Goal: Transaction & Acquisition: Purchase product/service

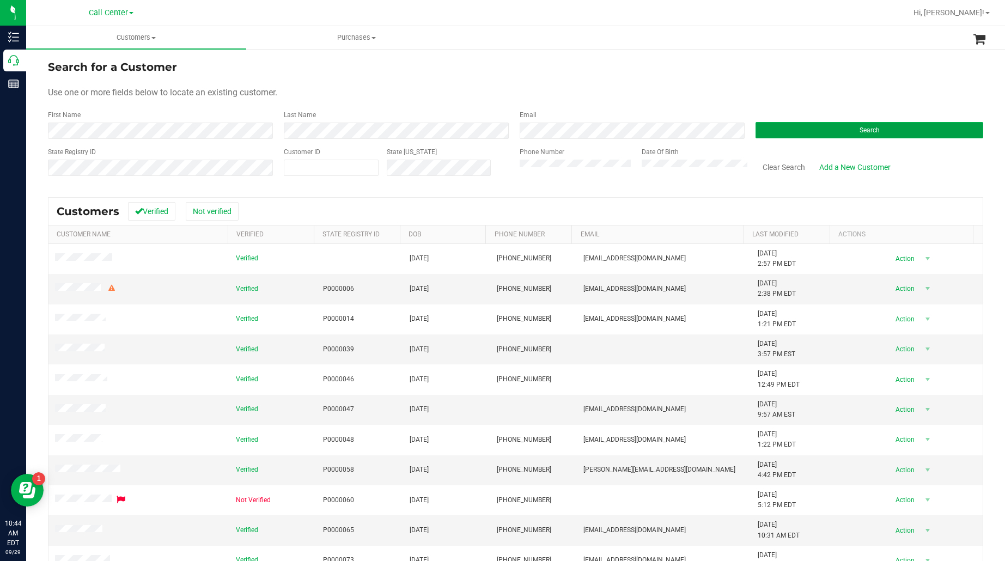
click at [788, 136] on button "Search" at bounding box center [869, 130] width 228 height 16
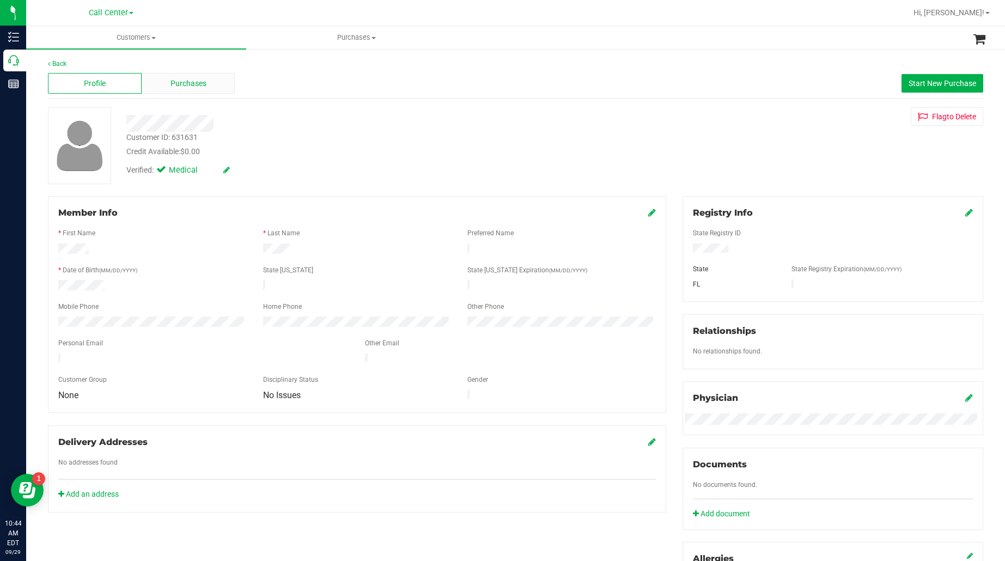
click at [183, 81] on span "Purchases" at bounding box center [188, 83] width 36 height 11
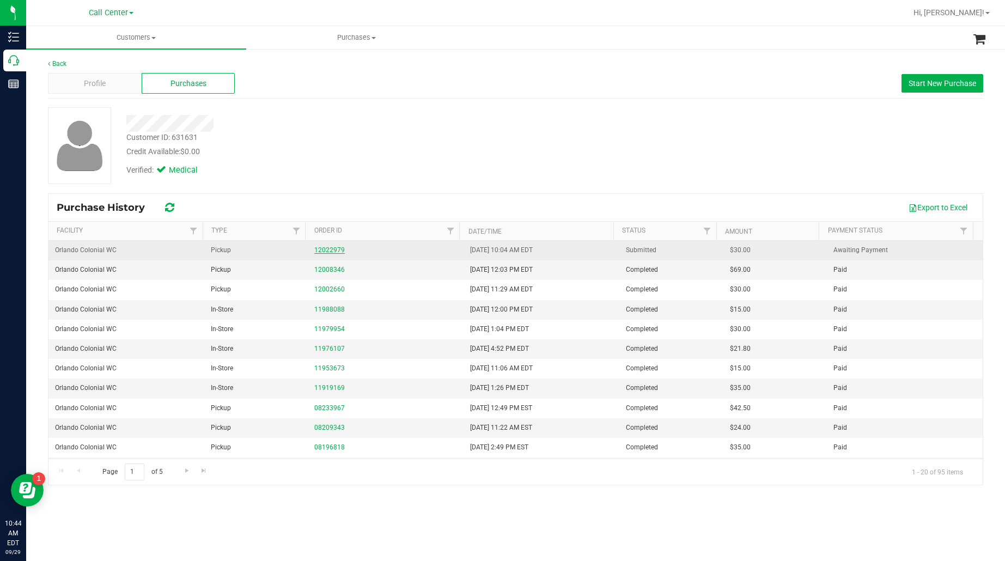
click at [326, 249] on link "12022979" at bounding box center [329, 250] width 30 height 8
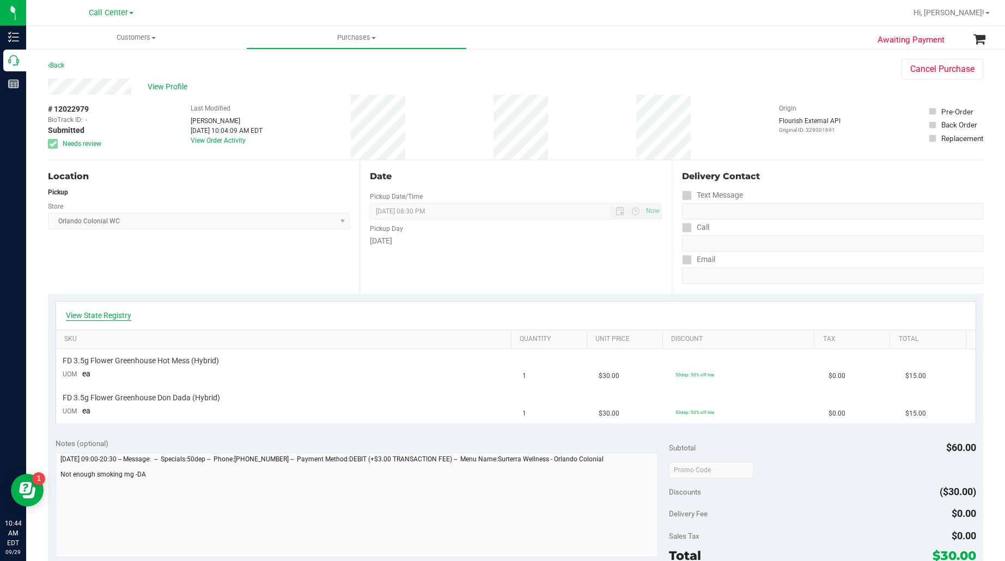
click at [110, 320] on link "View State Registry" at bounding box center [98, 315] width 65 height 11
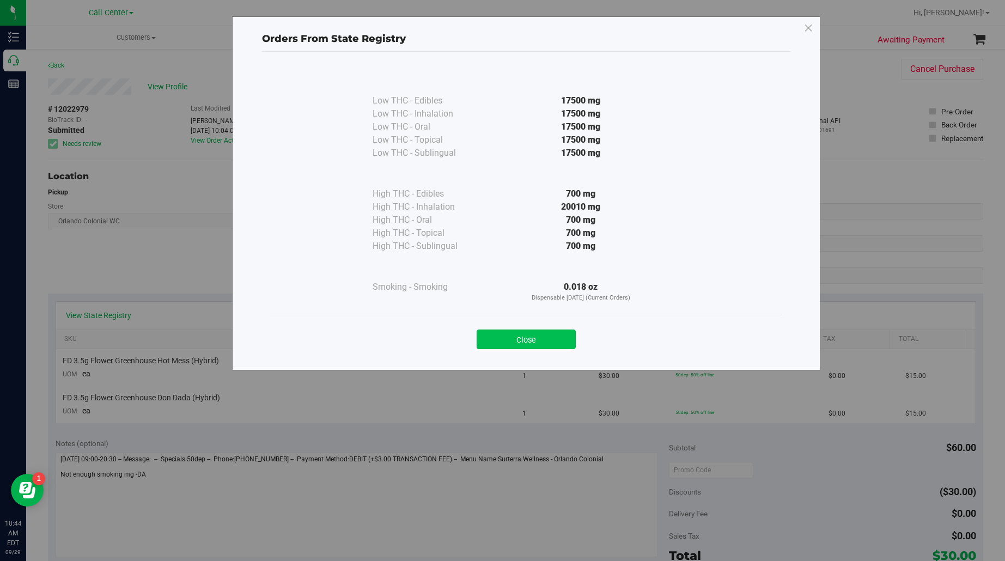
click at [540, 335] on button "Close" at bounding box center [525, 339] width 99 height 20
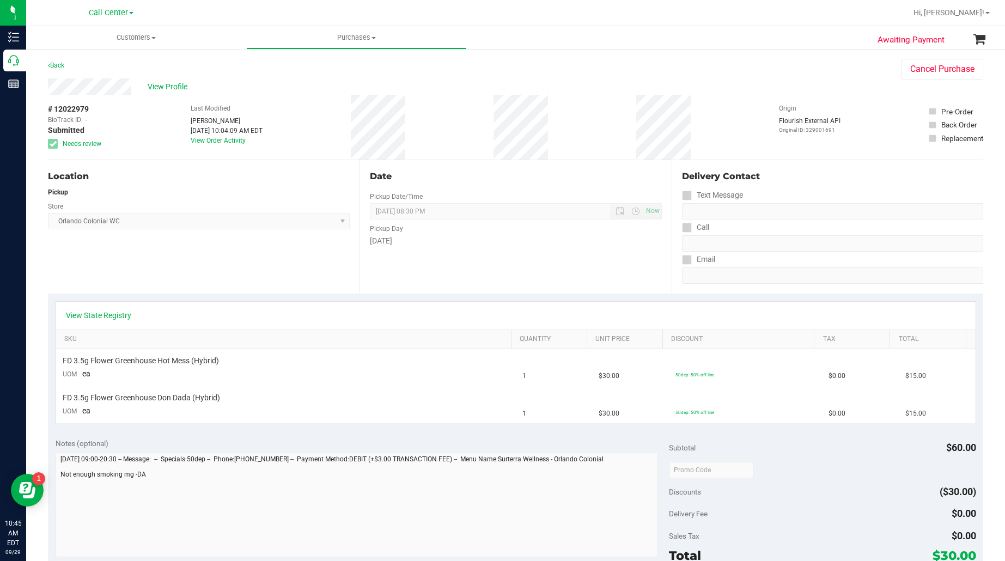
click at [396, 281] on div "Date Pickup Date/Time 09/29/2025 Now 09/29/2025 08:30 PM Now Pickup Day Monday" at bounding box center [514, 226] width 311 height 133
click at [167, 85] on span "View Profile" at bounding box center [170, 86] width 44 height 11
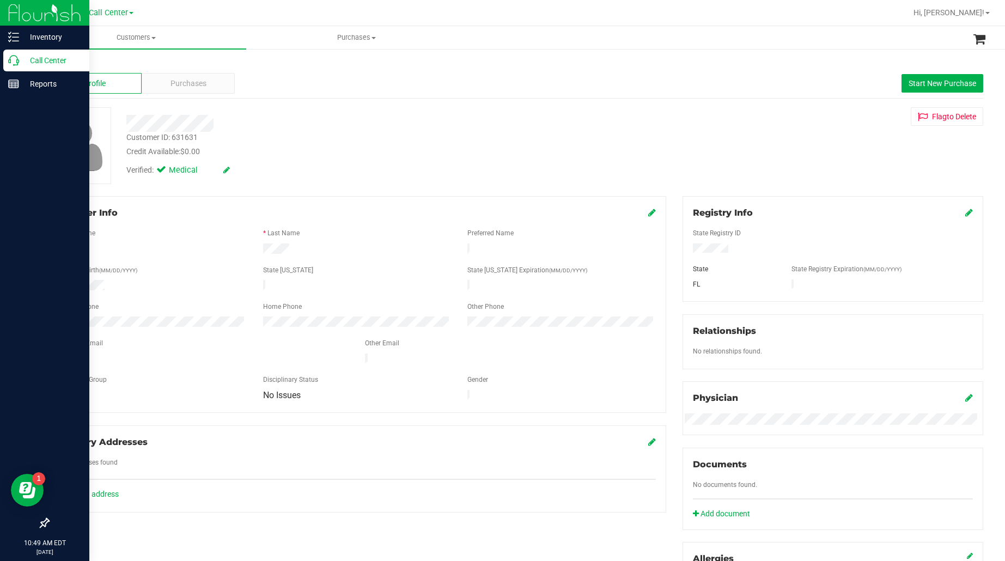
click at [41, 58] on p "Call Center" at bounding box center [51, 60] width 65 height 13
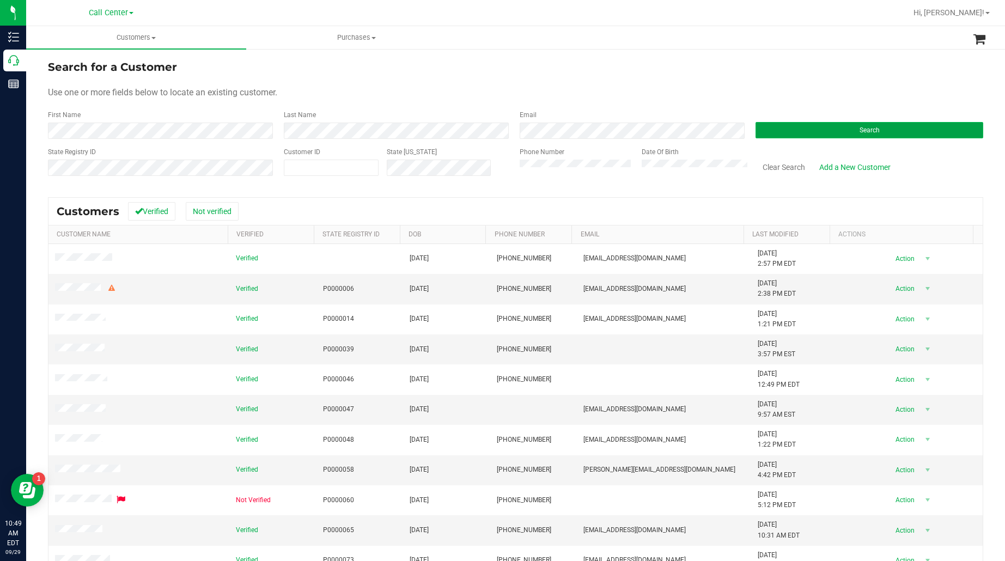
click at [791, 131] on button "Search" at bounding box center [869, 130] width 228 height 16
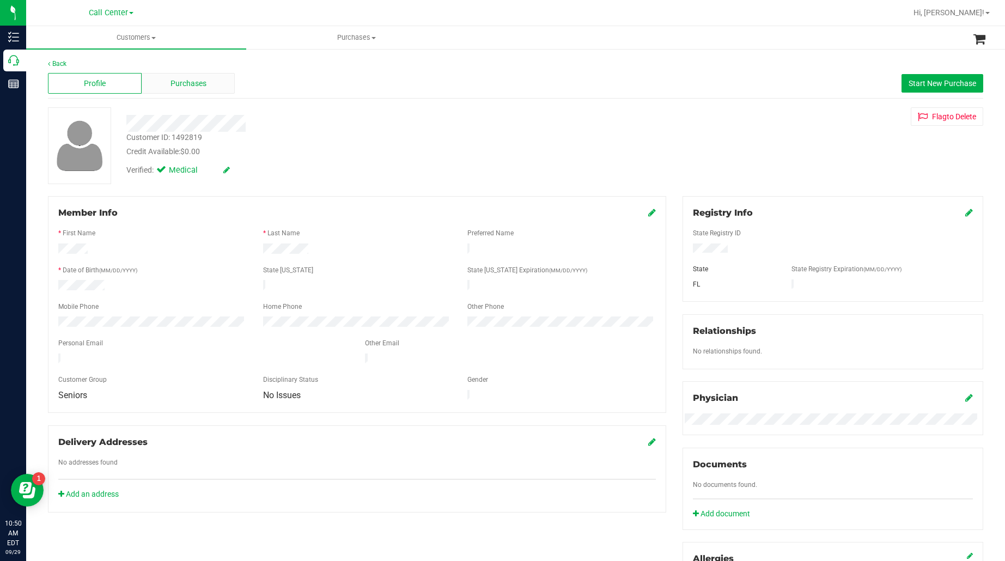
click at [167, 78] on div "Purchases" at bounding box center [189, 83] width 94 height 21
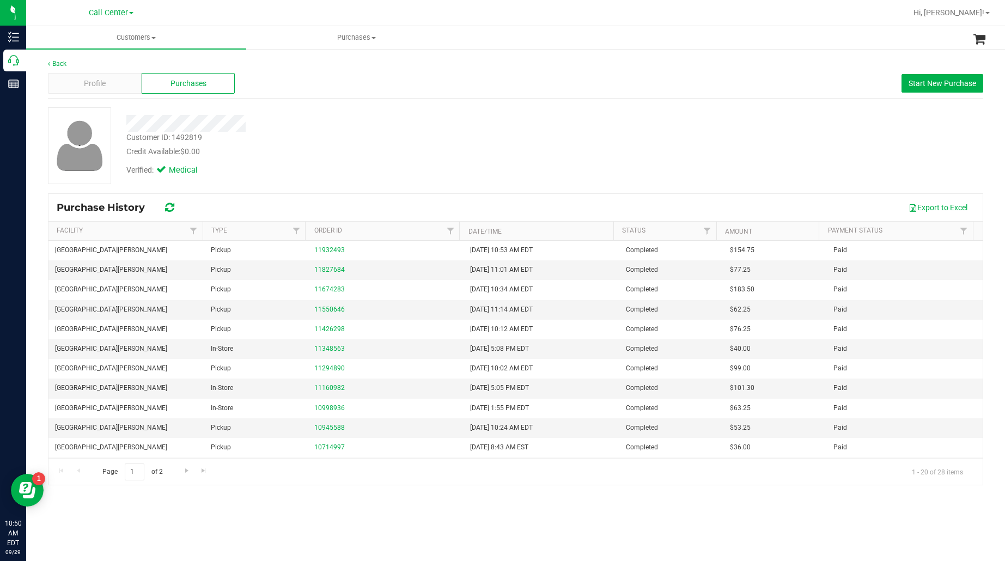
drag, startPoint x: 233, startPoint y: 173, endPoint x: 263, endPoint y: 173, distance: 29.9
click at [233, 173] on div "Verified: Medical" at bounding box center [197, 170] width 142 height 12
click at [932, 87] on span "Start New Purchase" at bounding box center [942, 83] width 68 height 9
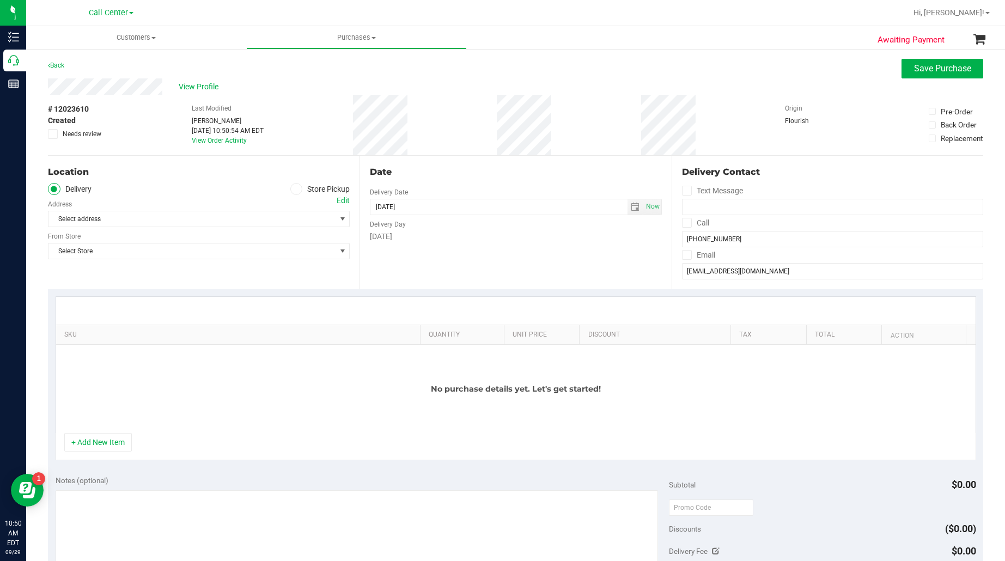
click at [293, 189] on icon at bounding box center [296, 189] width 7 height 0
click at [0, 0] on input "Store Pickup" at bounding box center [0, 0] width 0 height 0
click at [290, 216] on span "Select Store" at bounding box center [191, 218] width 287 height 15
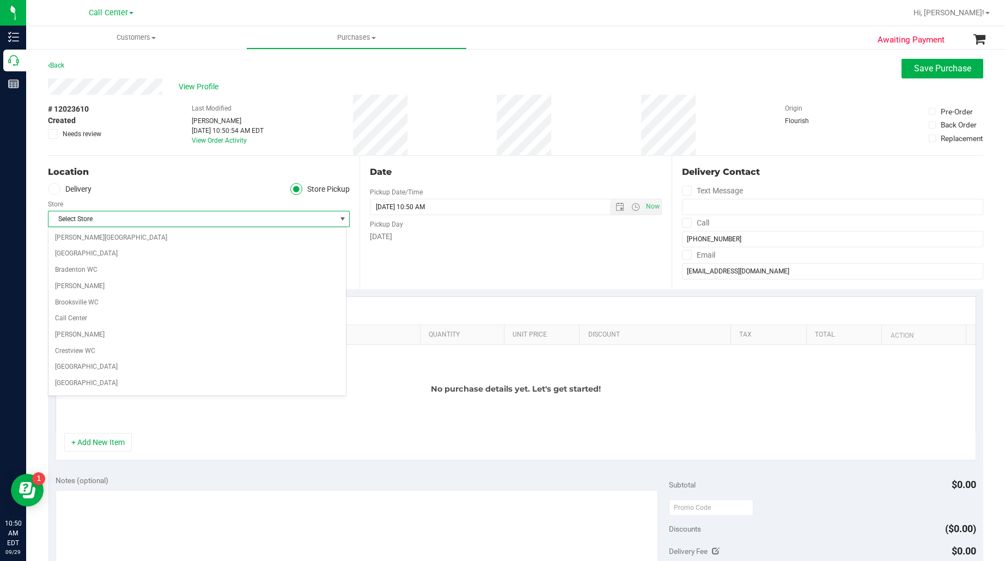
scroll to position [149, 0]
click at [189, 188] on ul "Delivery Store Pickup" at bounding box center [199, 189] width 302 height 13
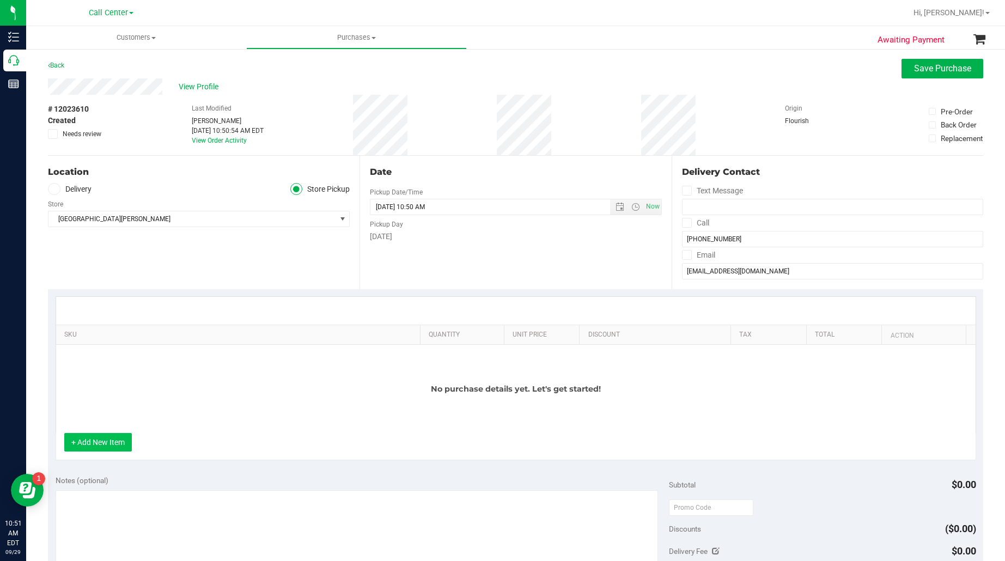
click at [101, 451] on button "+ Add New Item" at bounding box center [98, 442] width 68 height 19
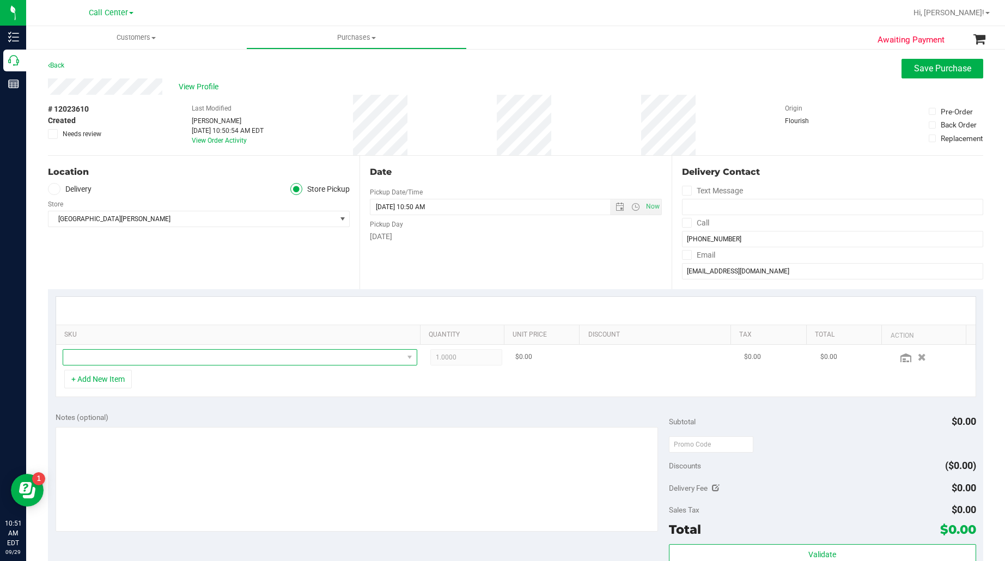
click at [112, 356] on span "NO DATA FOUND" at bounding box center [233, 357] width 340 height 15
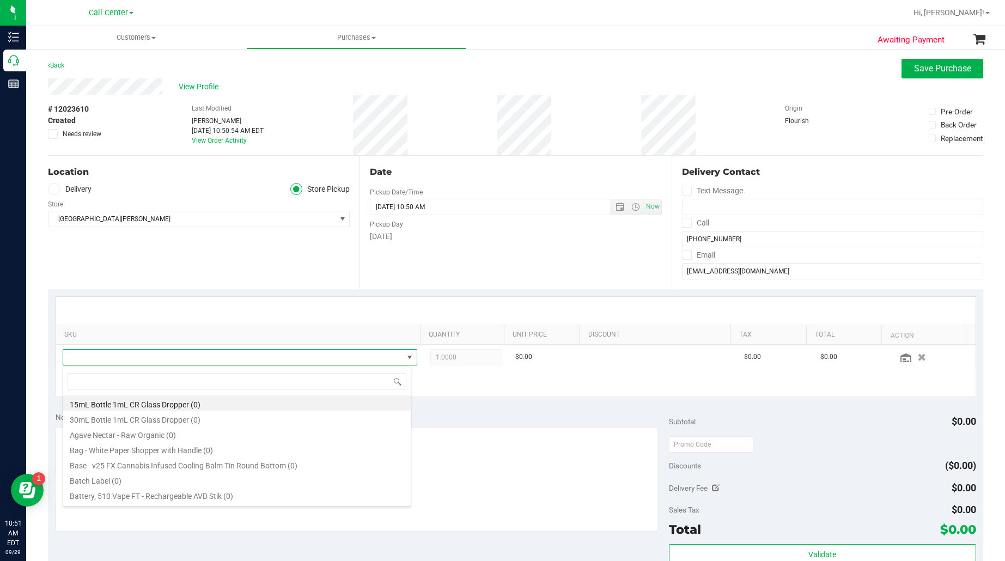
scroll to position [0, 0]
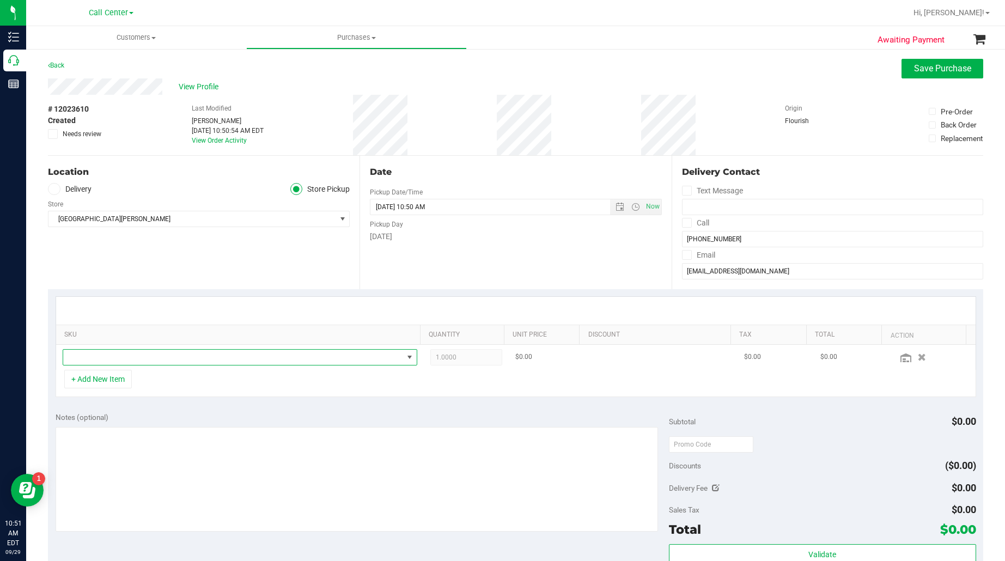
click at [169, 352] on span "NO DATA FOUND" at bounding box center [233, 357] width 340 height 15
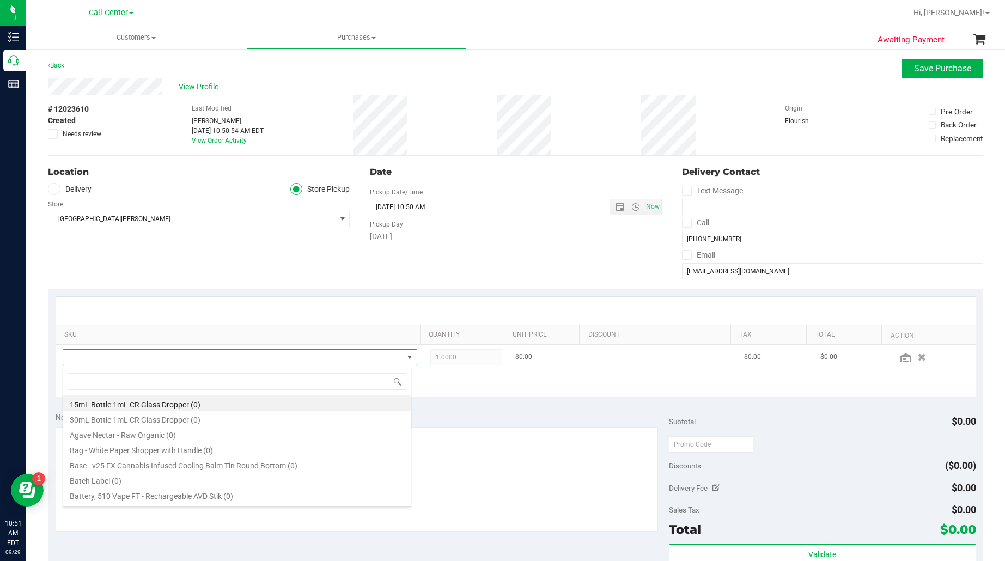
type input "Tangerine"
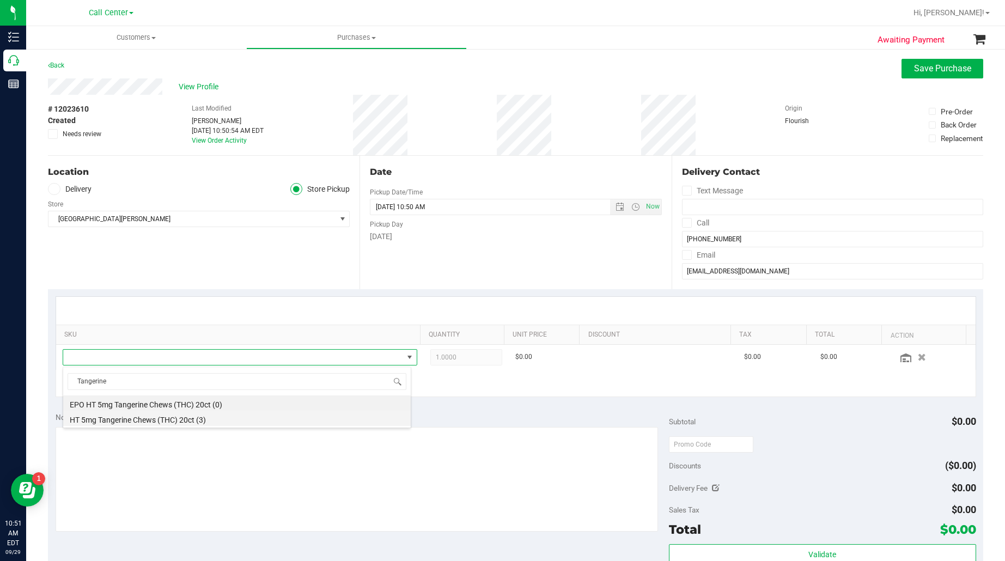
click at [150, 417] on li "HT 5mg Tangerine Chews (THC) 20ct (3)" at bounding box center [236, 418] width 347 height 15
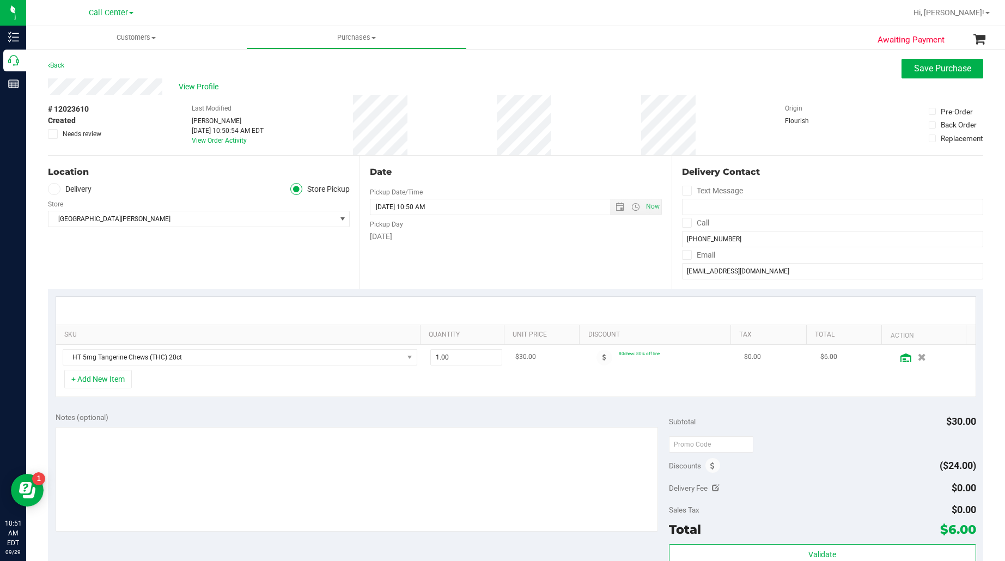
click at [900, 358] on icon at bounding box center [905, 357] width 11 height 9
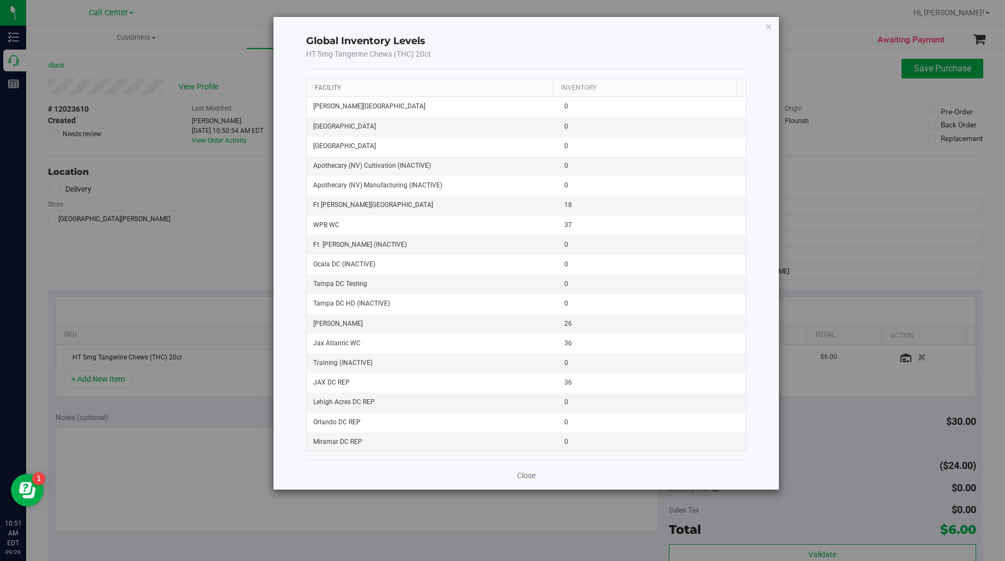
click at [326, 90] on link "Facility" at bounding box center [328, 88] width 26 height 8
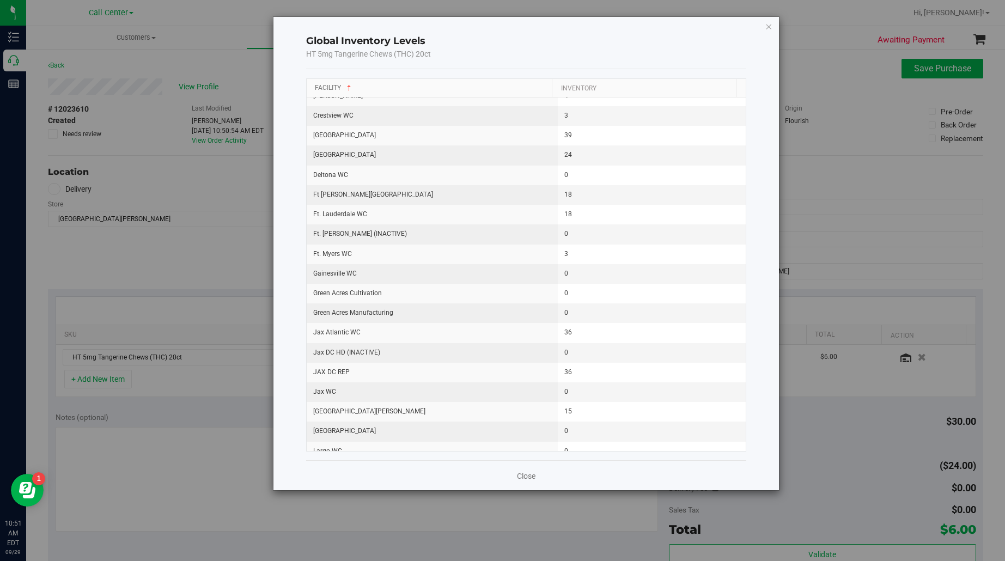
scroll to position [272, 0]
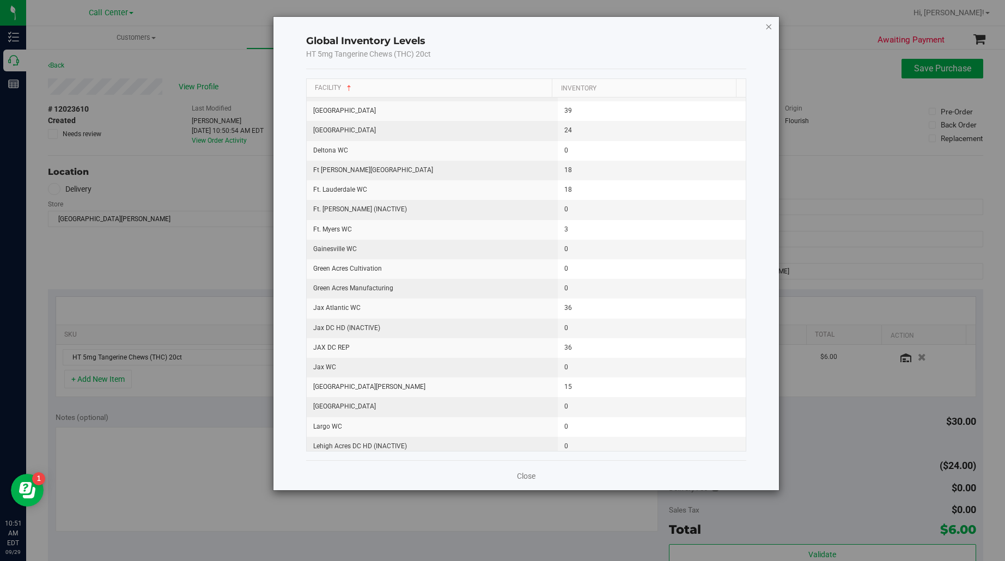
click at [766, 26] on icon "button" at bounding box center [768, 26] width 8 height 13
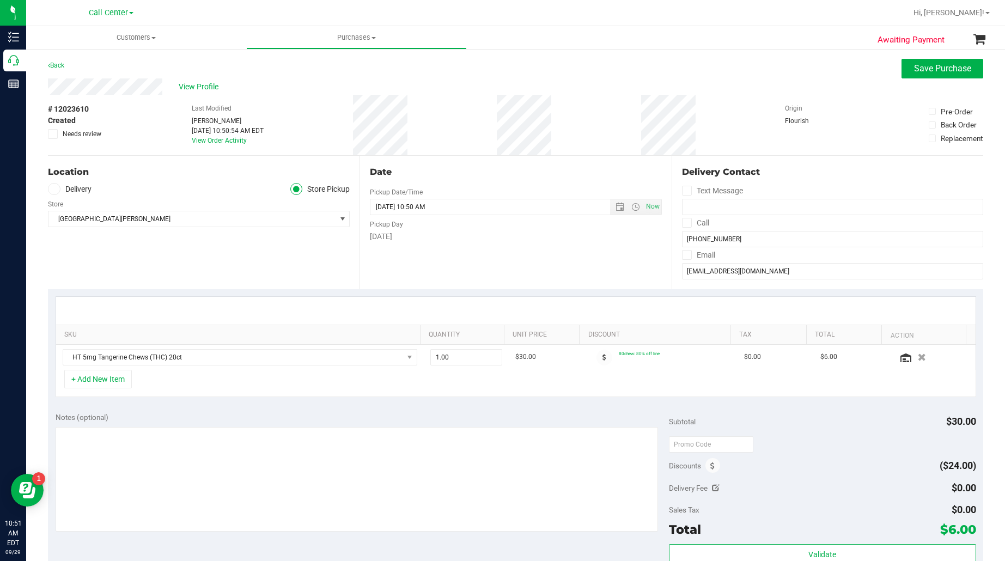
click at [240, 395] on div "+ Add New Item" at bounding box center [516, 383] width 920 height 27
click at [192, 455] on textarea at bounding box center [357, 479] width 603 height 105
drag, startPoint x: 442, startPoint y: 358, endPoint x: 420, endPoint y: 357, distance: 21.8
click at [424, 357] on td "1.00 1" at bounding box center [466, 357] width 85 height 25
type input "5"
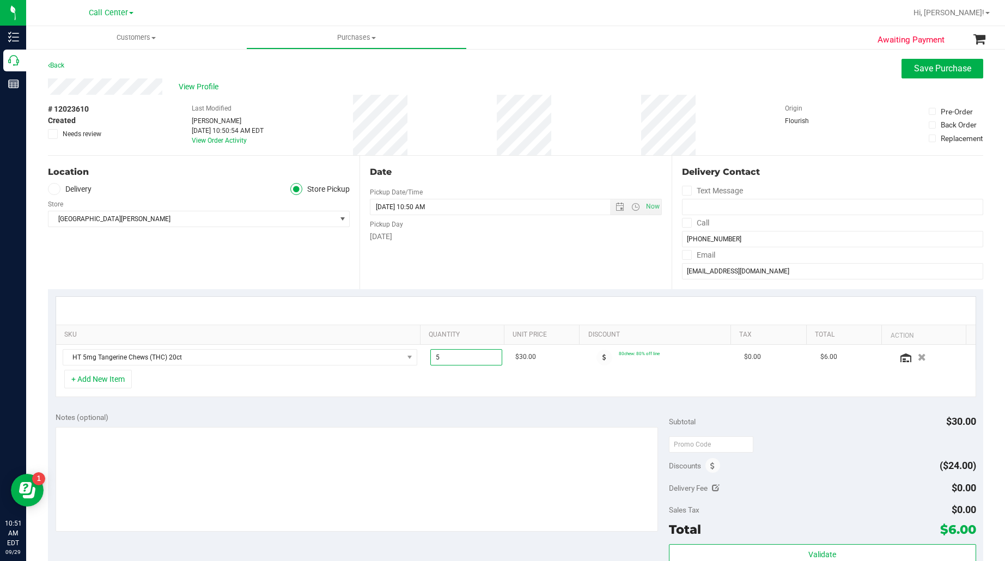
type input "5.00"
click at [414, 395] on div "+ Add New Item" at bounding box center [516, 383] width 920 height 27
click at [175, 277] on div "Location Delivery Store Pickup Store Key West WC Select Store Bonita Springs WC…" at bounding box center [203, 222] width 311 height 133
click at [224, 267] on div "Location Delivery Store Pickup Store Key West WC Select Store Bonita Springs WC…" at bounding box center [203, 222] width 311 height 133
click at [213, 87] on span "View Profile" at bounding box center [201, 86] width 44 height 11
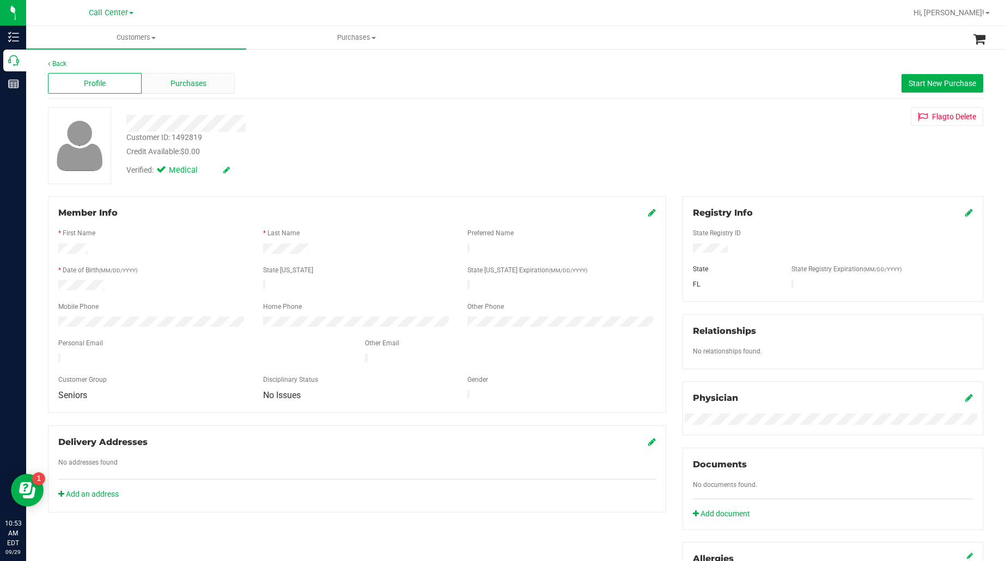
click at [200, 90] on div "Purchases" at bounding box center [189, 83] width 94 height 21
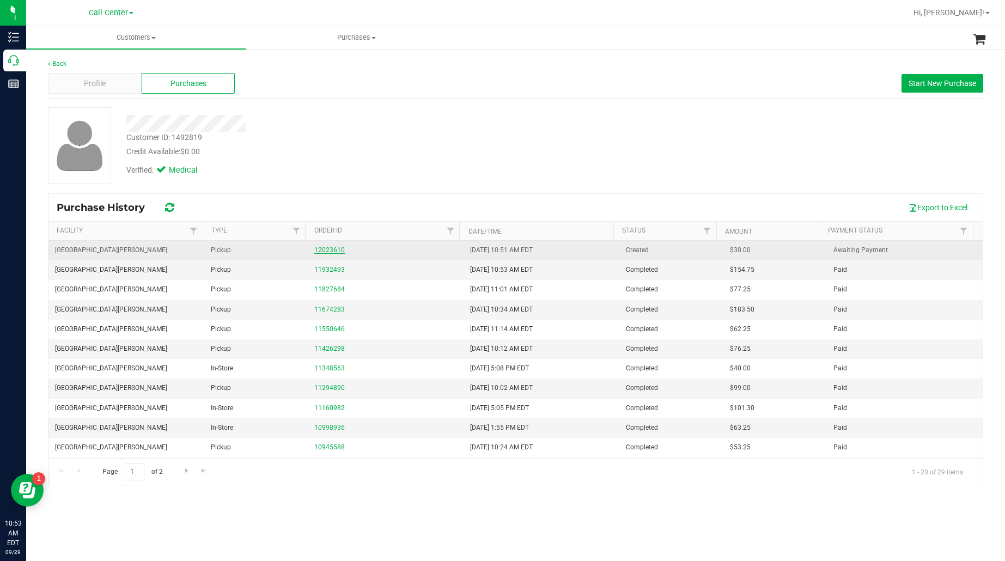
click at [339, 252] on link "12023610" at bounding box center [329, 250] width 30 height 8
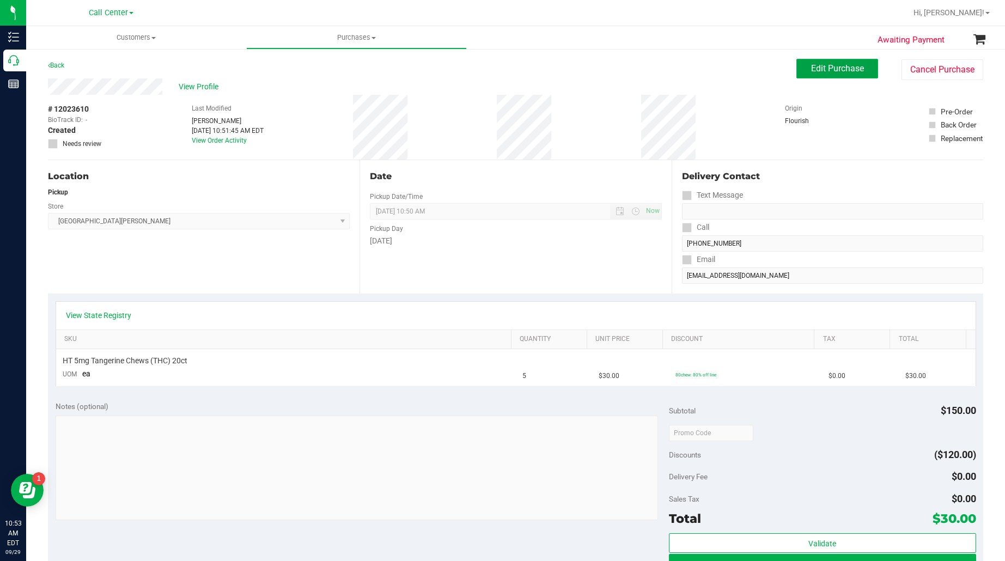
click at [819, 65] on span "Edit Purchase" at bounding box center [837, 68] width 53 height 10
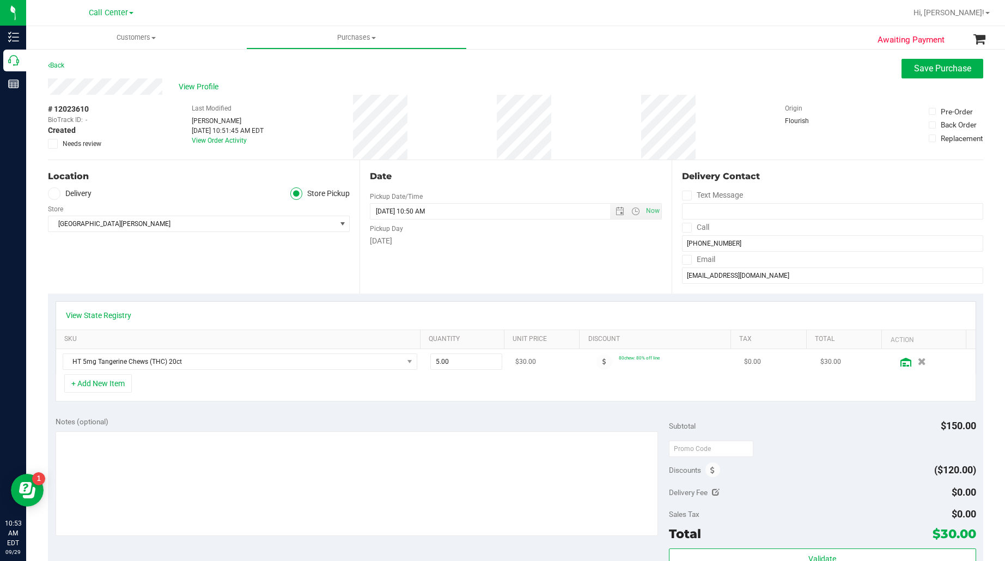
click at [900, 362] on icon at bounding box center [905, 362] width 11 height 9
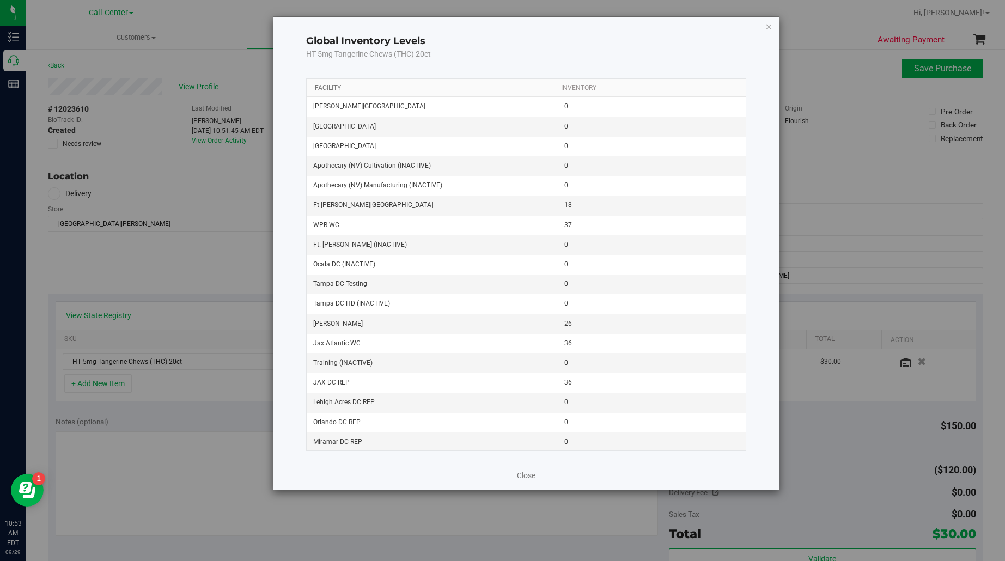
click at [323, 88] on link "Facility" at bounding box center [328, 88] width 26 height 8
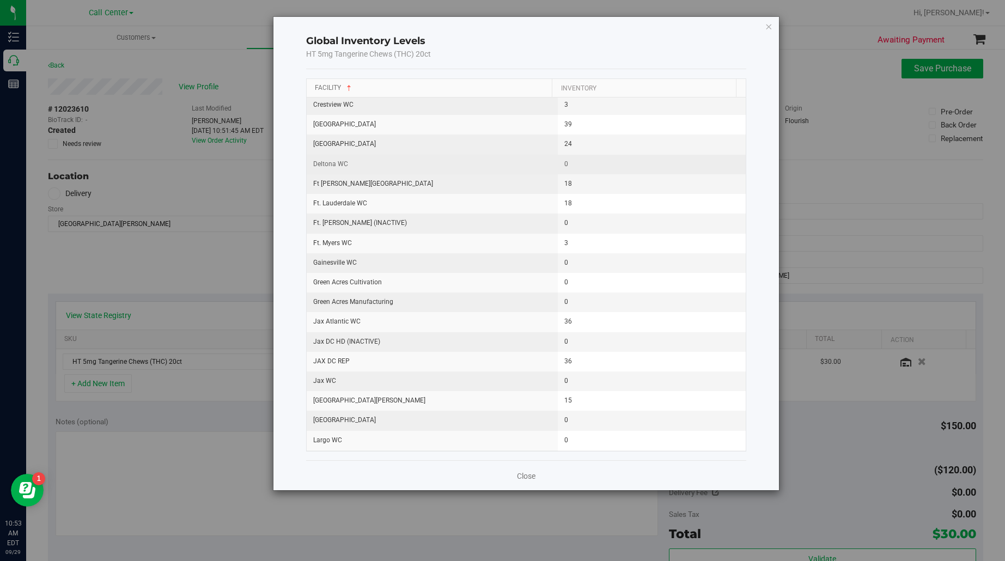
scroll to position [272, 0]
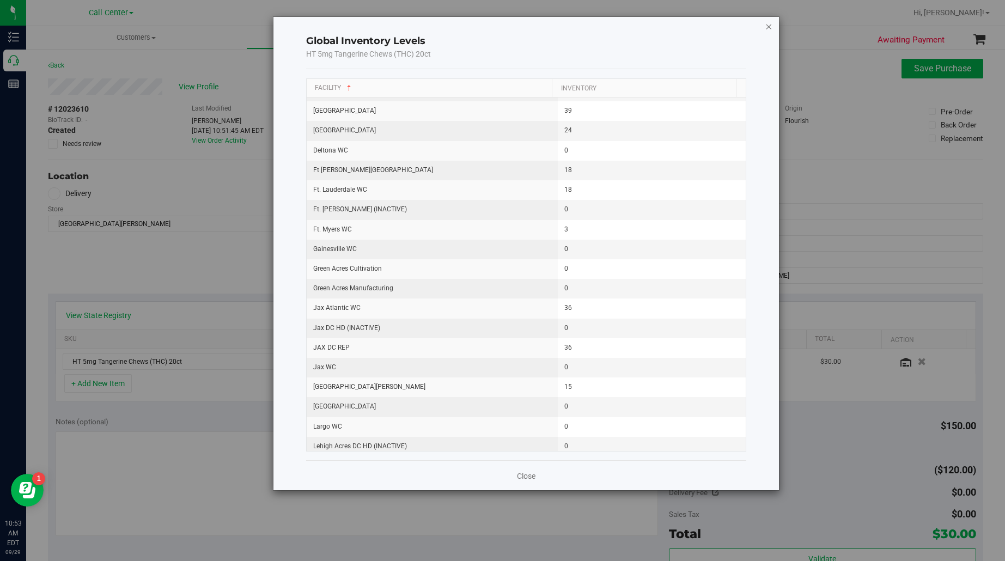
click at [769, 26] on icon "button" at bounding box center [768, 26] width 8 height 13
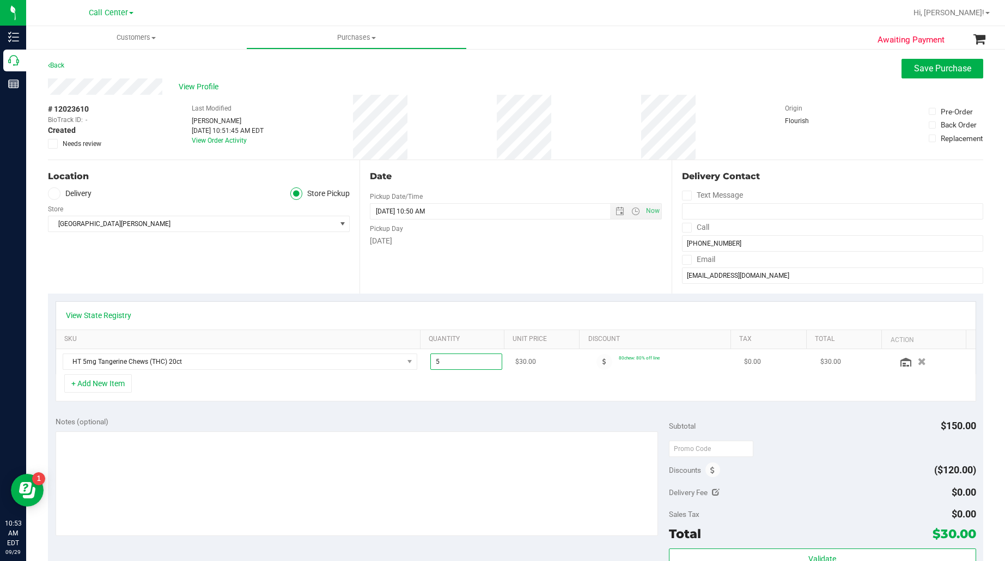
click at [456, 363] on span "5.00 5" at bounding box center [466, 361] width 72 height 16
click at [456, 363] on input "5" at bounding box center [466, 361] width 71 height 15
drag, startPoint x: 444, startPoint y: 363, endPoint x: 415, endPoint y: 363, distance: 28.9
click at [424, 363] on td "5.00 5" at bounding box center [466, 361] width 85 height 25
type input "15"
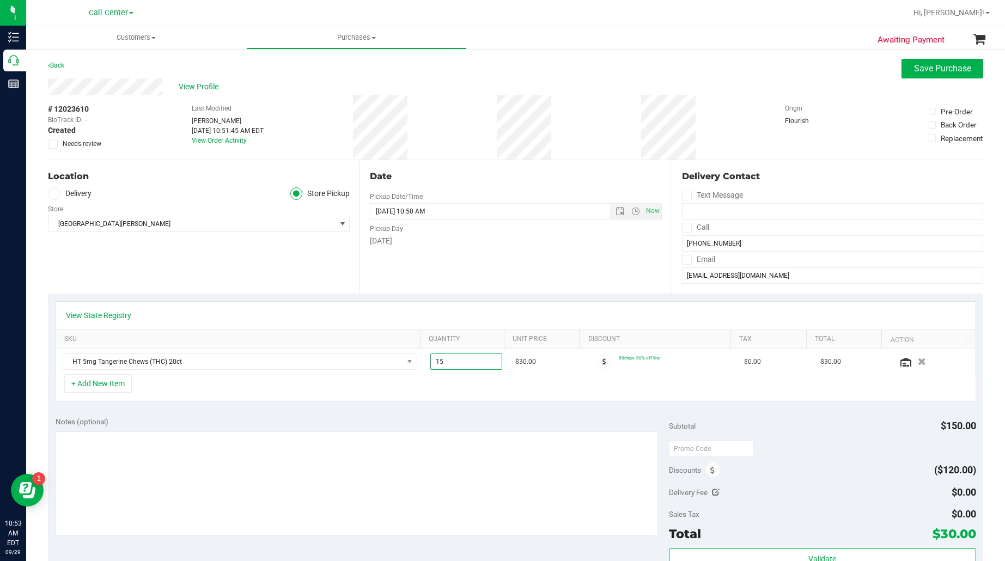
type input "15.00"
click at [440, 398] on div "+ Add New Item" at bounding box center [516, 387] width 920 height 27
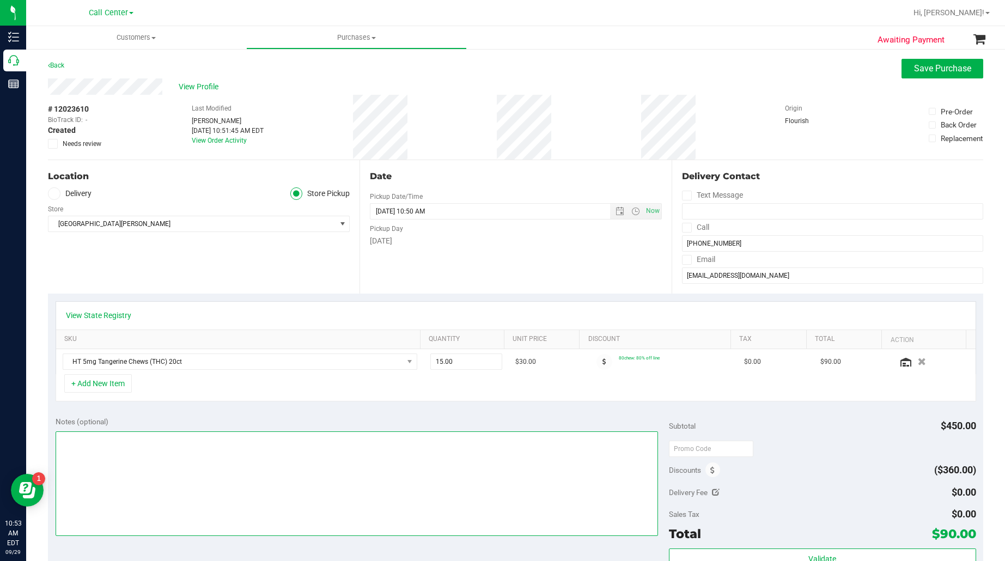
click at [452, 457] on textarea at bounding box center [357, 483] width 603 height 105
click at [111, 440] on textarea at bounding box center [357, 483] width 603 height 105
type textarea "EJ 9/29/25 10:53 am"
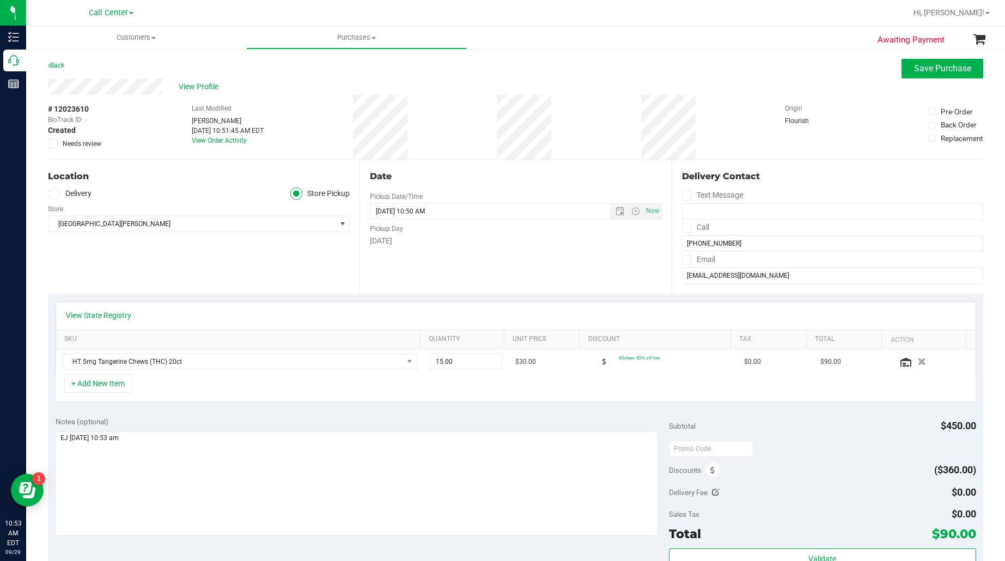
click at [235, 407] on div "View State Registry SKU Quantity Unit Price Discount Tax Total Action HT 5mg Ta…" at bounding box center [515, 350] width 935 height 115
click at [900, 363] on icon at bounding box center [905, 362] width 11 height 9
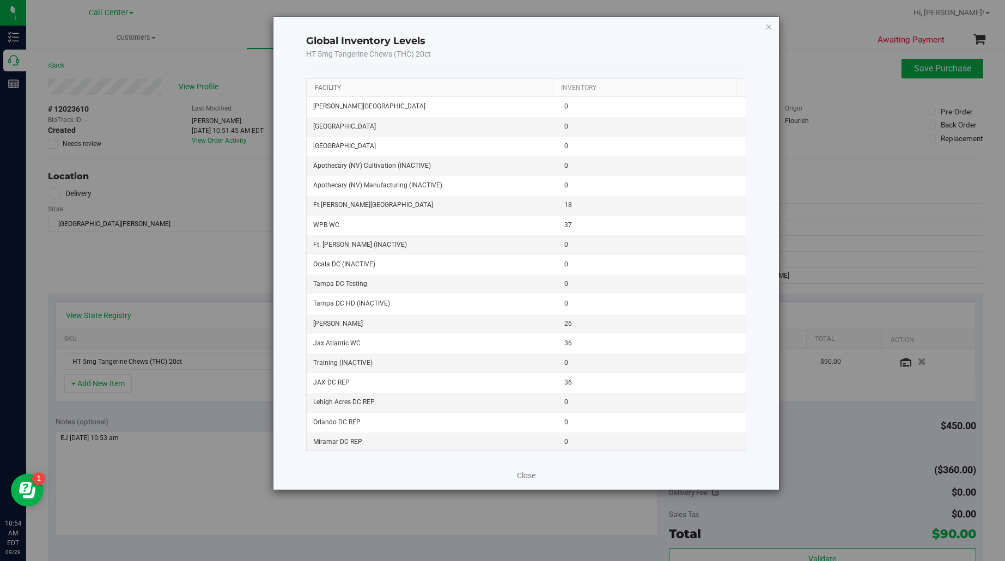
click at [340, 84] on link "Facility" at bounding box center [328, 88] width 26 height 8
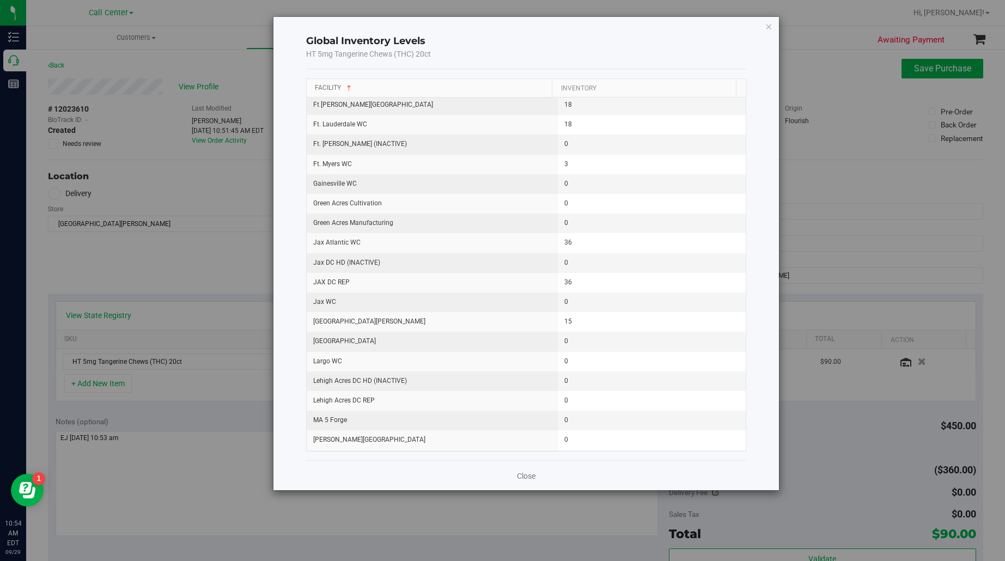
scroll to position [340, 0]
click at [771, 28] on icon "button" at bounding box center [768, 26] width 8 height 13
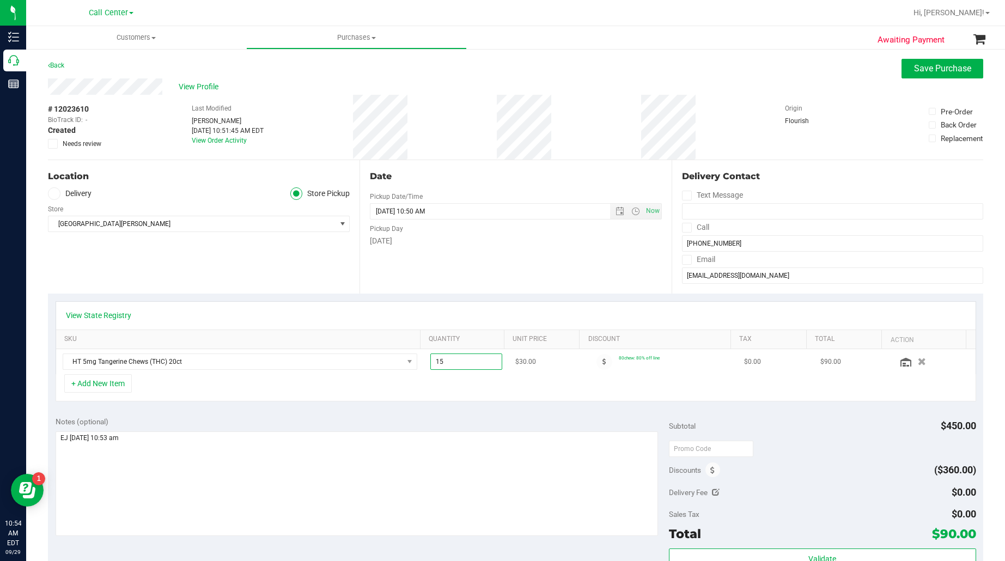
drag, startPoint x: 445, startPoint y: 363, endPoint x: 420, endPoint y: 363, distance: 25.0
click at [424, 363] on td "15.00 15" at bounding box center [466, 361] width 85 height 25
type input "1"
type input "1.00"
click at [427, 380] on div "+ Add New Item" at bounding box center [516, 387] width 920 height 27
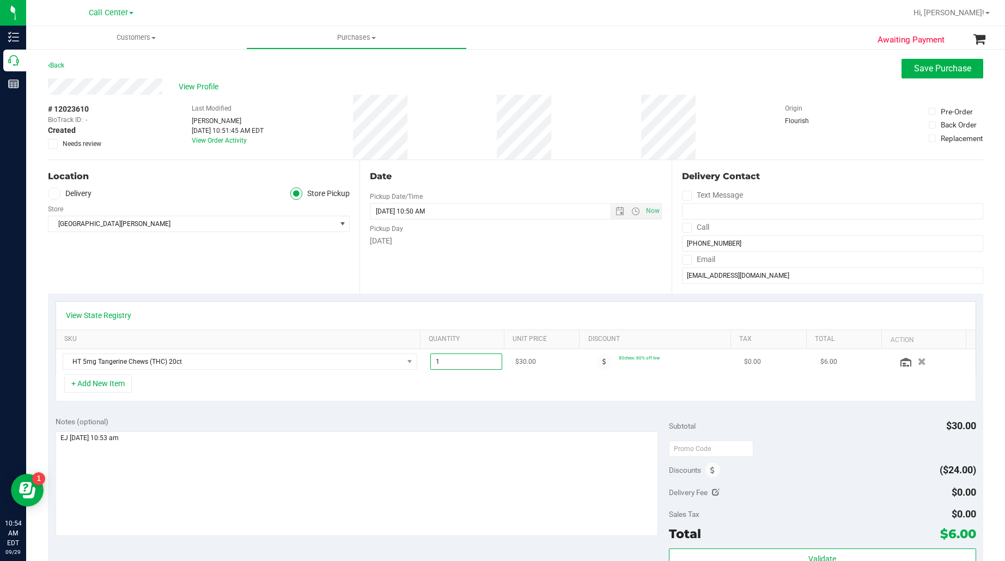
drag, startPoint x: 434, startPoint y: 362, endPoint x: 420, endPoint y: 362, distance: 14.7
click at [424, 362] on td "1.00 1" at bounding box center [466, 361] width 85 height 25
type input "5"
type input "5.00"
click at [420, 393] on div "+ Add New Item" at bounding box center [516, 387] width 920 height 27
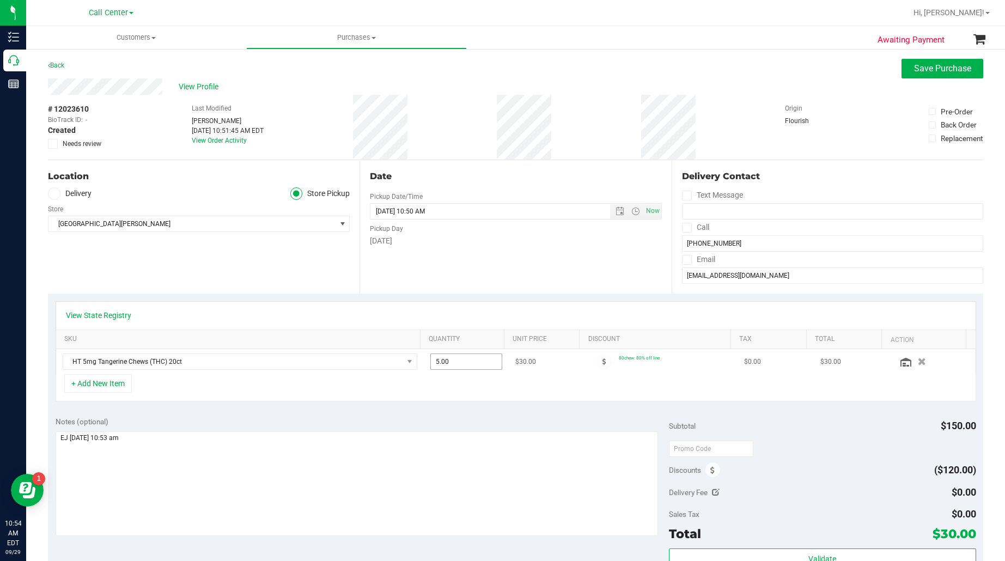
click at [430, 363] on span "5.00 5" at bounding box center [466, 361] width 72 height 16
type input "10"
type input "10.00"
click at [441, 379] on div "+ Add New Item" at bounding box center [516, 387] width 920 height 27
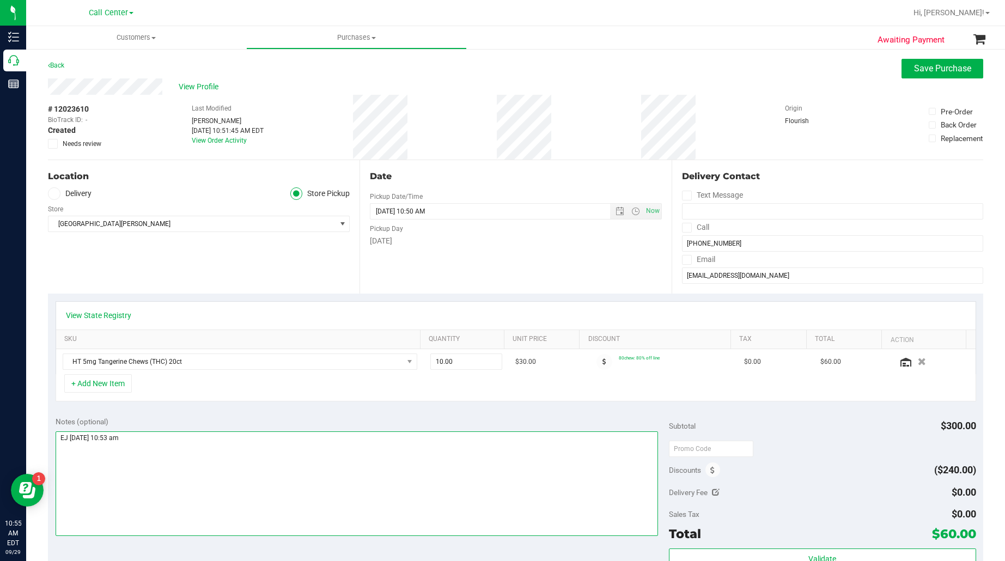
click at [395, 458] on textarea at bounding box center [357, 483] width 603 height 105
click at [64, 455] on textarea at bounding box center [357, 483] width 603 height 105
click at [140, 455] on textarea at bounding box center [357, 483] width 603 height 105
click at [161, 458] on textarea at bounding box center [357, 483] width 603 height 105
click at [189, 456] on textarea at bounding box center [357, 483] width 603 height 105
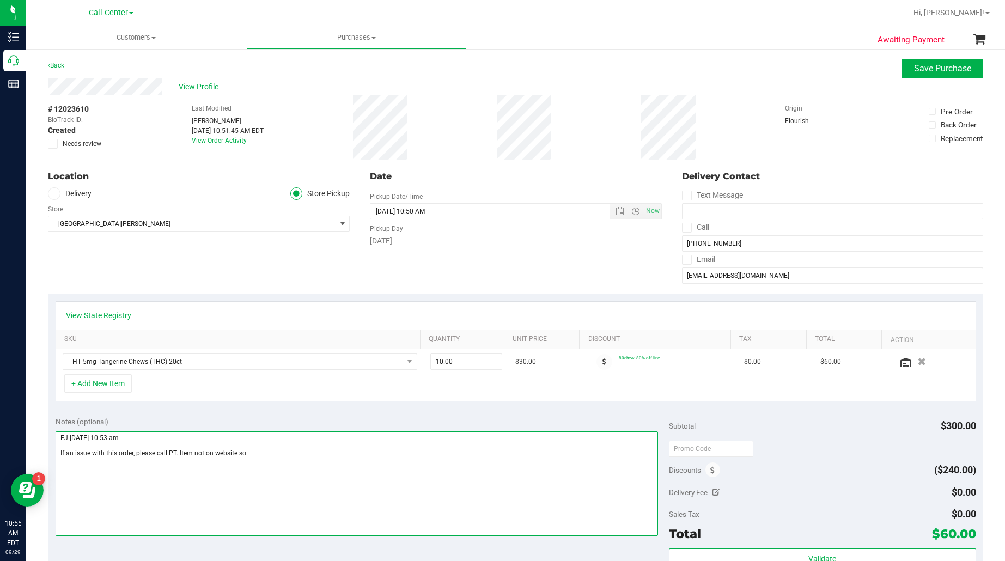
click at [246, 454] on textarea at bounding box center [357, 483] width 603 height 105
click at [310, 454] on textarea at bounding box center [357, 483] width 603 height 105
click at [376, 455] on textarea at bounding box center [357, 483] width 603 height 105
click at [411, 456] on textarea at bounding box center [357, 483] width 603 height 105
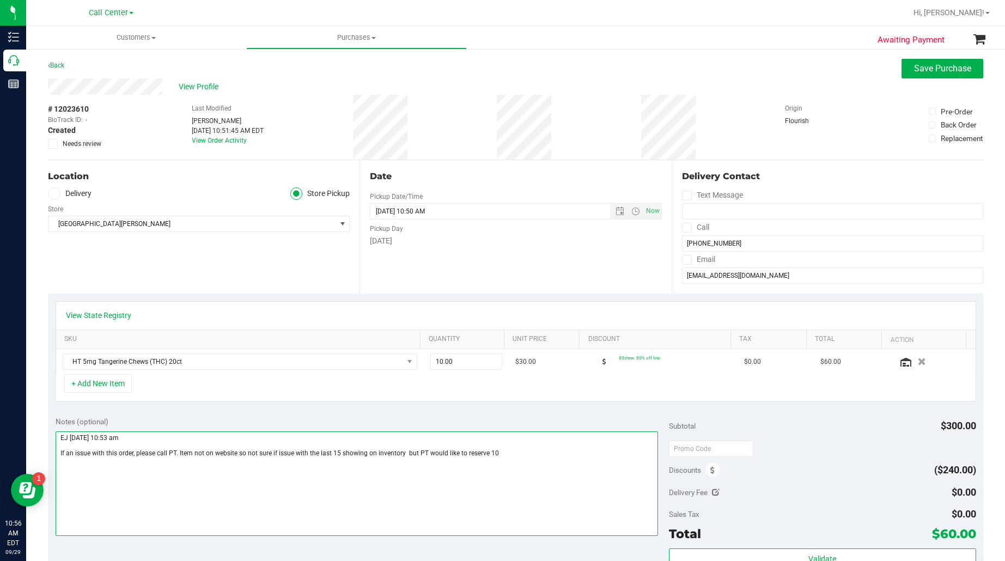
drag, startPoint x: 406, startPoint y: 455, endPoint x: 426, endPoint y: 479, distance: 31.7
click at [432, 489] on textarea at bounding box center [357, 483] width 603 height 105
click at [505, 452] on textarea at bounding box center [357, 483] width 603 height 105
click at [240, 457] on textarea at bounding box center [357, 483] width 603 height 105
click at [409, 456] on textarea at bounding box center [357, 483] width 603 height 105
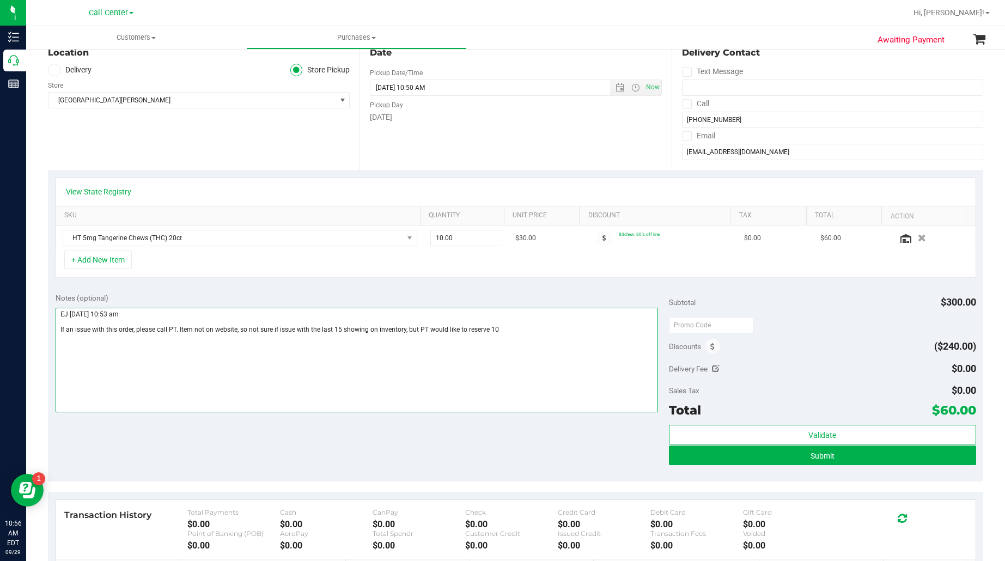
scroll to position [136, 0]
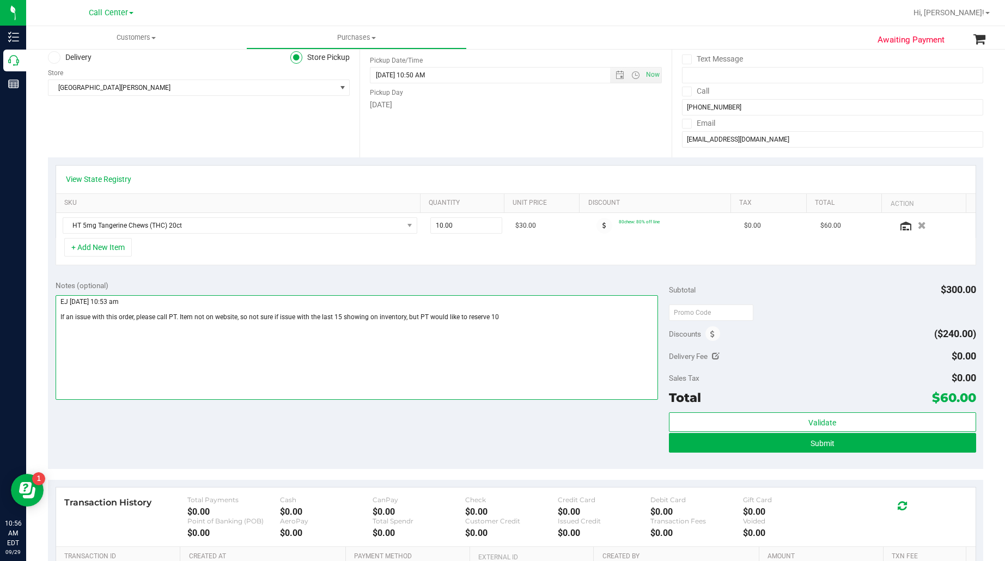
type textarea "EJ 9/29/25 10:53 am If an issue with this order, please call PT. Item not on we…"
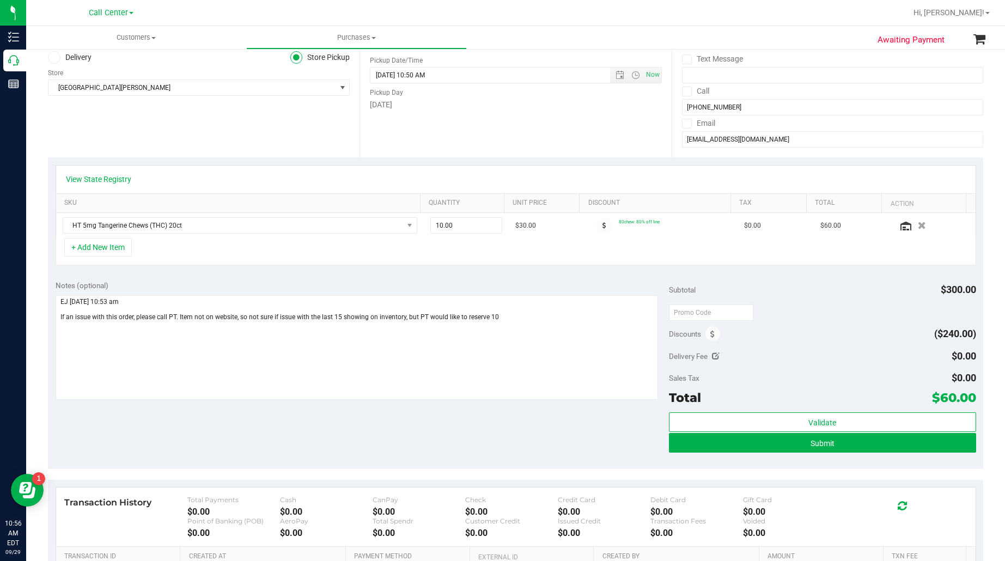
click at [779, 454] on div "Submit" at bounding box center [822, 443] width 307 height 21
click at [779, 446] on button "Submit" at bounding box center [822, 443] width 307 height 20
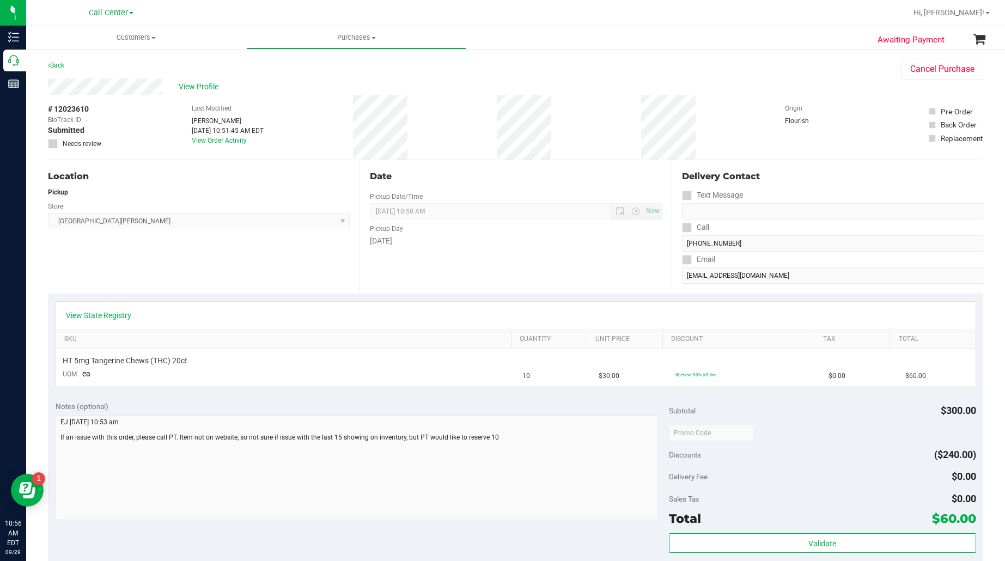
click at [74, 106] on span "# 12023610" at bounding box center [68, 108] width 41 height 11
copy div "# 12023610"
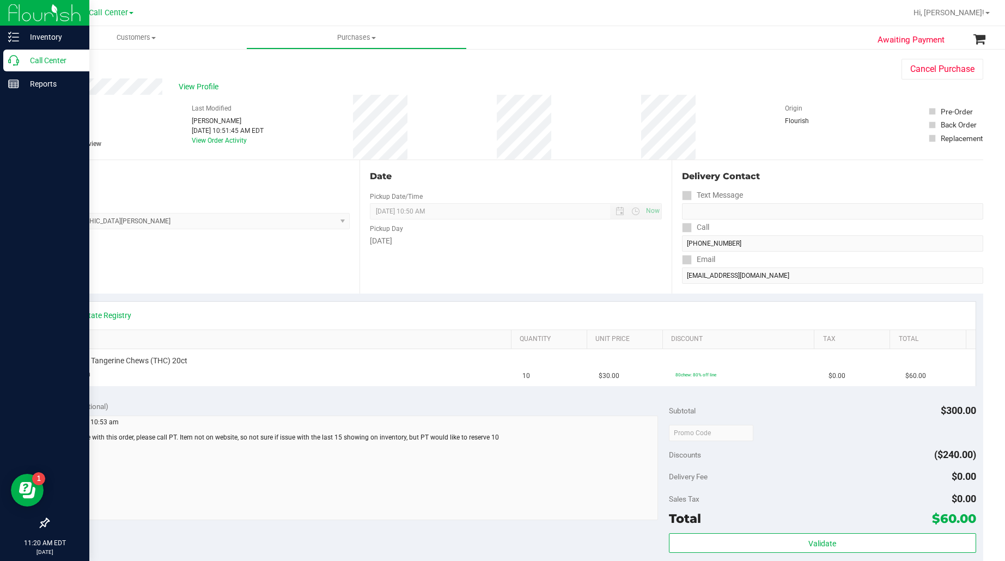
click at [36, 55] on p "Call Center" at bounding box center [51, 60] width 65 height 13
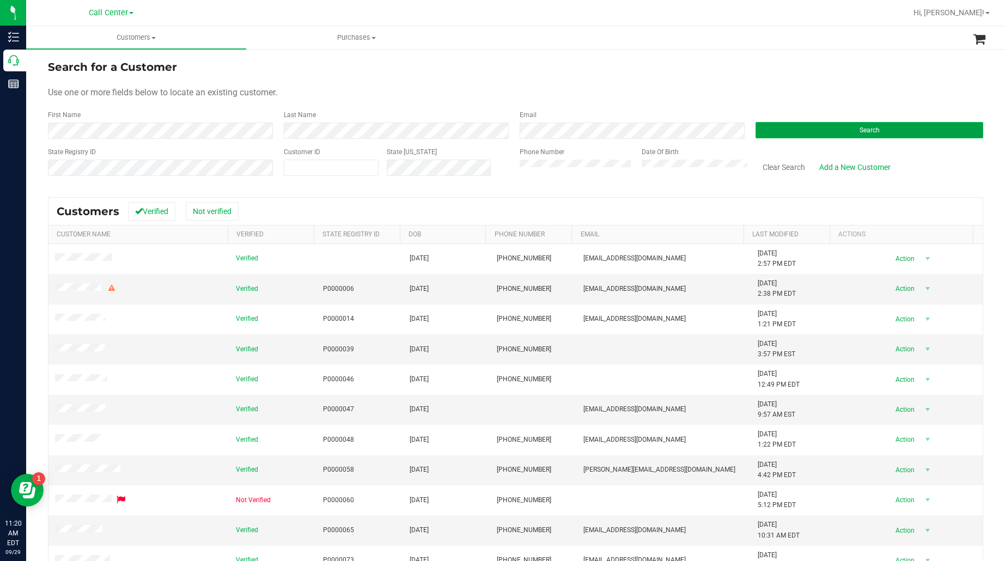
click at [795, 131] on button "Search" at bounding box center [869, 130] width 228 height 16
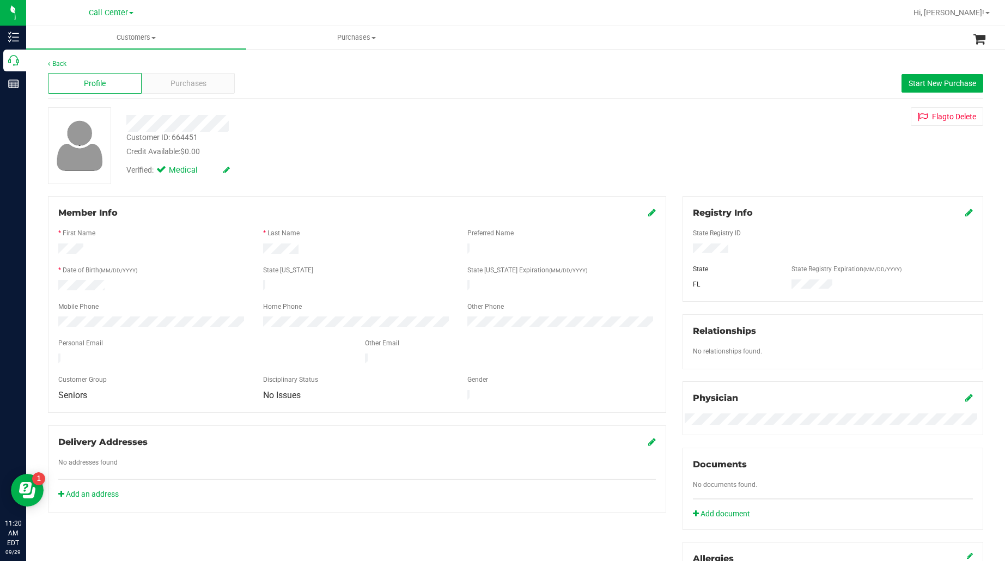
drag, startPoint x: 222, startPoint y: 469, endPoint x: 464, endPoint y: 326, distance: 282.2
click at [222, 469] on div "Delivery Addresses No addresses found Add an address" at bounding box center [357, 469] width 618 height 88
click at [179, 78] on span "Purchases" at bounding box center [188, 83] width 36 height 11
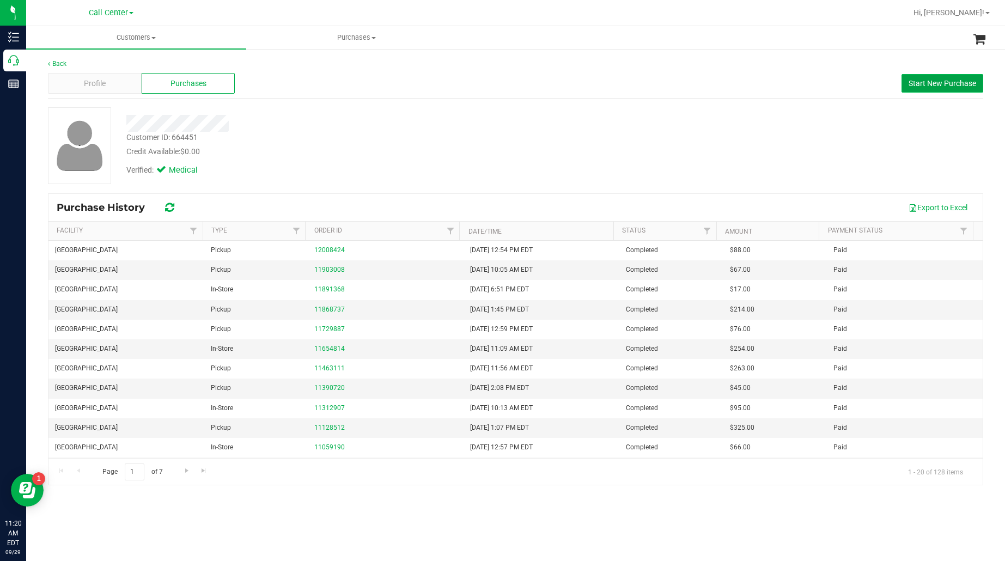
click at [930, 85] on span "Start New Purchase" at bounding box center [942, 83] width 68 height 9
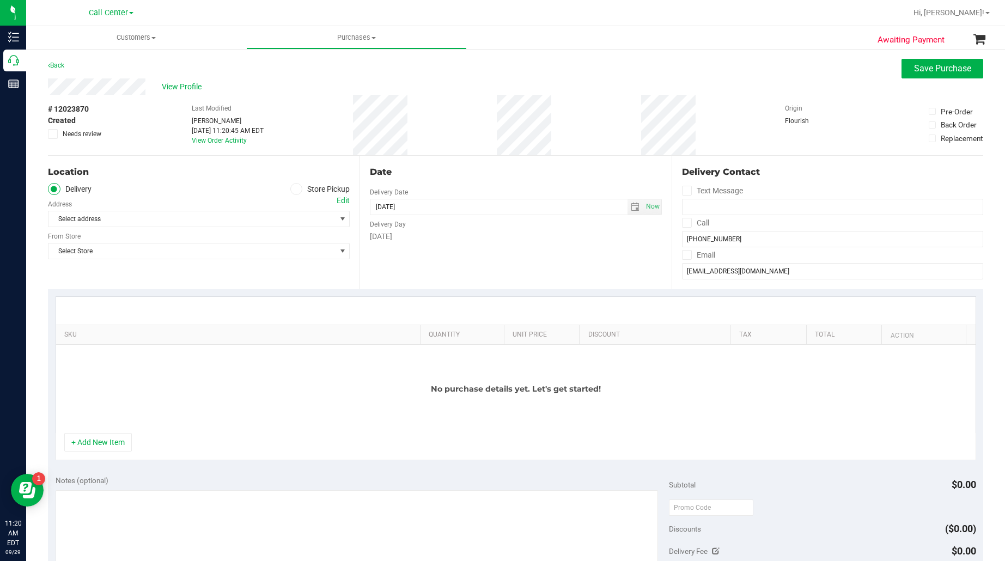
drag, startPoint x: 225, startPoint y: 178, endPoint x: 247, endPoint y: 178, distance: 21.8
click at [225, 178] on div "Location" at bounding box center [199, 172] width 302 height 13
click at [293, 189] on icon at bounding box center [296, 189] width 7 height 0
click at [0, 0] on input "Store Pickup" at bounding box center [0, 0] width 0 height 0
click at [289, 214] on span "Select Store" at bounding box center [191, 218] width 287 height 15
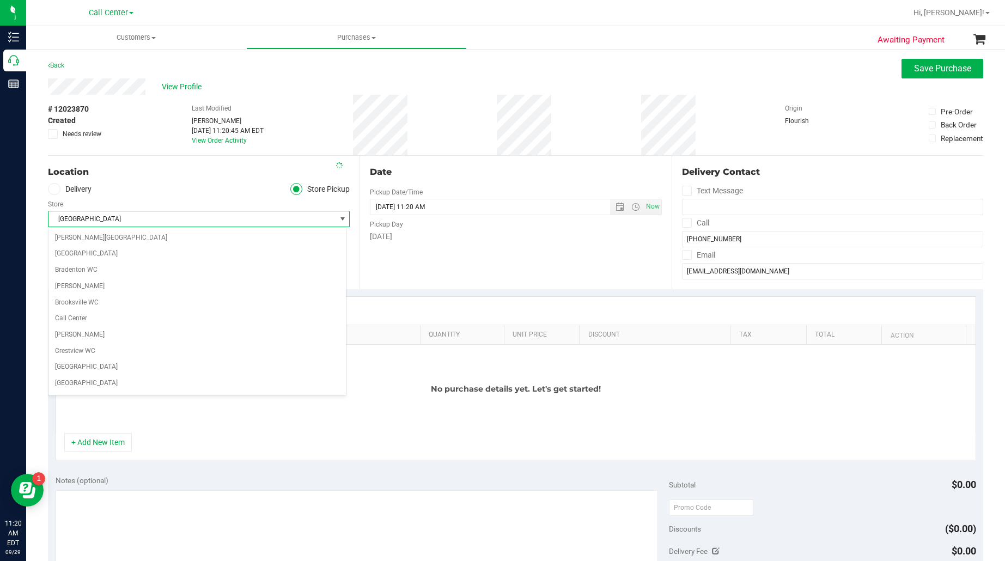
scroll to position [165, 0]
click at [160, 191] on ul "Delivery Store Pickup" at bounding box center [199, 189] width 302 height 13
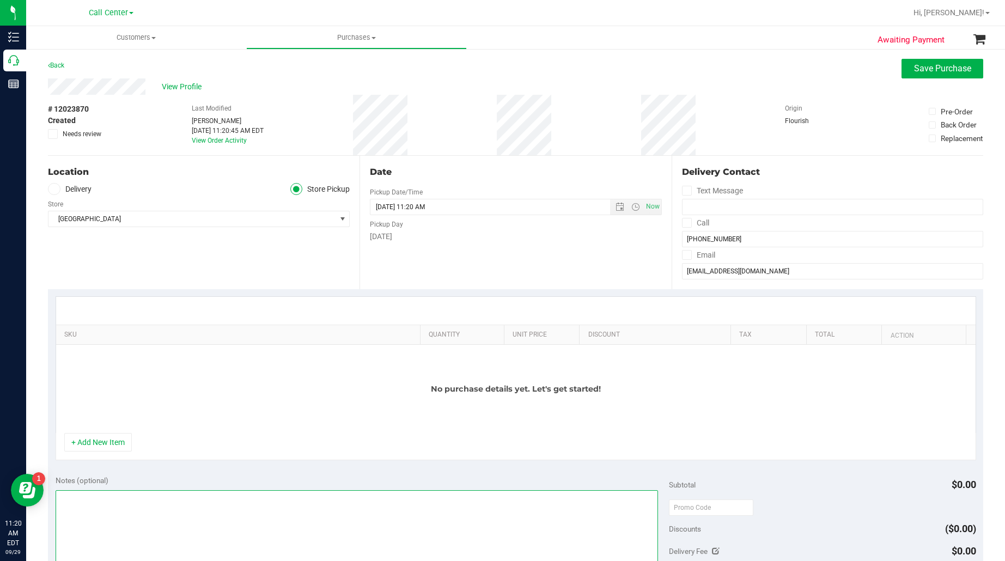
click at [83, 508] on textarea at bounding box center [357, 542] width 603 height 105
type textarea "EJ 9/29/25 11:21am"
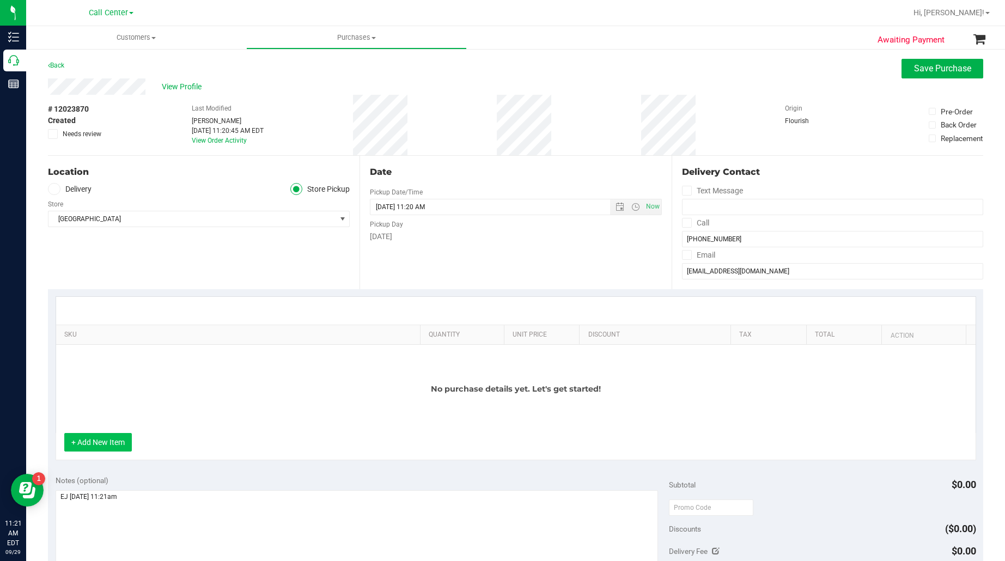
click at [110, 451] on button "+ Add New Item" at bounding box center [98, 442] width 68 height 19
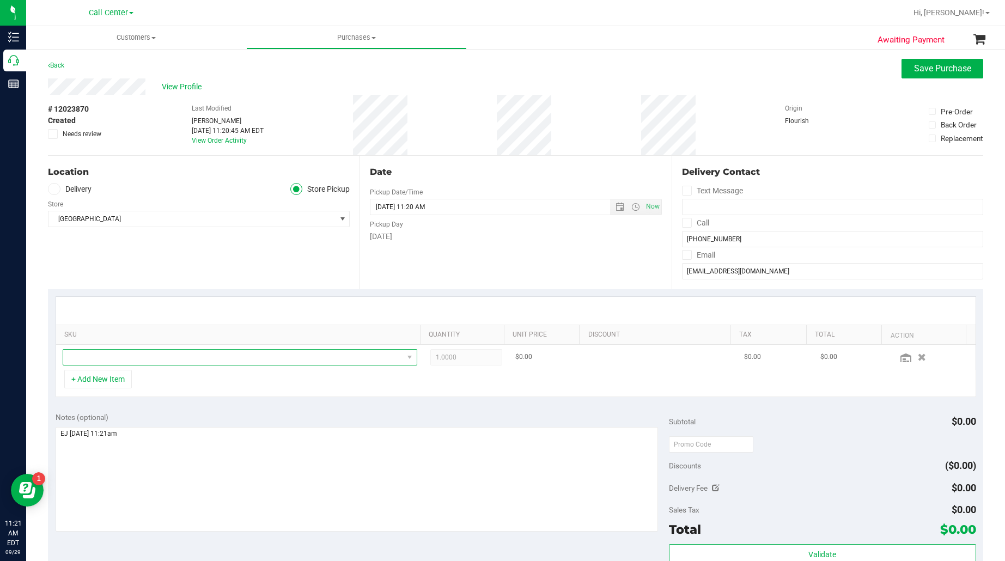
click at [107, 357] on span "NO DATA FOUND" at bounding box center [233, 357] width 340 height 15
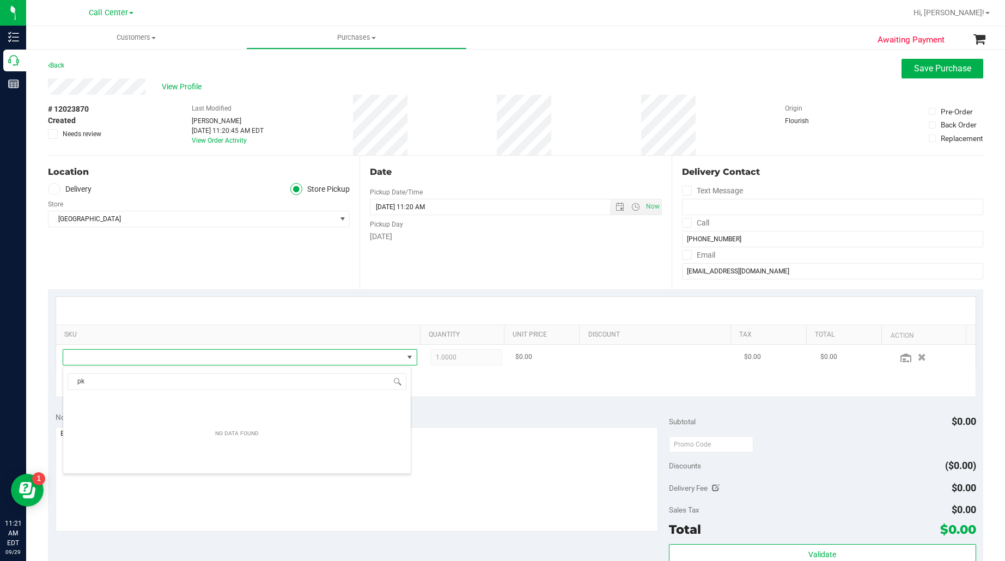
scroll to position [17, 342]
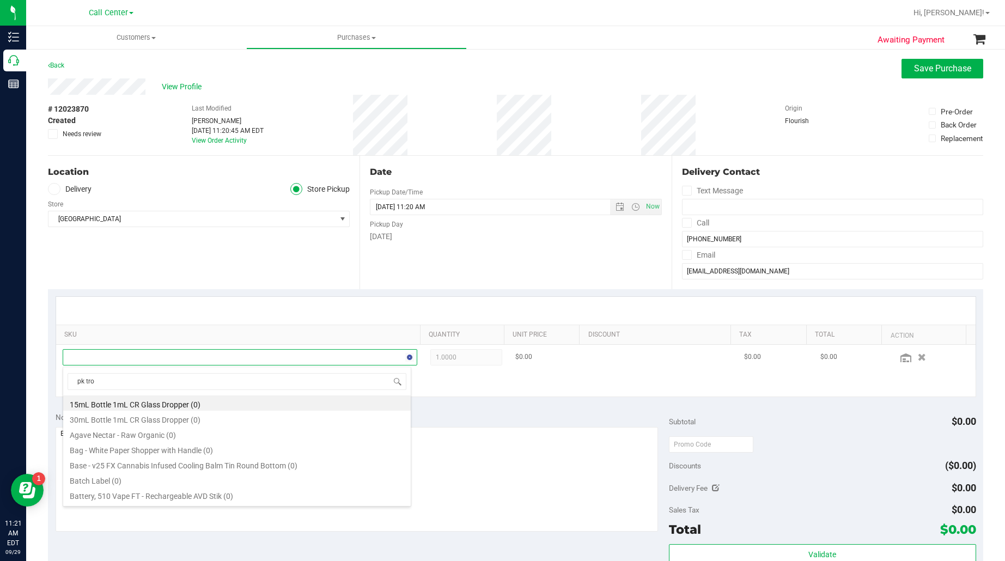
type input "pk trop"
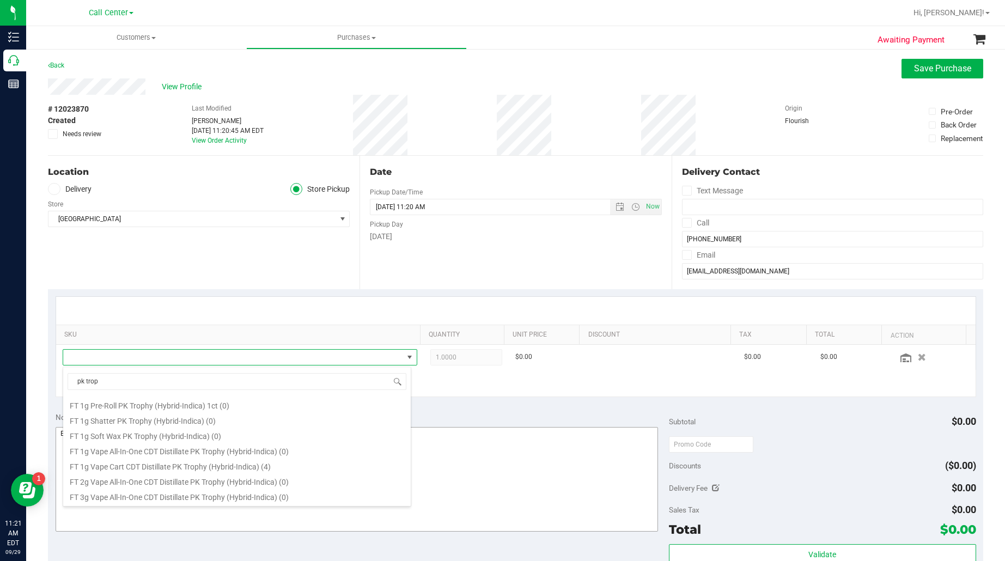
click at [123, 463] on li "FT 1g Vape Cart CDT Distillate PK Trophy (Hybrid-Indica) (4)" at bounding box center [236, 464] width 347 height 15
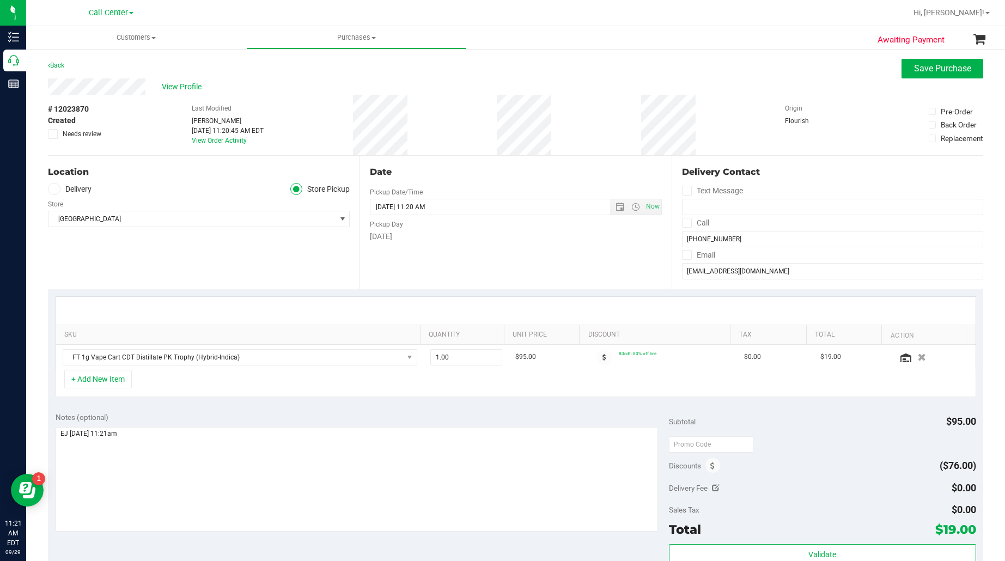
click at [224, 268] on div "Location Delivery Store Pickup Store Lakeland WC Select Store Bonita Springs WC…" at bounding box center [203, 222] width 311 height 133
click at [900, 357] on icon at bounding box center [905, 357] width 11 height 9
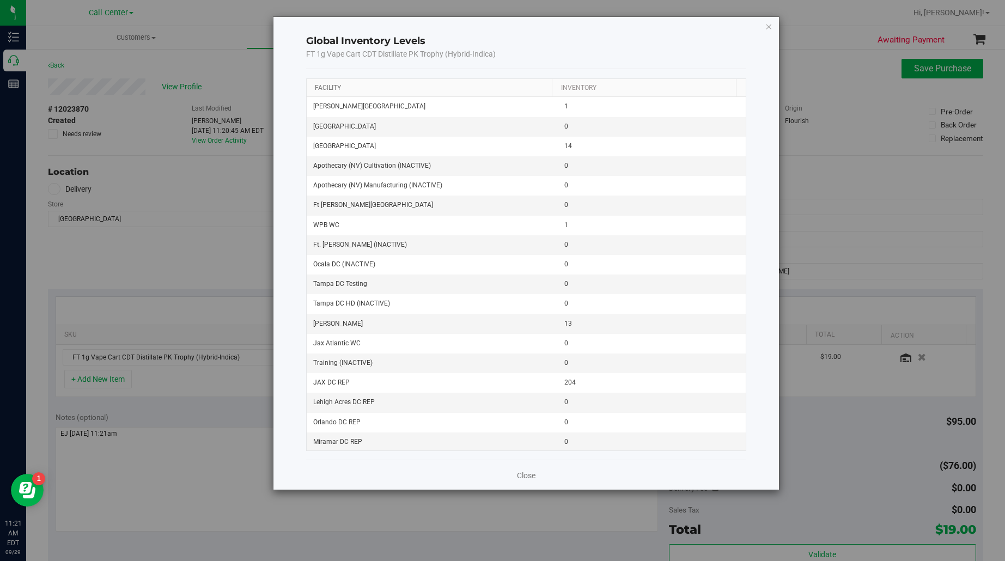
click at [323, 90] on link "Facility" at bounding box center [328, 88] width 26 height 8
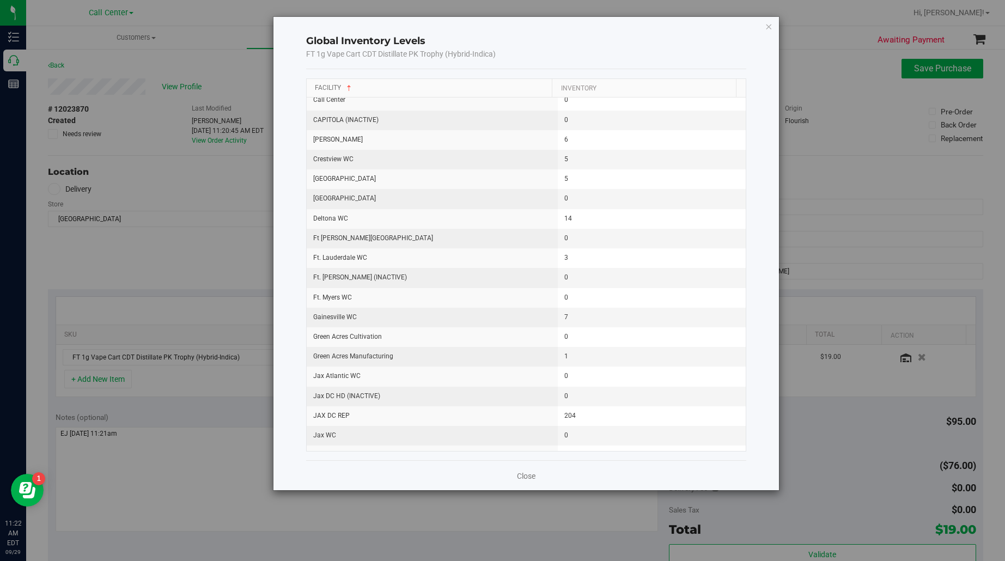
scroll to position [272, 0]
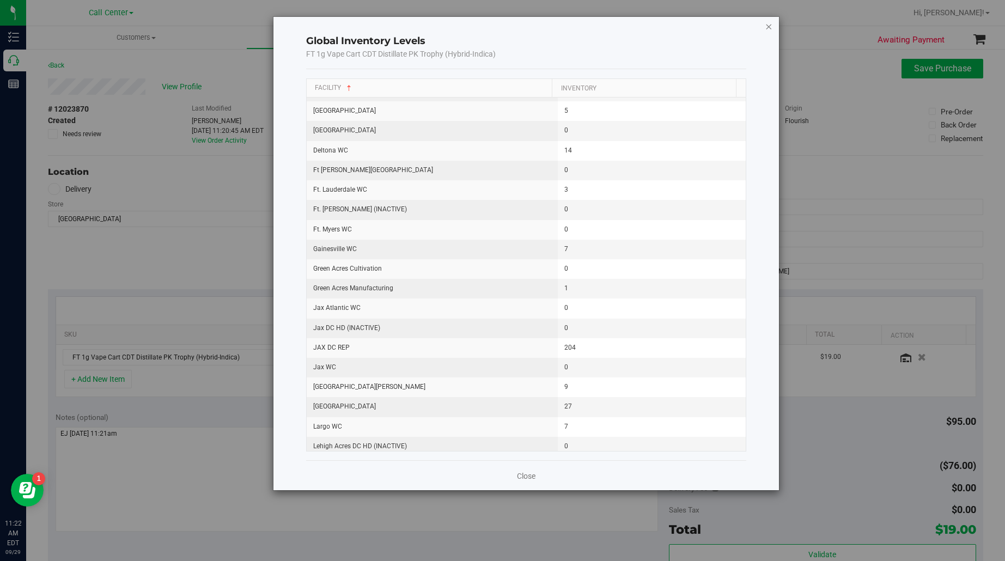
click at [769, 27] on icon "button" at bounding box center [768, 26] width 8 height 13
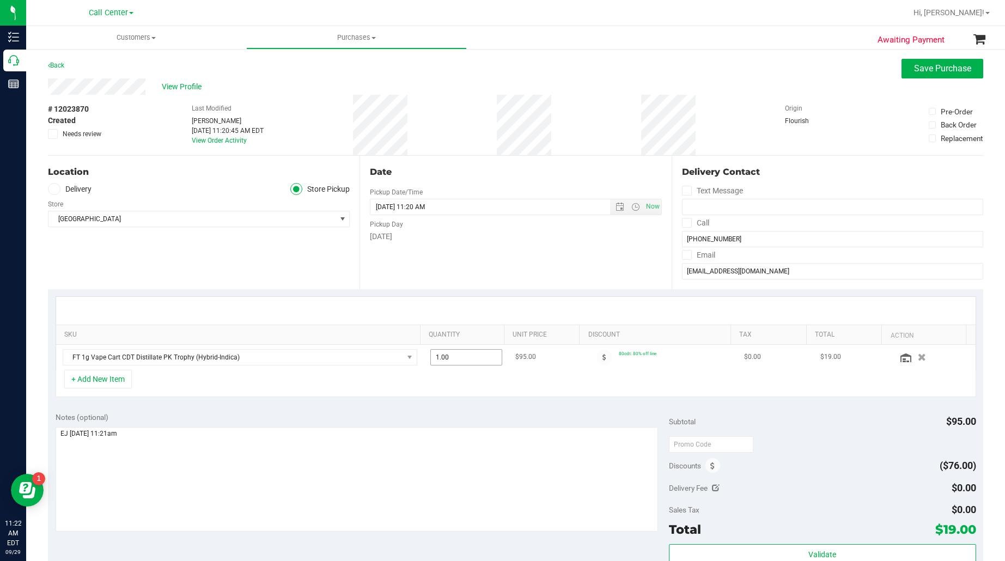
click at [439, 357] on span "1.00 1" at bounding box center [466, 357] width 72 height 16
type input "12"
type input "12.00"
click at [352, 414] on div "Notes (optional)" at bounding box center [363, 417] width 614 height 11
click at [79, 108] on span "# 12023870" at bounding box center [68, 108] width 41 height 11
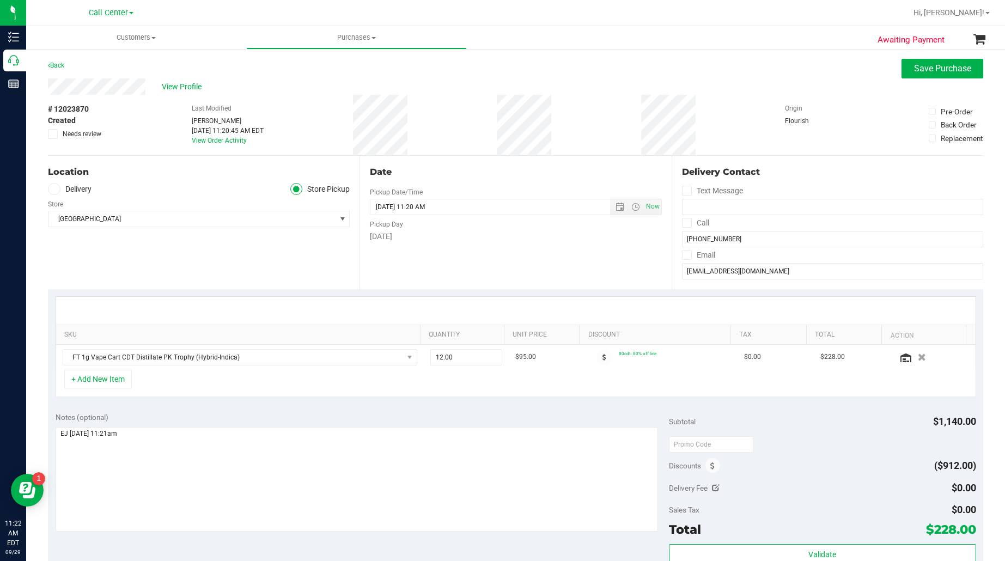
click at [79, 108] on span "# 12023870" at bounding box center [68, 108] width 41 height 11
copy div "# 12023870"
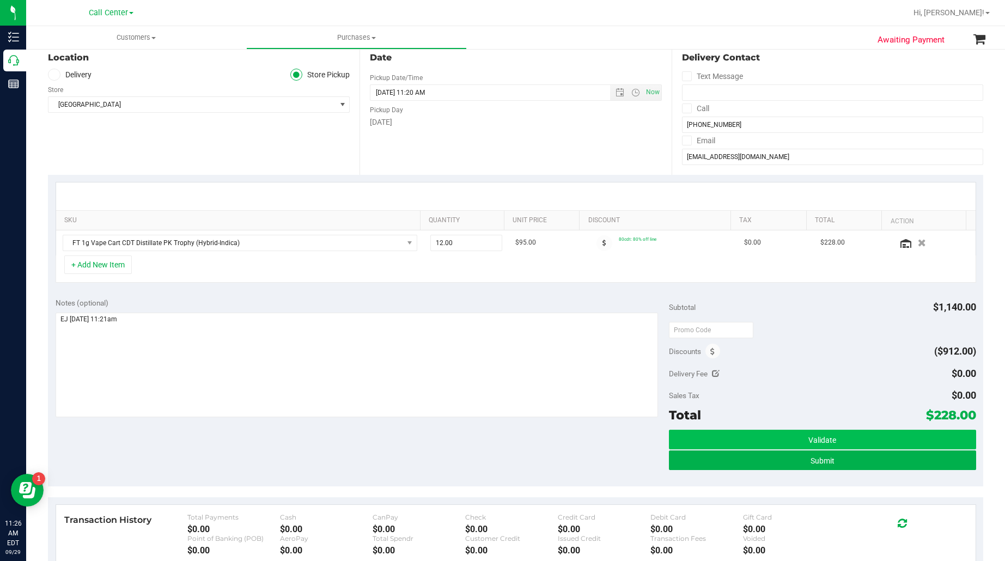
scroll to position [136, 0]
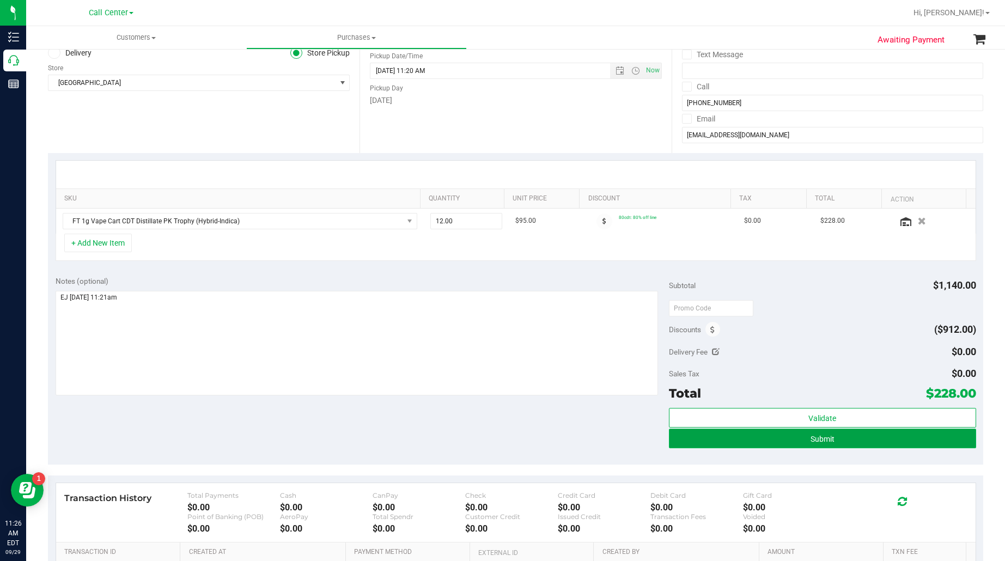
click at [795, 442] on button "Submit" at bounding box center [822, 439] width 307 height 20
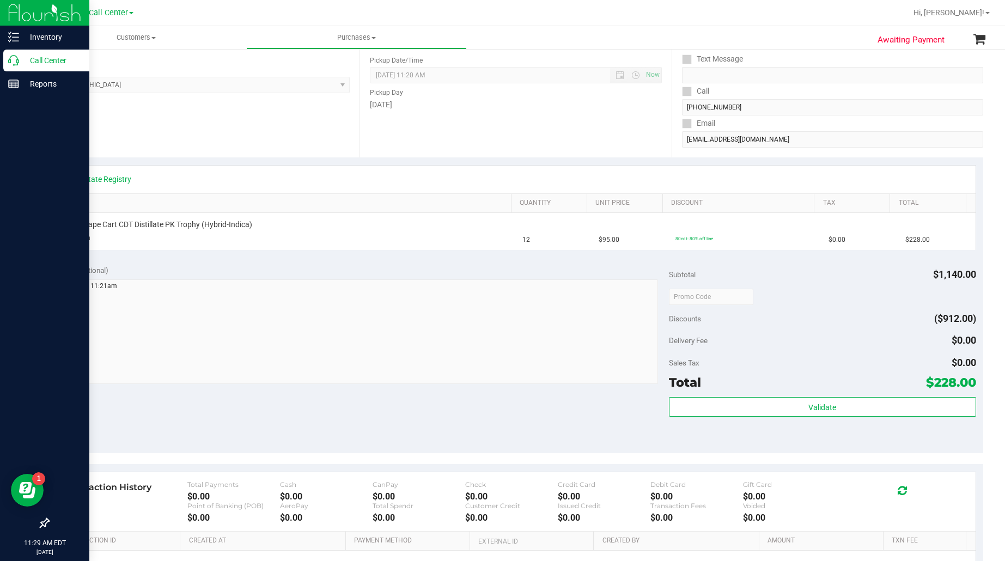
click at [52, 60] on p "Call Center" at bounding box center [51, 60] width 65 height 13
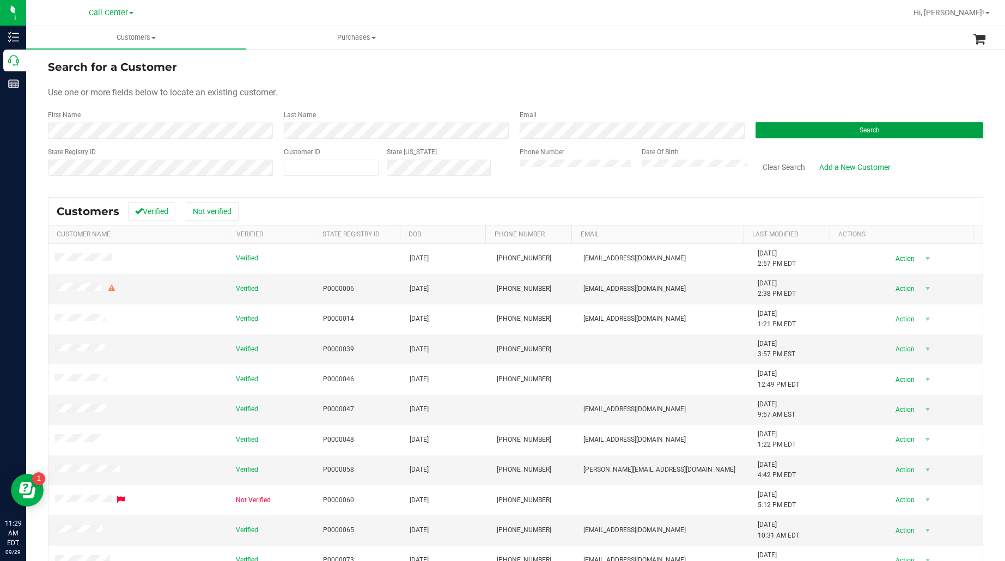
click at [782, 129] on button "Search" at bounding box center [869, 130] width 228 height 16
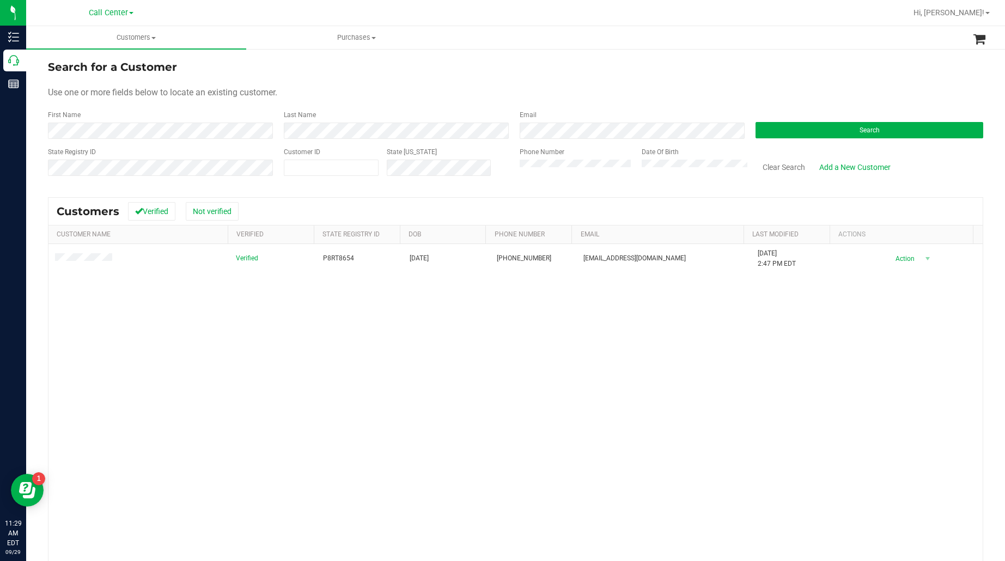
click at [166, 301] on div "Verified P8RT8654 10/24/1999 (352) 642-5907 camandrellghs@gmail.com 10/25/2024 …" at bounding box center [515, 420] width 934 height 353
click at [785, 172] on button "Clear Search" at bounding box center [783, 167] width 57 height 19
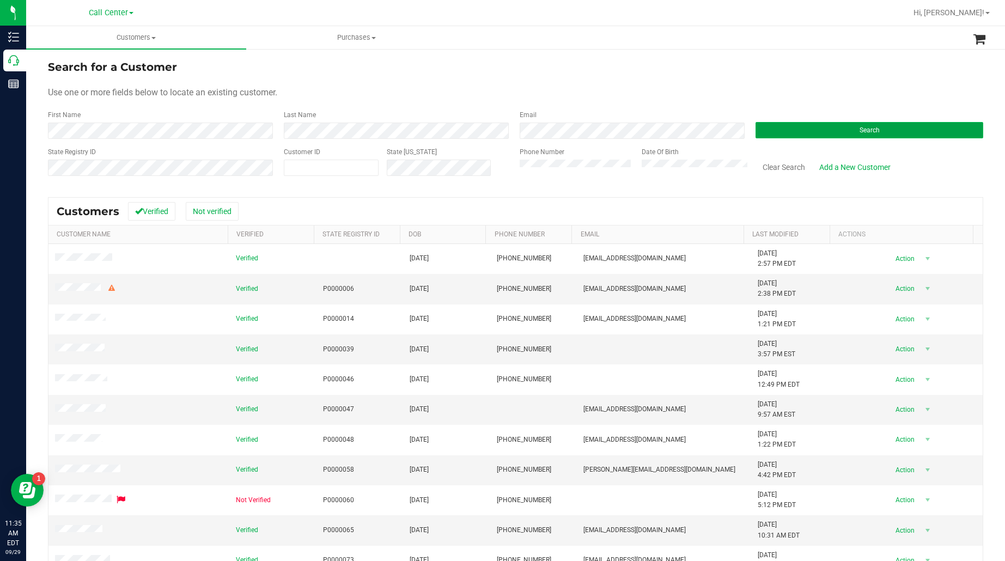
click at [774, 126] on button "Search" at bounding box center [869, 130] width 228 height 16
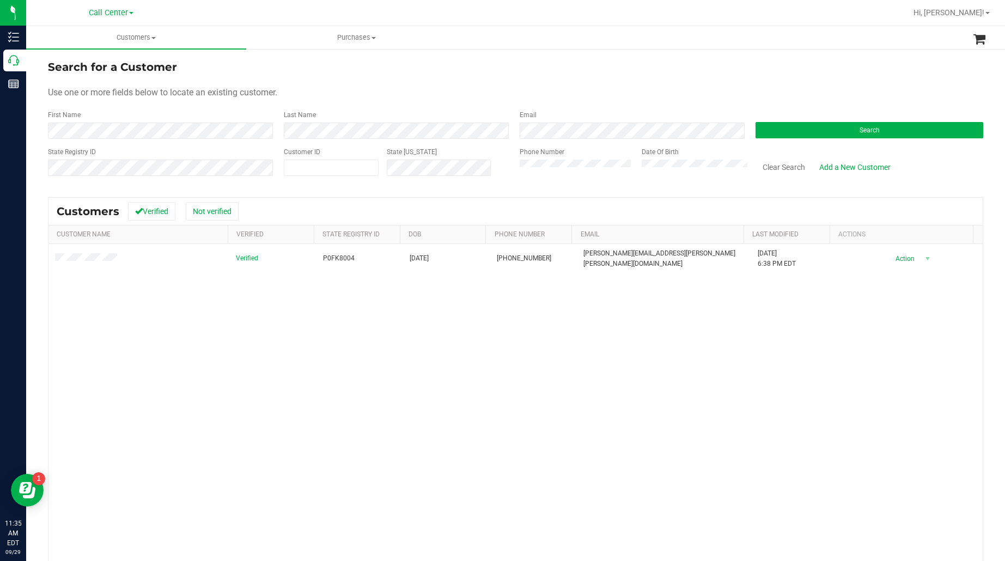
click at [131, 332] on div "Verified P0FK8004 02/11/1950 (850) 862-5406 george.marion@cox.net 4/24/2023 6:3…" at bounding box center [515, 420] width 934 height 353
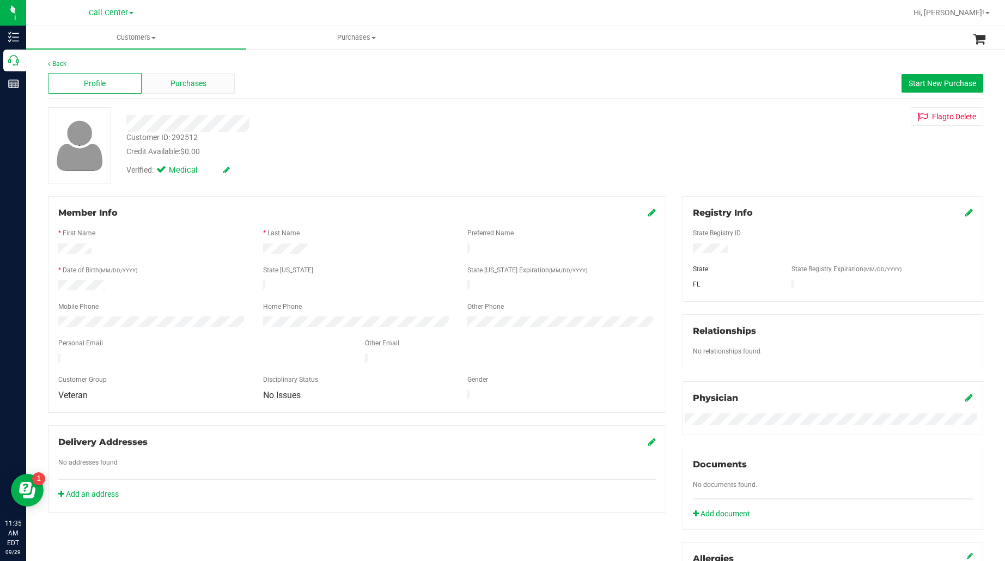
click at [183, 78] on span "Purchases" at bounding box center [188, 83] width 36 height 11
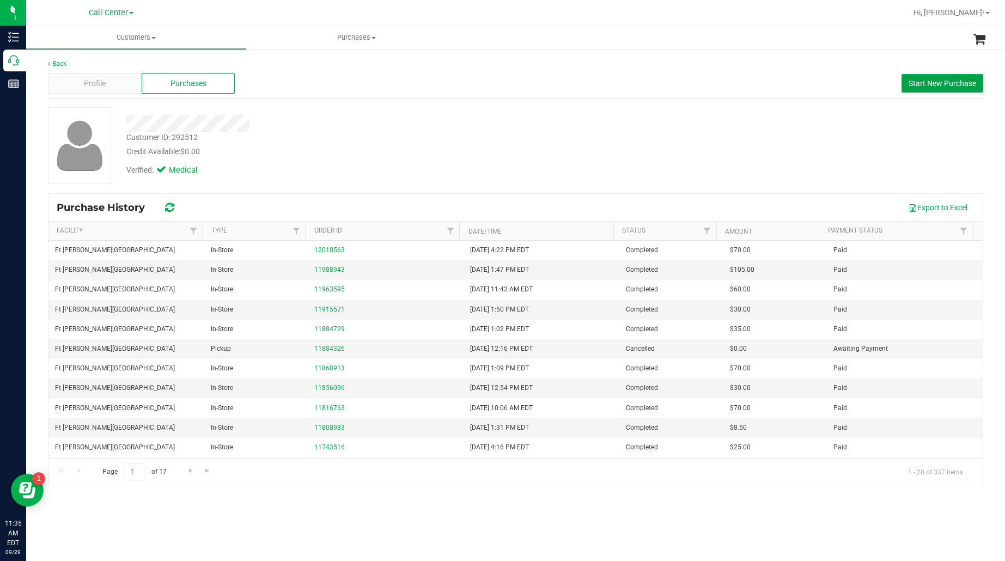
click at [916, 79] on span "Start New Purchase" at bounding box center [942, 83] width 68 height 9
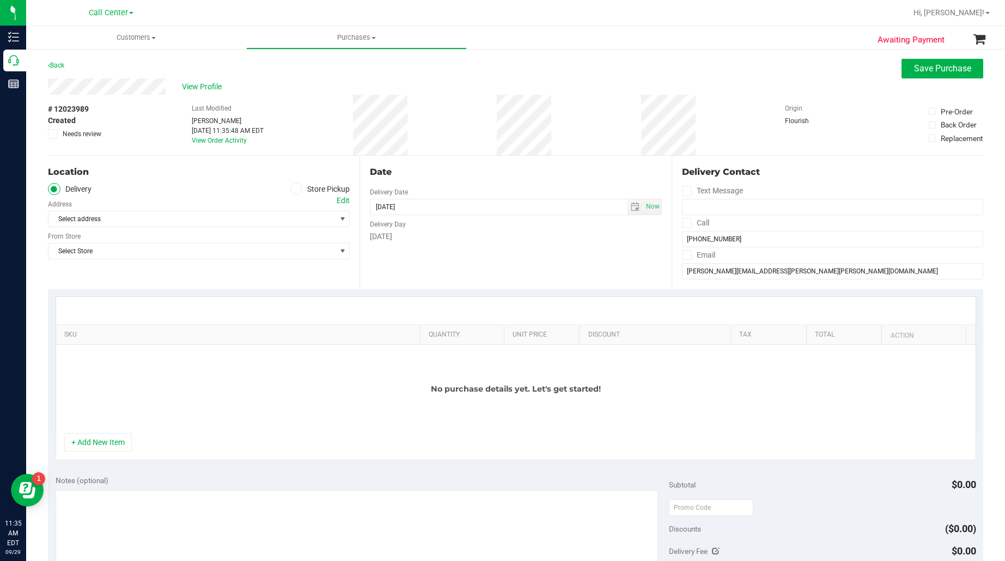
click at [290, 192] on span at bounding box center [296, 189] width 13 height 13
click at [0, 0] on input "Store Pickup" at bounding box center [0, 0] width 0 height 0
click at [284, 216] on span "Select Store" at bounding box center [191, 218] width 287 height 15
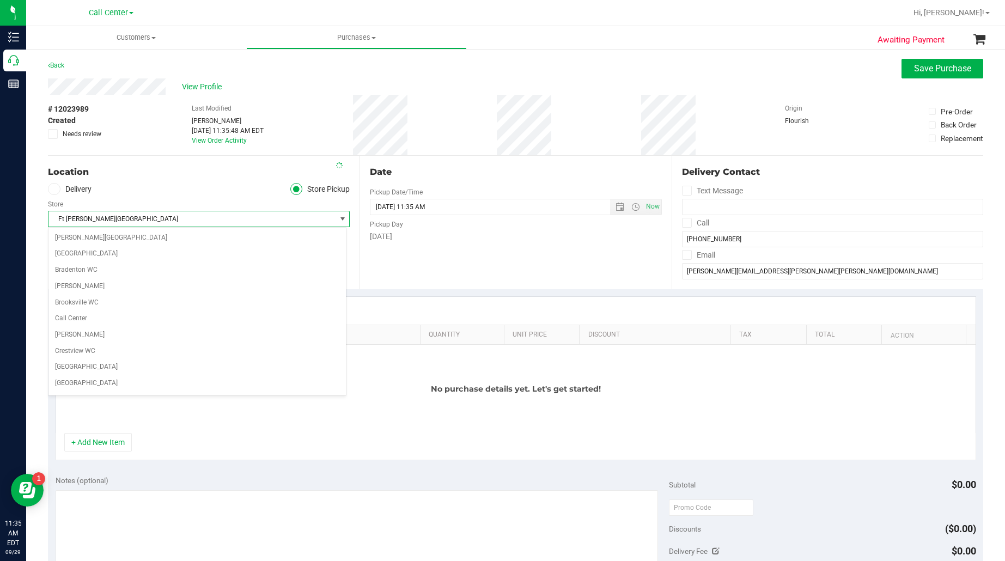
scroll to position [34, 0]
click at [148, 191] on ul "Delivery Store Pickup" at bounding box center [199, 189] width 302 height 13
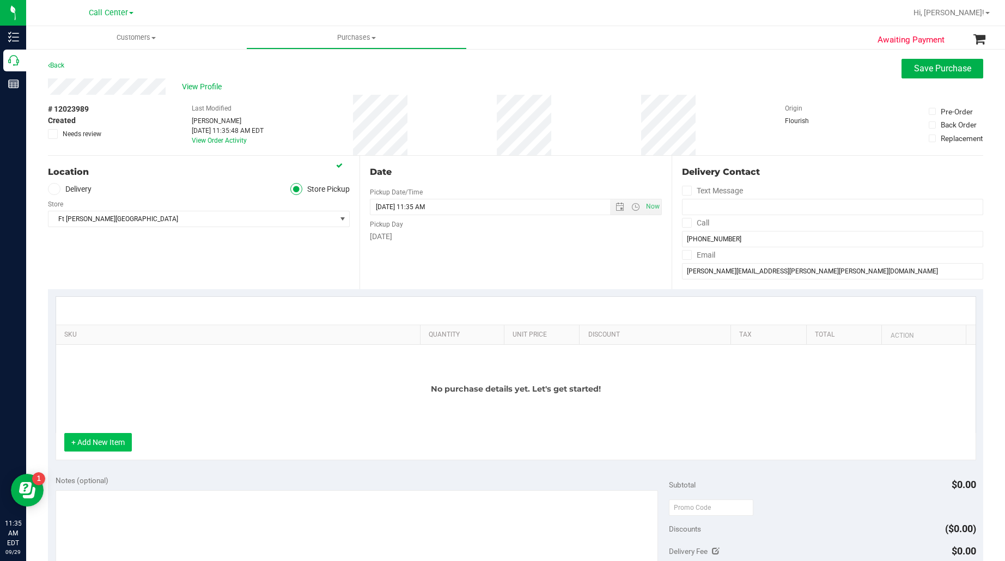
click at [103, 451] on button "+ Add New Item" at bounding box center [98, 442] width 68 height 19
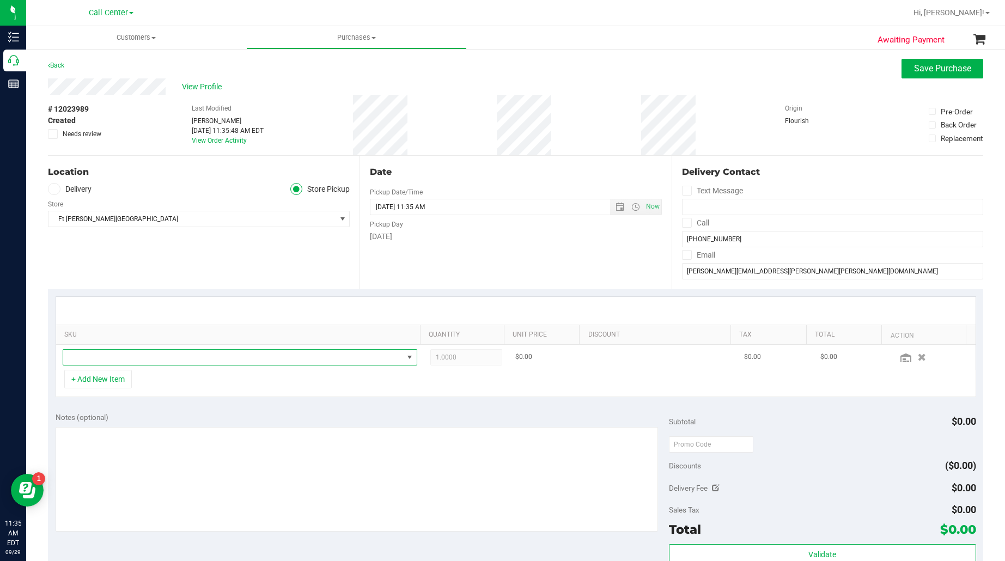
click at [110, 360] on span "NO DATA FOUND" at bounding box center [233, 357] width 340 height 15
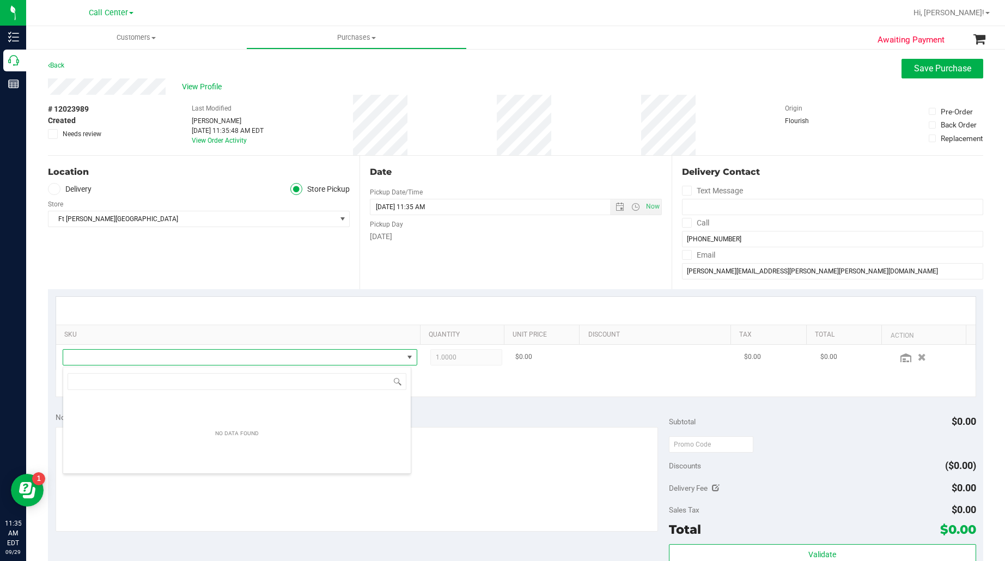
scroll to position [17, 342]
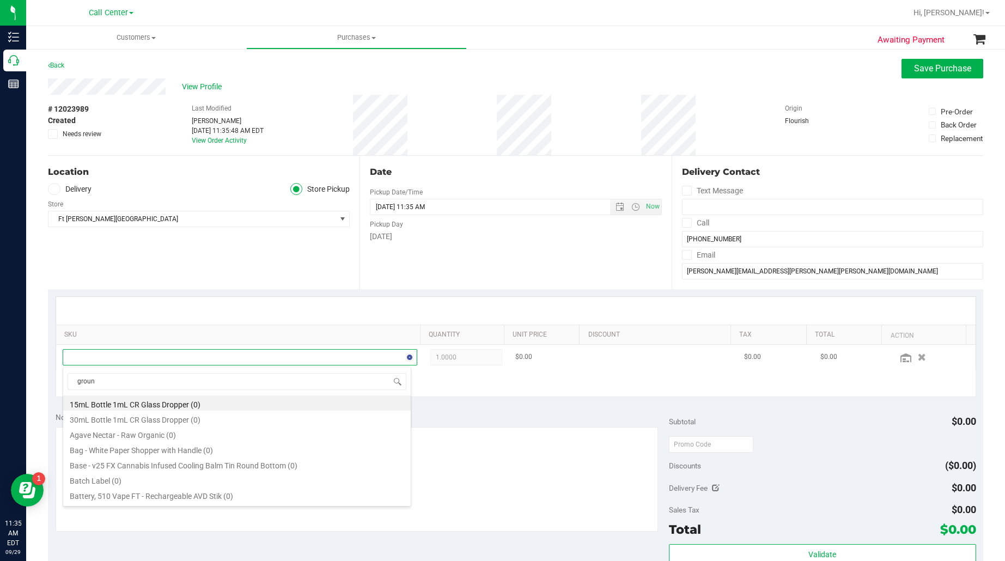
type input "ground"
click at [137, 423] on li "FT 7g Ground Flower (Hybrid) (17)" at bounding box center [236, 418] width 347 height 15
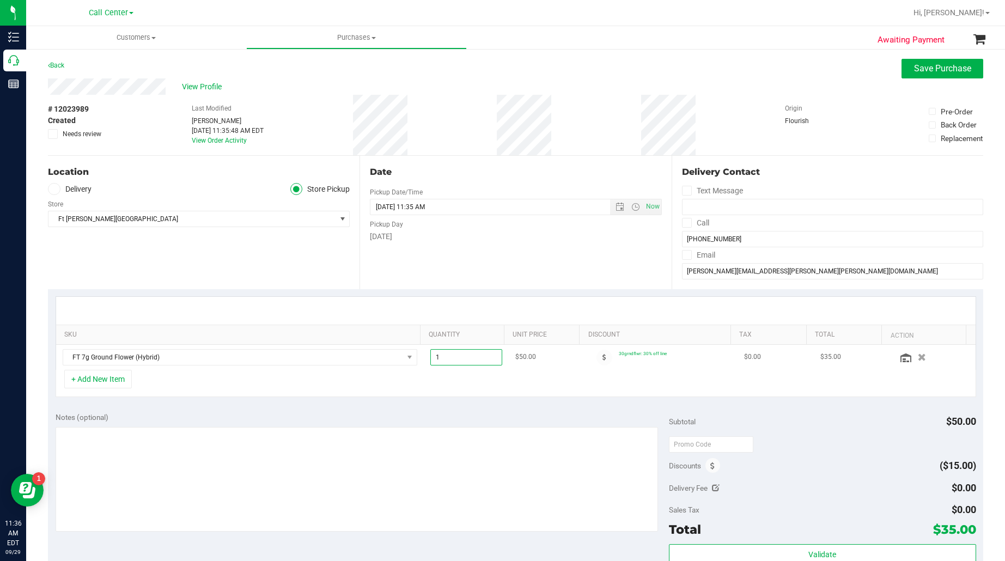
drag, startPoint x: 442, startPoint y: 356, endPoint x: 426, endPoint y: 357, distance: 15.8
click at [430, 357] on span "1.00 1" at bounding box center [466, 357] width 72 height 16
type input "2"
type input "2.00"
click at [413, 395] on div "+ Add New Item" at bounding box center [516, 383] width 920 height 27
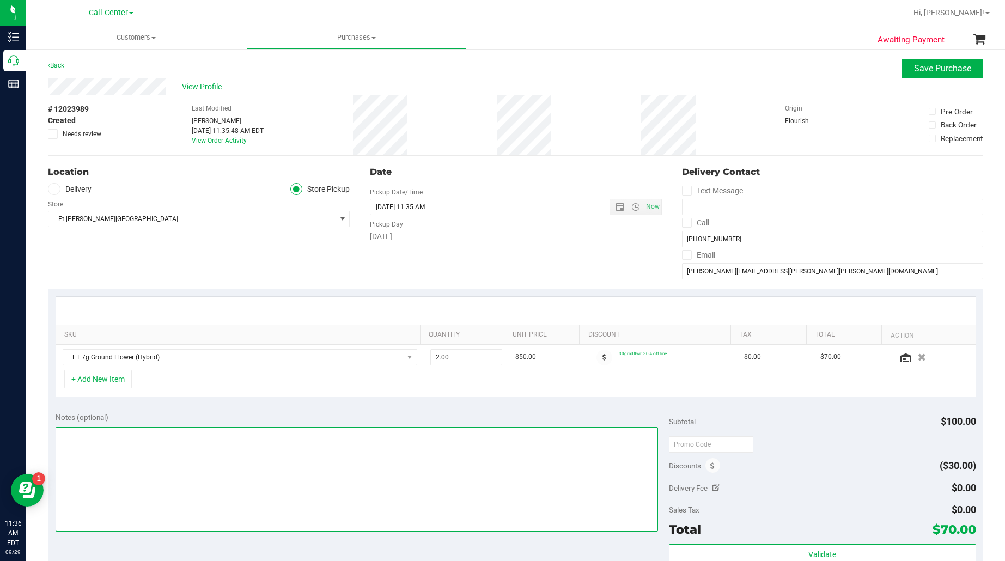
click at [314, 457] on textarea at bounding box center [357, 479] width 603 height 105
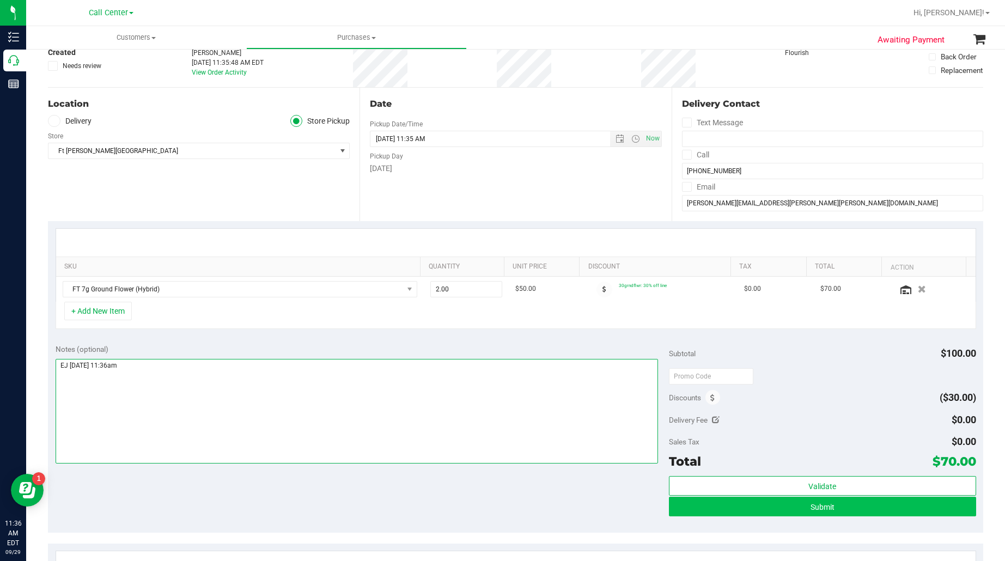
type textarea "EJ 9/29/25 11:36am"
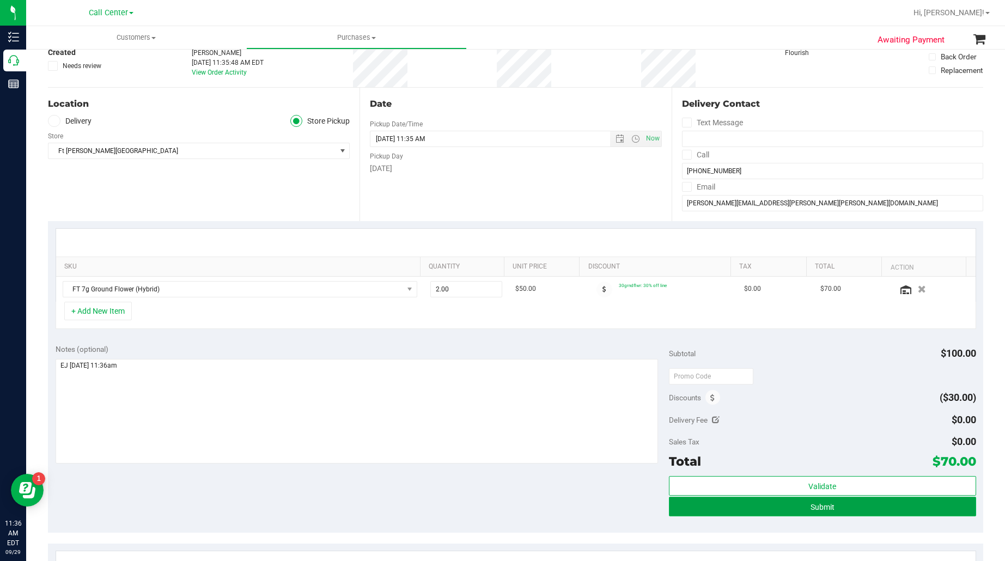
drag, startPoint x: 763, startPoint y: 506, endPoint x: 818, endPoint y: 512, distance: 55.3
click at [763, 507] on button "Submit" at bounding box center [822, 507] width 307 height 20
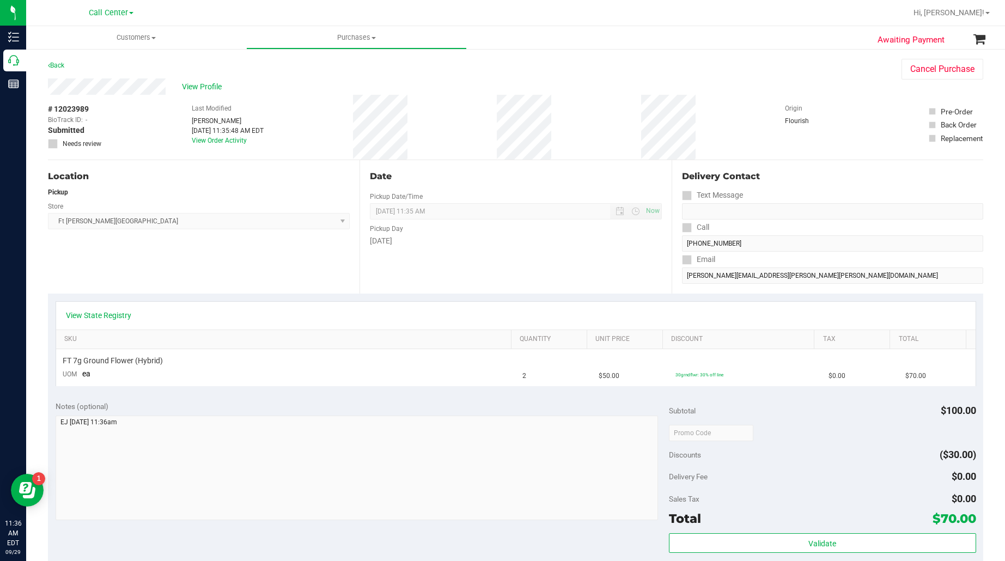
click at [75, 107] on span "# 12023989" at bounding box center [68, 108] width 41 height 11
copy div "# 12023989"
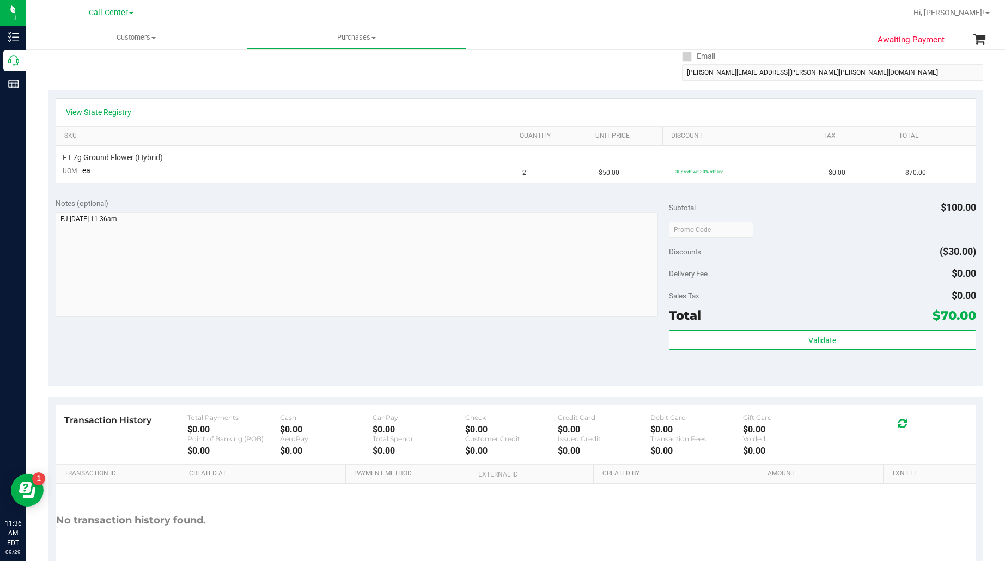
scroll to position [204, 0]
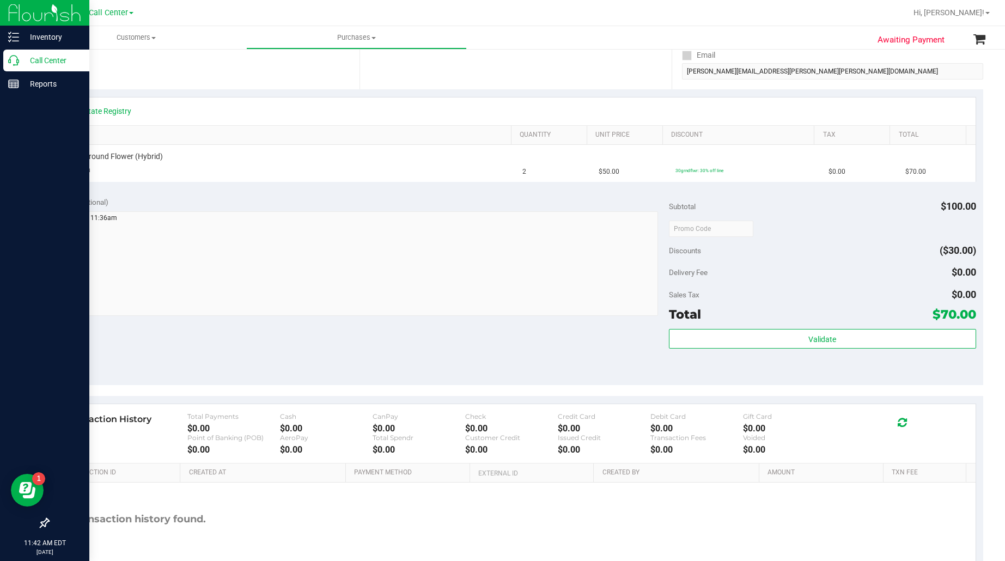
click at [41, 57] on p "Call Center" at bounding box center [51, 60] width 65 height 13
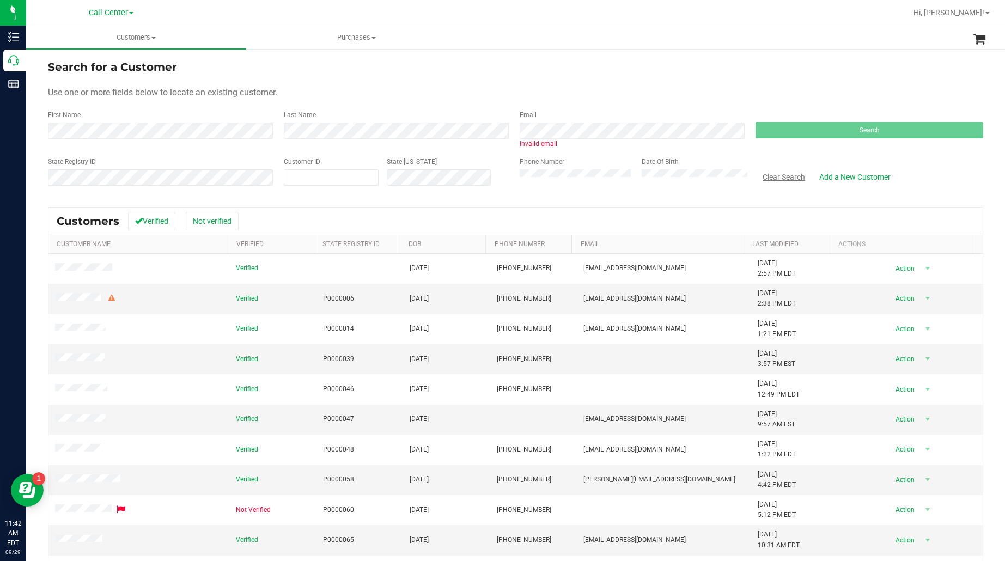
click at [780, 176] on button "Clear Search" at bounding box center [783, 177] width 57 height 19
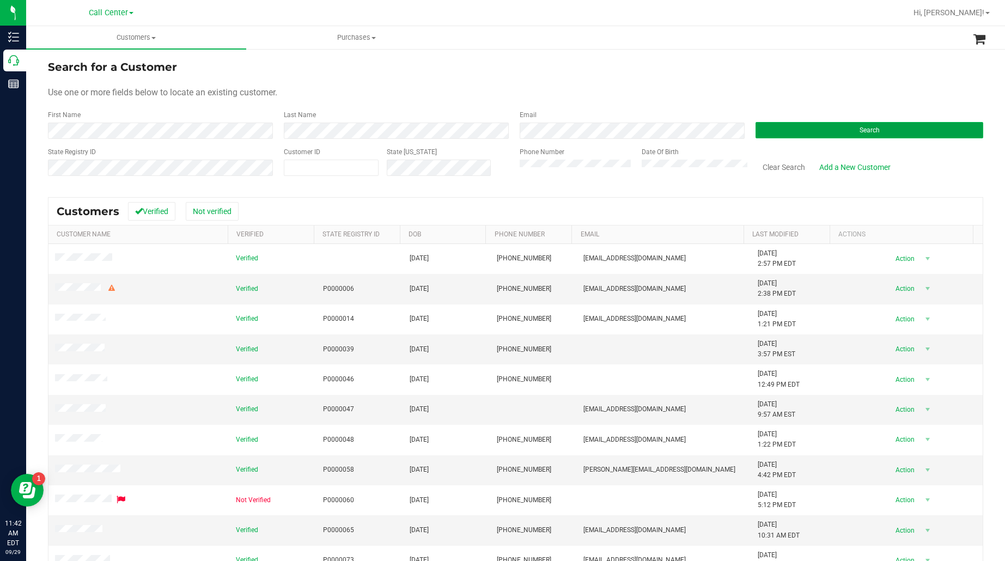
click at [795, 124] on button "Search" at bounding box center [869, 130] width 228 height 16
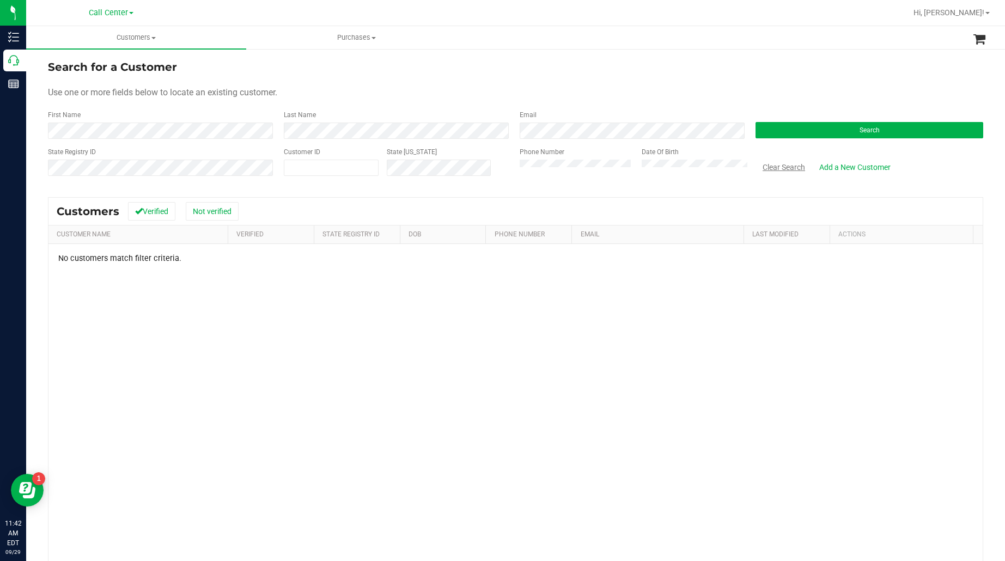
click at [768, 164] on button "Clear Search" at bounding box center [783, 167] width 57 height 19
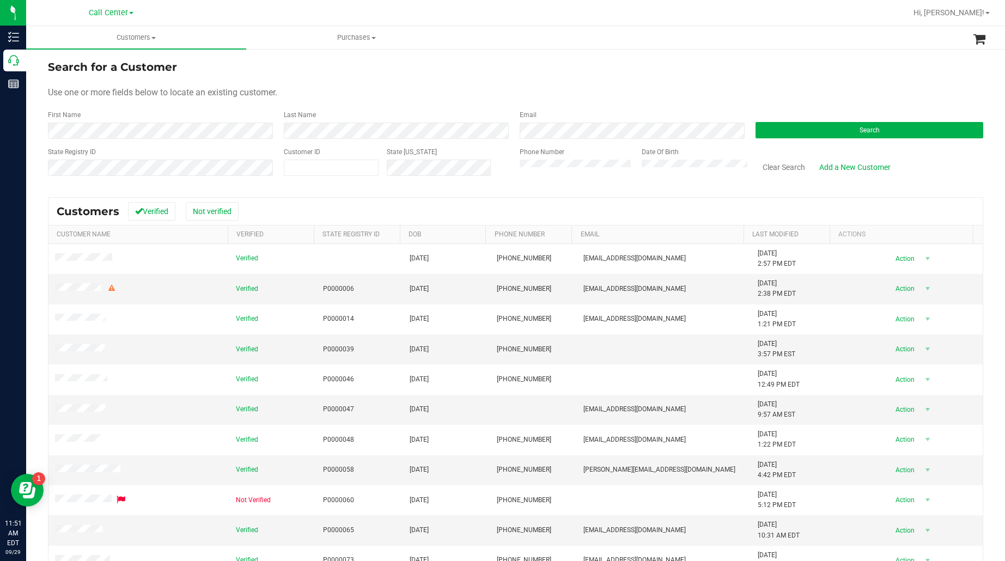
click at [207, 75] on div "Search for a Customer" at bounding box center [515, 67] width 935 height 16
click at [755, 131] on button "Search" at bounding box center [869, 130] width 228 height 16
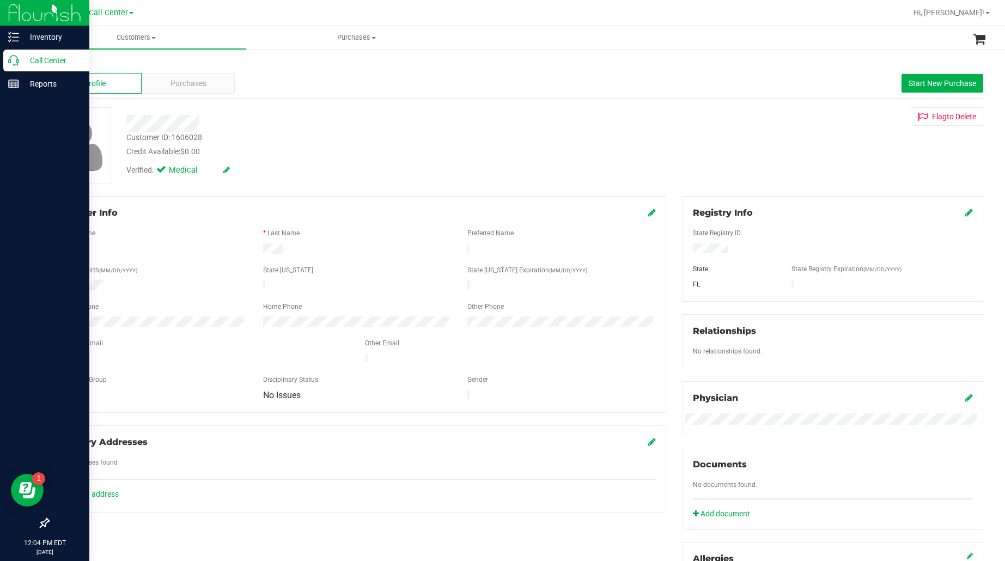
click at [44, 61] on p "Call Center" at bounding box center [51, 60] width 65 height 13
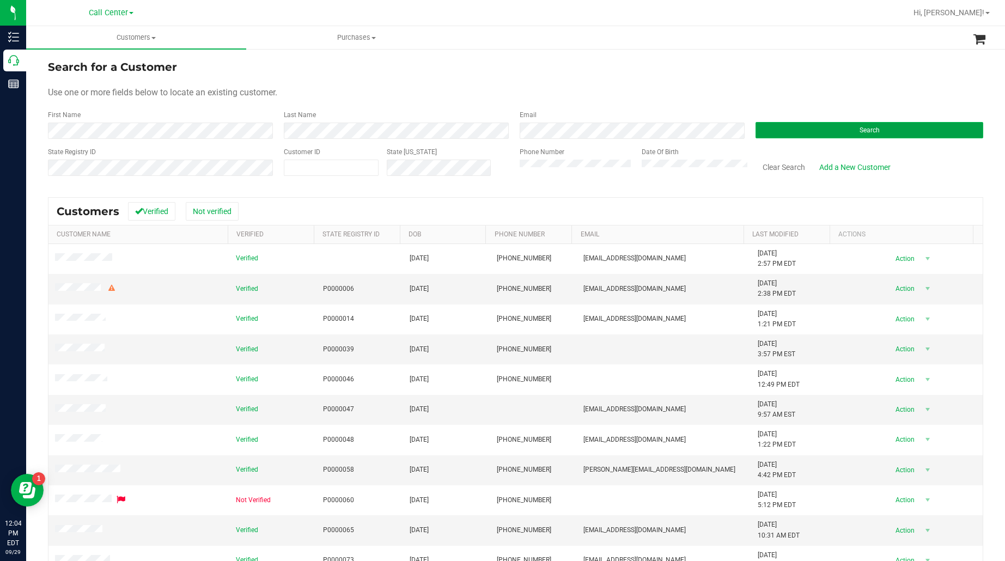
click at [772, 125] on button "Search" at bounding box center [869, 130] width 228 height 16
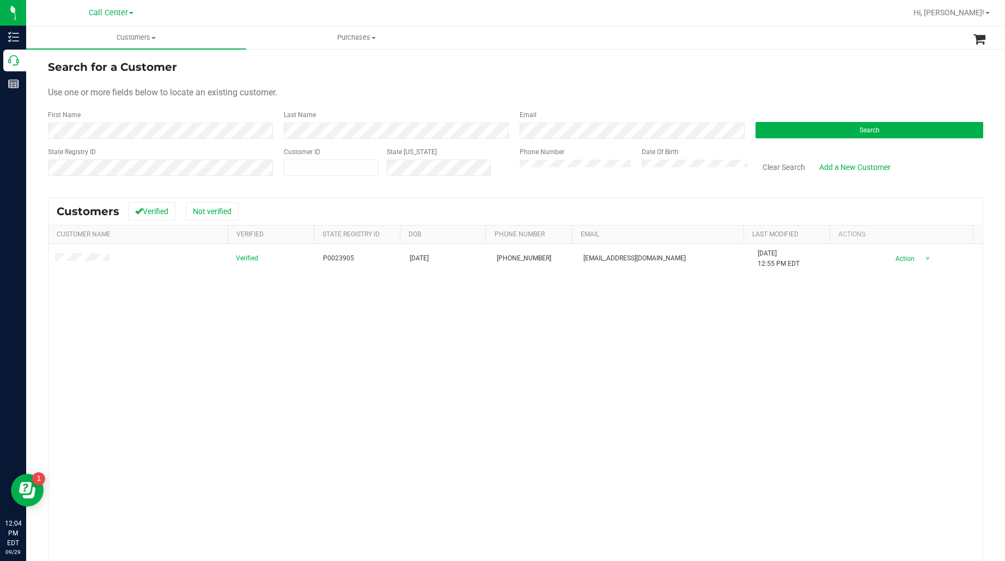
click at [180, 289] on div "Verified P0023905 06/04/1966 (850) 376-2480 toolsplusflorida@gmail.com 10/1/202…" at bounding box center [515, 420] width 934 height 353
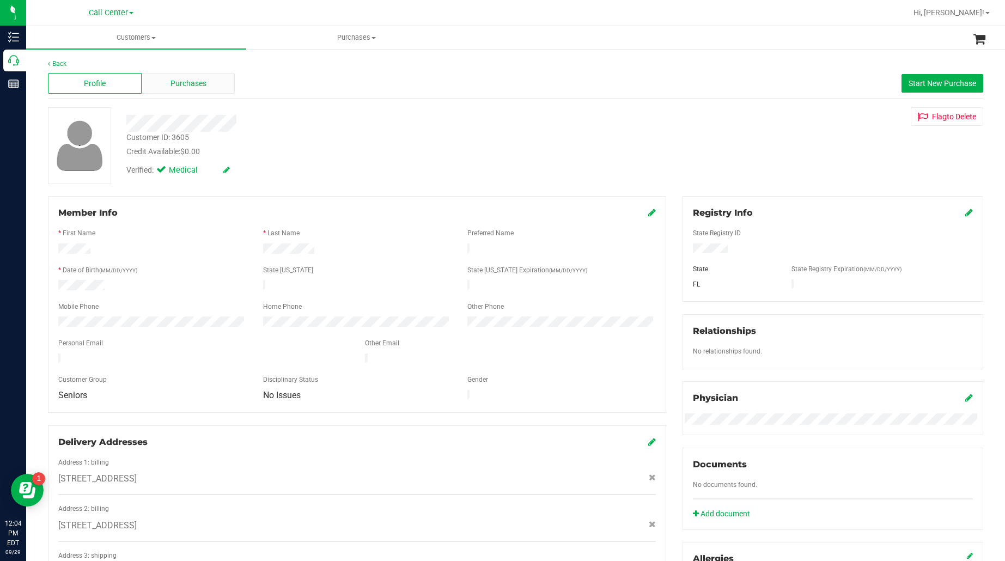
click at [202, 91] on div "Purchases" at bounding box center [189, 83] width 94 height 21
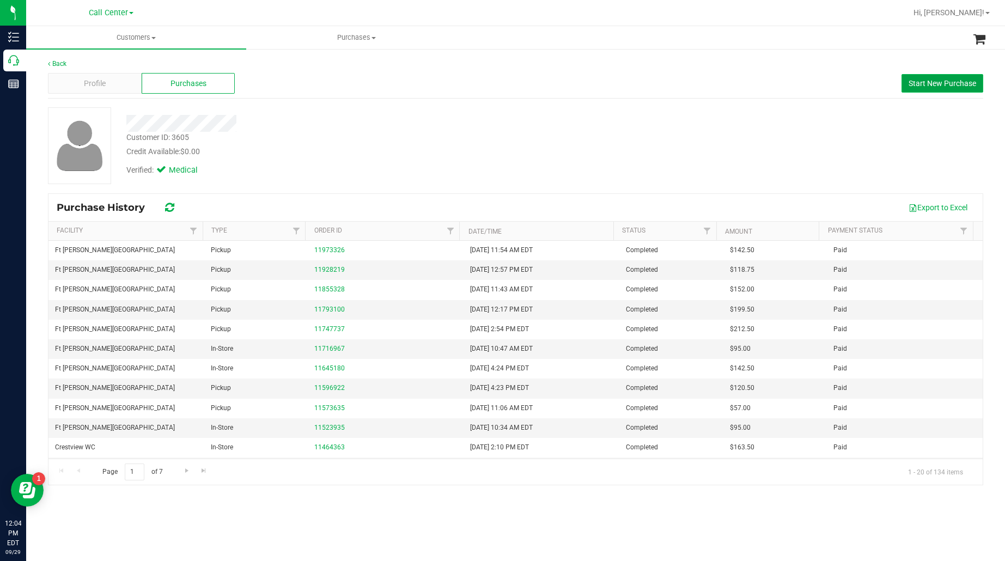
click at [920, 83] on span "Start New Purchase" at bounding box center [942, 83] width 68 height 9
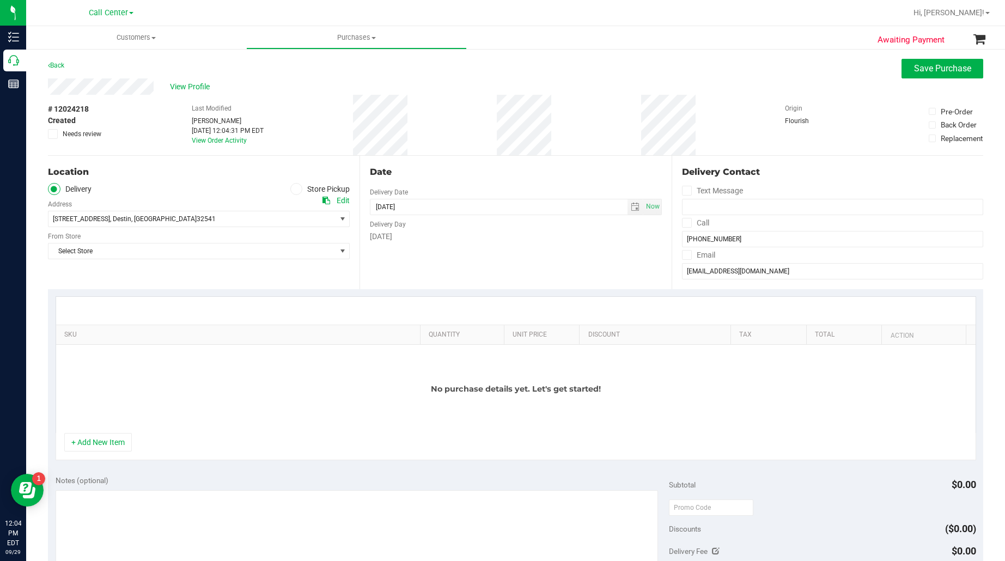
click at [163, 192] on ul "Delivery Store Pickup" at bounding box center [199, 189] width 302 height 13
click at [293, 189] on icon at bounding box center [296, 189] width 7 height 0
click at [0, 0] on input "Store Pickup" at bounding box center [0, 0] width 0 height 0
click at [176, 218] on span "Select Store" at bounding box center [191, 218] width 287 height 15
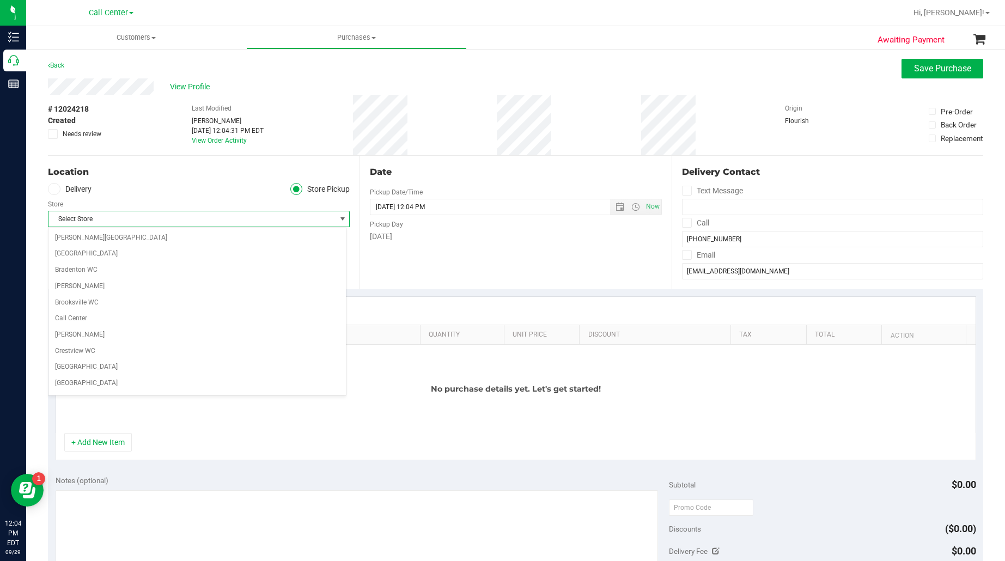
scroll to position [34, 0]
click at [128, 217] on span "Ft Walton Beach WC" at bounding box center [191, 218] width 287 height 15
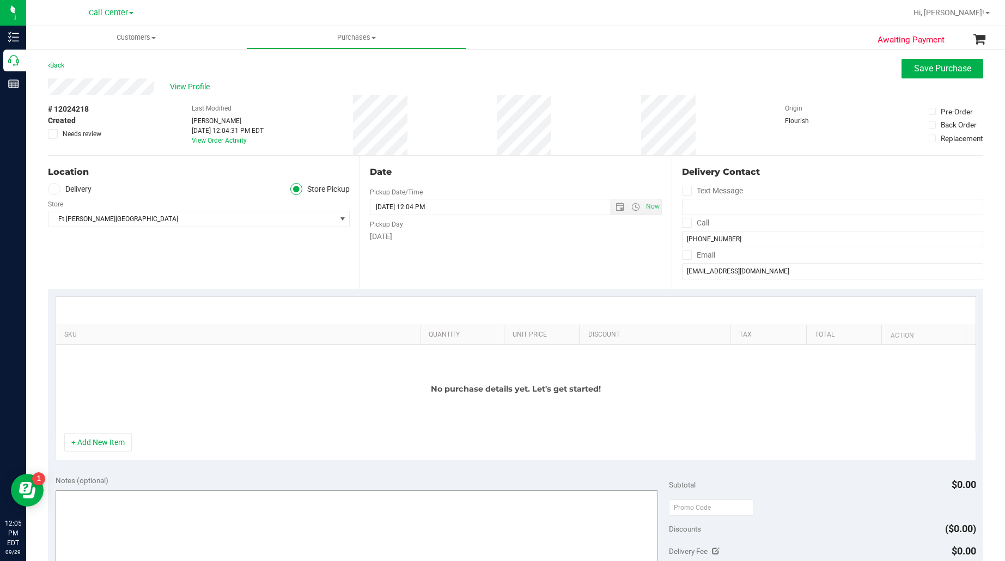
drag, startPoint x: 99, startPoint y: 446, endPoint x: 107, endPoint y: 429, distance: 19.2
click at [99, 446] on button "+ Add New Item" at bounding box center [98, 442] width 68 height 19
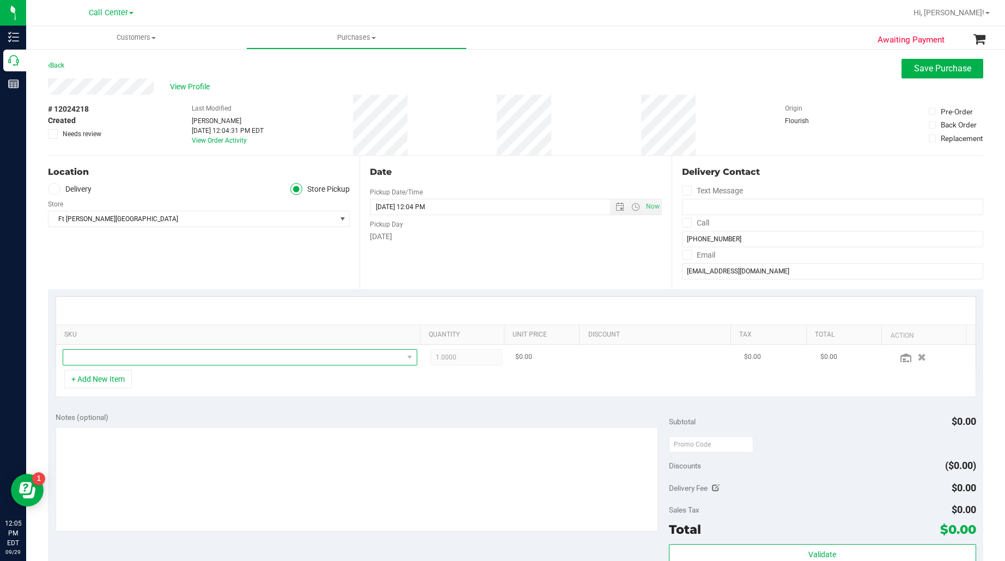
click at [114, 360] on span "NO DATA FOUND" at bounding box center [233, 357] width 340 height 15
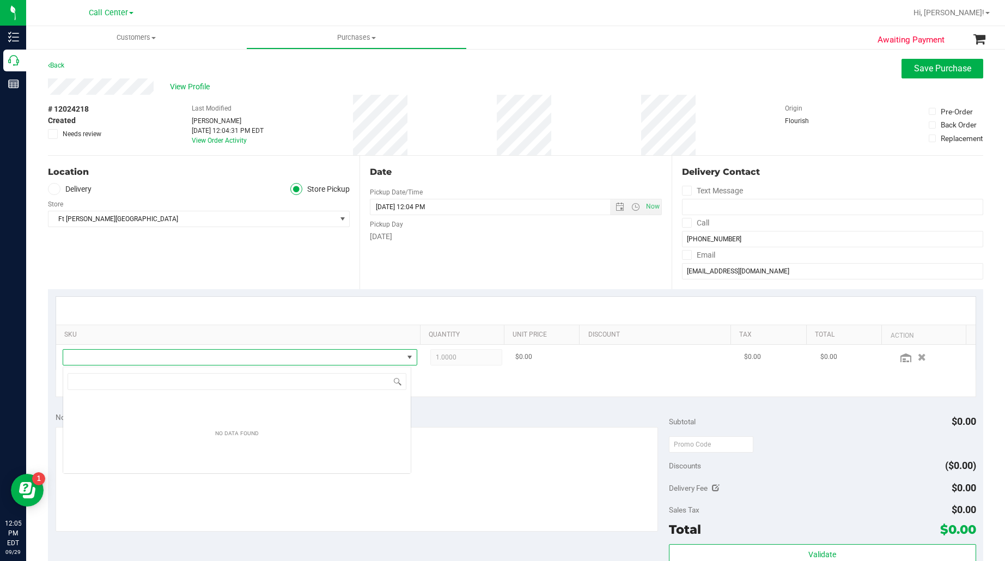
type input "Pine Zap F2"
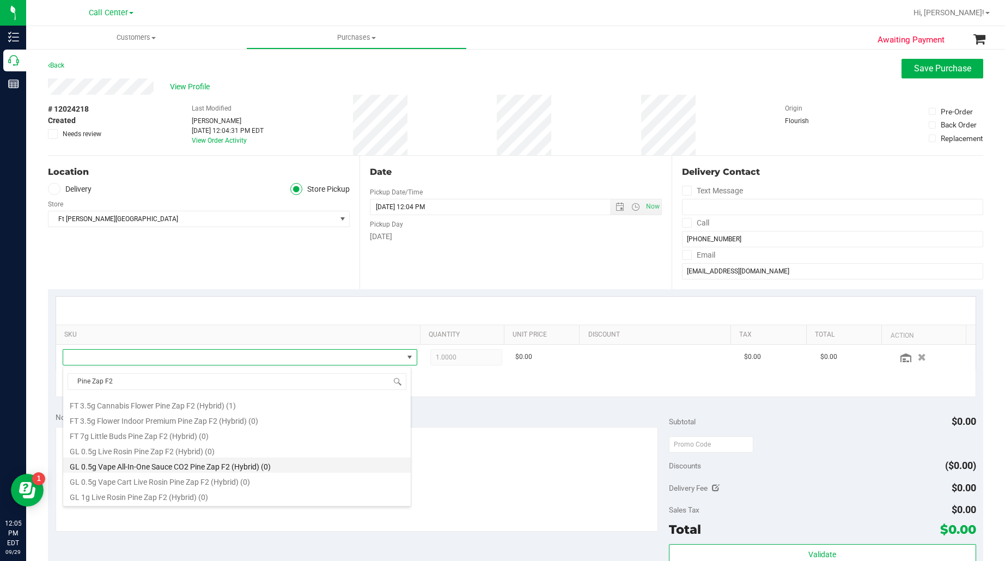
scroll to position [68, 0]
click at [156, 462] on li "FT 1g Vape Cart CDT Distillate Pine Zap F2 (Hybrid) (10)" at bounding box center [236, 456] width 347 height 15
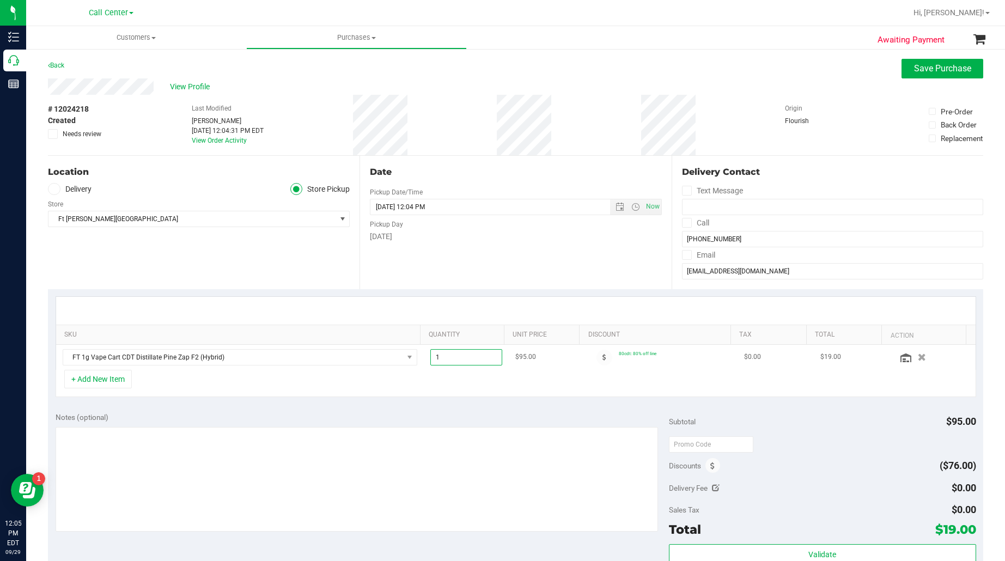
drag, startPoint x: 439, startPoint y: 359, endPoint x: 426, endPoint y: 360, distance: 12.6
click at [430, 360] on span "1.00 1" at bounding box center [466, 357] width 72 height 16
type input "2"
type input "2.00"
click at [426, 408] on div "Notes (optional) Subtotal $95.00 Discounts ($76.00) Delivery Fee $0.00 Sales Ta…" at bounding box center [515, 503] width 935 height 196
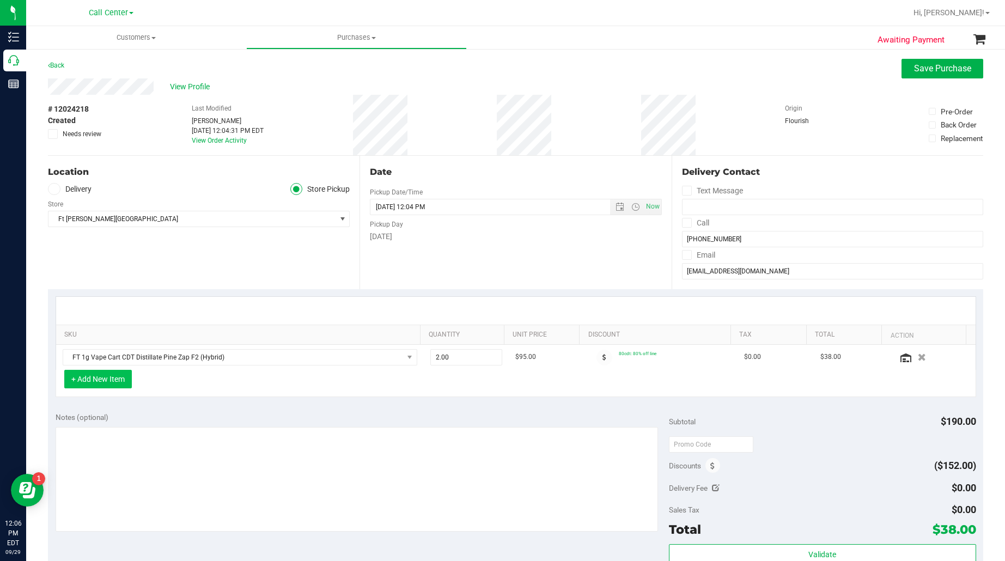
click at [105, 385] on button "+ Add New Item" at bounding box center [98, 379] width 68 height 19
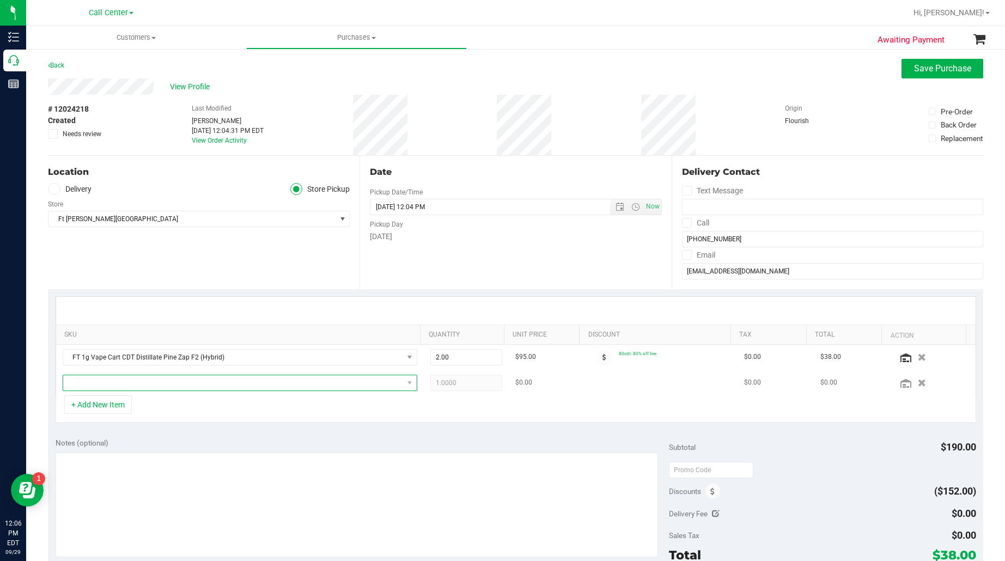
click at [109, 383] on span "NO DATA FOUND" at bounding box center [233, 382] width 340 height 15
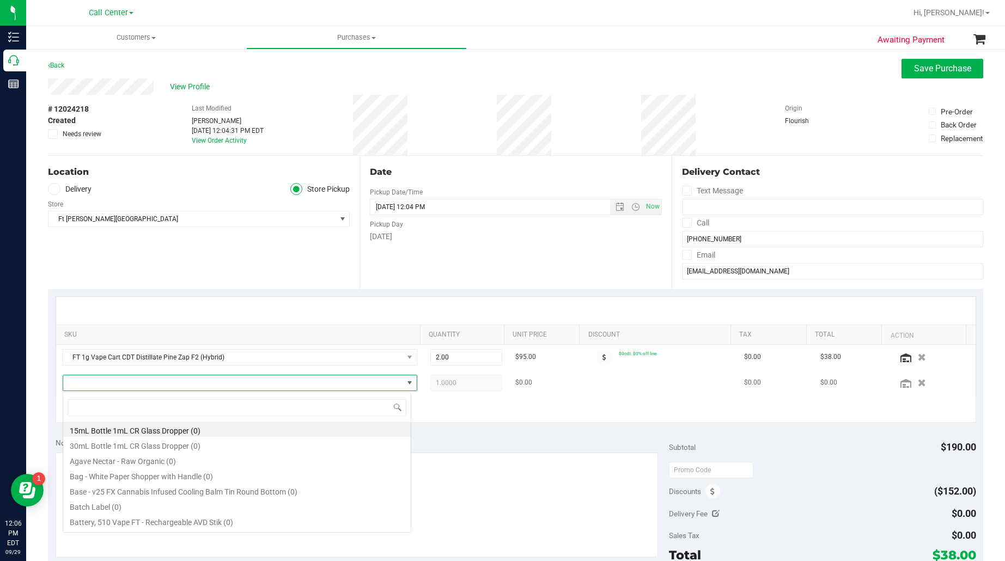
type input "Gasserole"
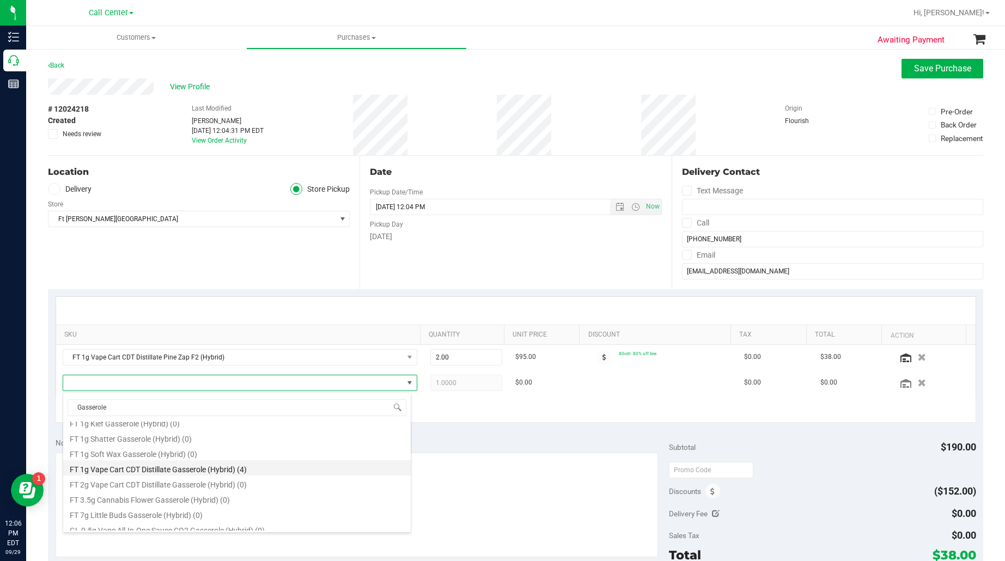
click at [132, 469] on li "FT 1g Vape Cart CDT Distillate Gasserole (Hybrid) (4)" at bounding box center [236, 467] width 347 height 15
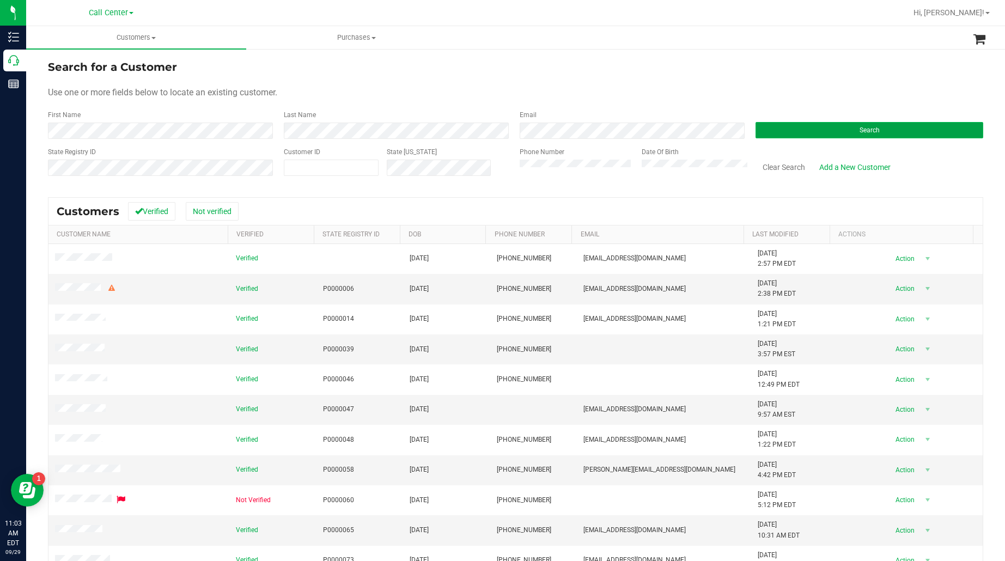
click at [798, 126] on button "Search" at bounding box center [869, 130] width 228 height 16
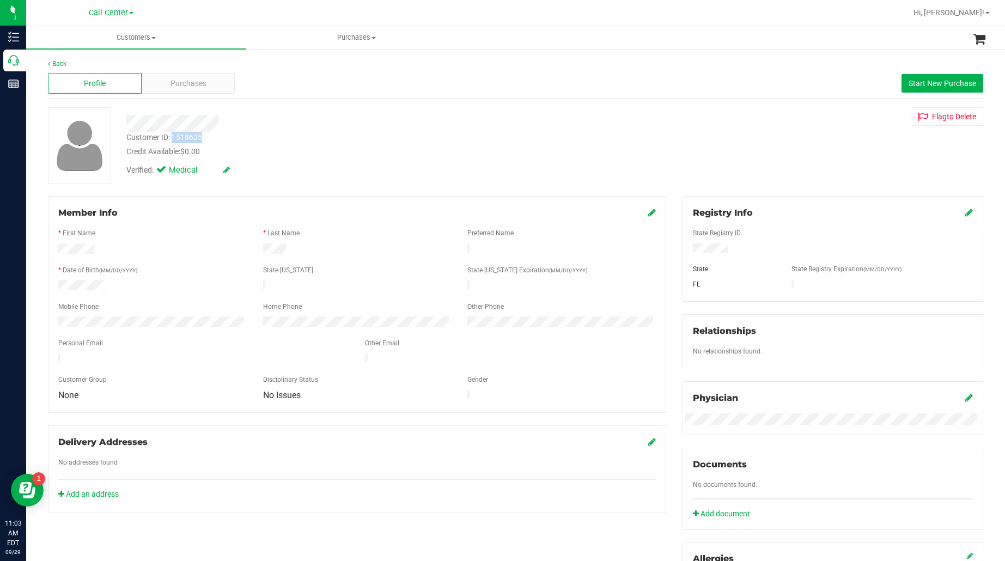
drag, startPoint x: 207, startPoint y: 134, endPoint x: 173, endPoint y: 138, distance: 34.5
click at [173, 138] on div "Customer ID: 1518625 Credit Available: $0.00" at bounding box center [356, 145] width 476 height 26
copy div "1518625"
click at [197, 81] on span "Purchases" at bounding box center [188, 83] width 36 height 11
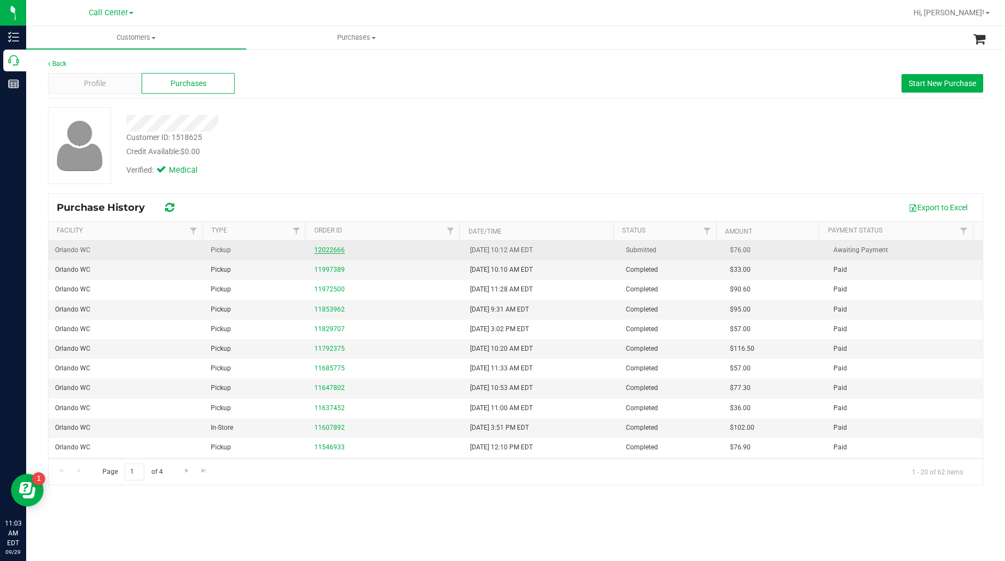
click at [327, 247] on link "12022666" at bounding box center [329, 250] width 30 height 8
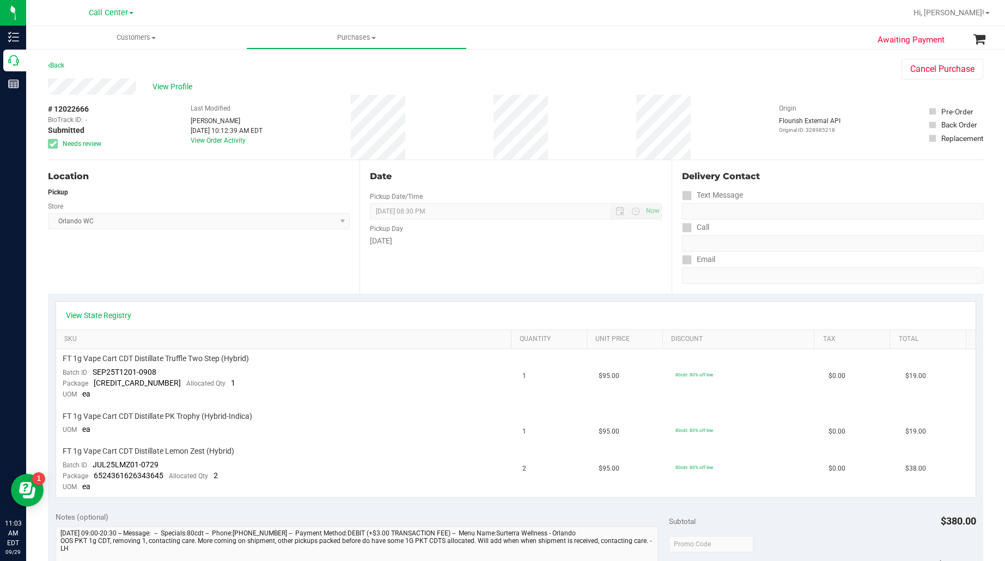
click at [352, 252] on div "Location Pickup Store Orlando WC Select Store Bonita Springs WC Boynton Beach W…" at bounding box center [203, 226] width 311 height 133
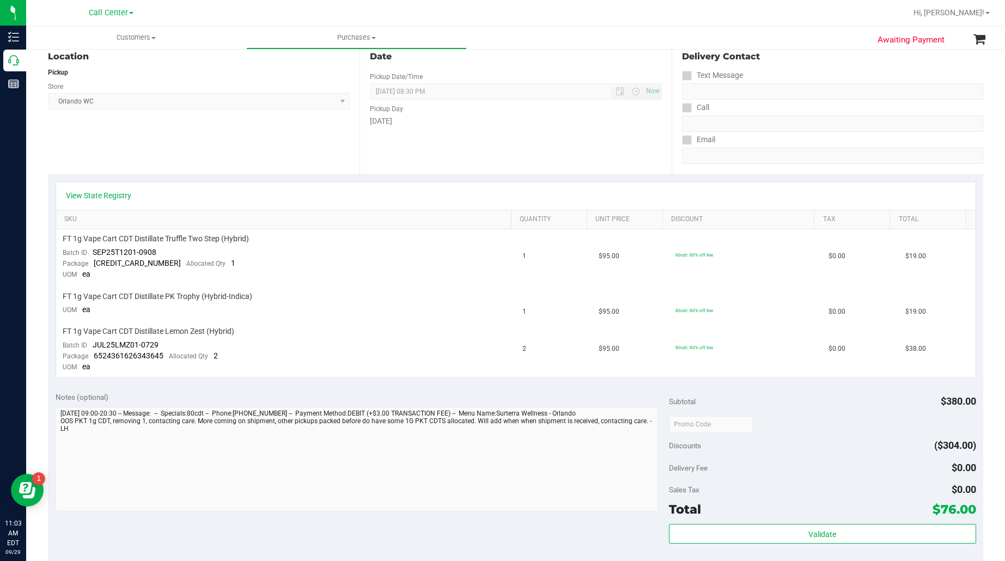
scroll to position [136, 0]
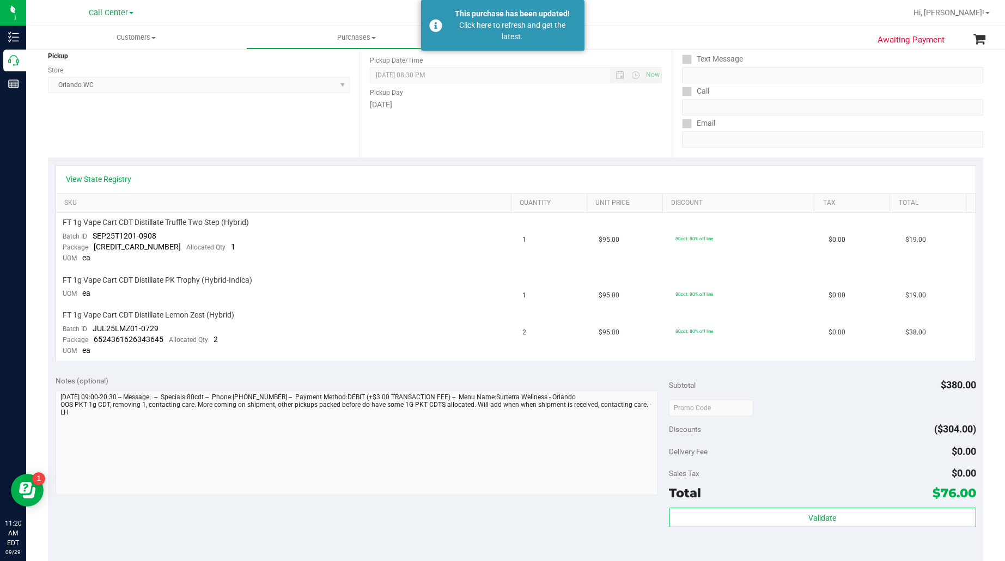
click at [189, 131] on div "Location Pickup Store Orlando WC Select Store Bonita Springs WC Boynton Beach W…" at bounding box center [203, 90] width 311 height 133
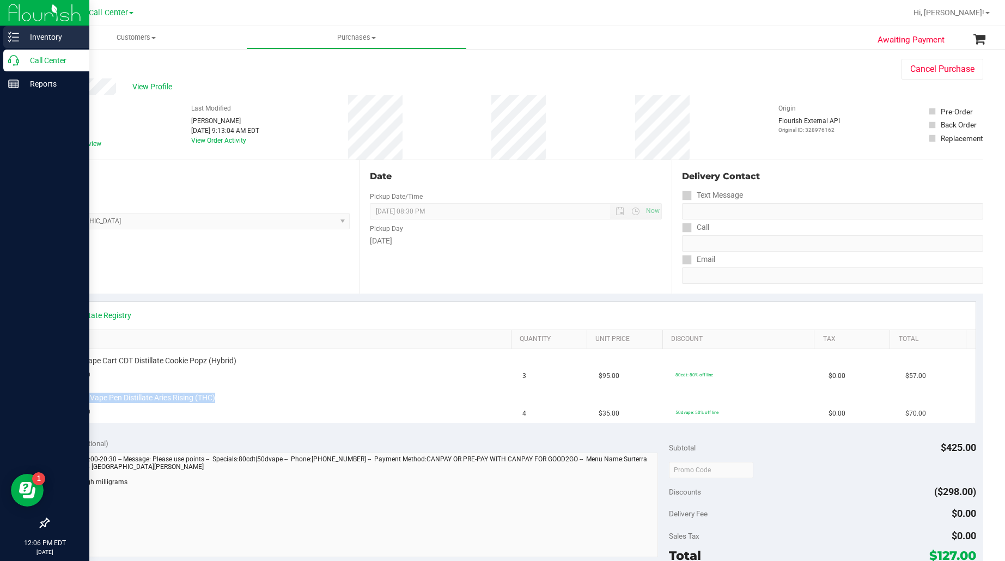
click at [19, 40] on p "Inventory" at bounding box center [51, 36] width 65 height 13
click at [45, 36] on p "Inventory" at bounding box center [51, 36] width 65 height 13
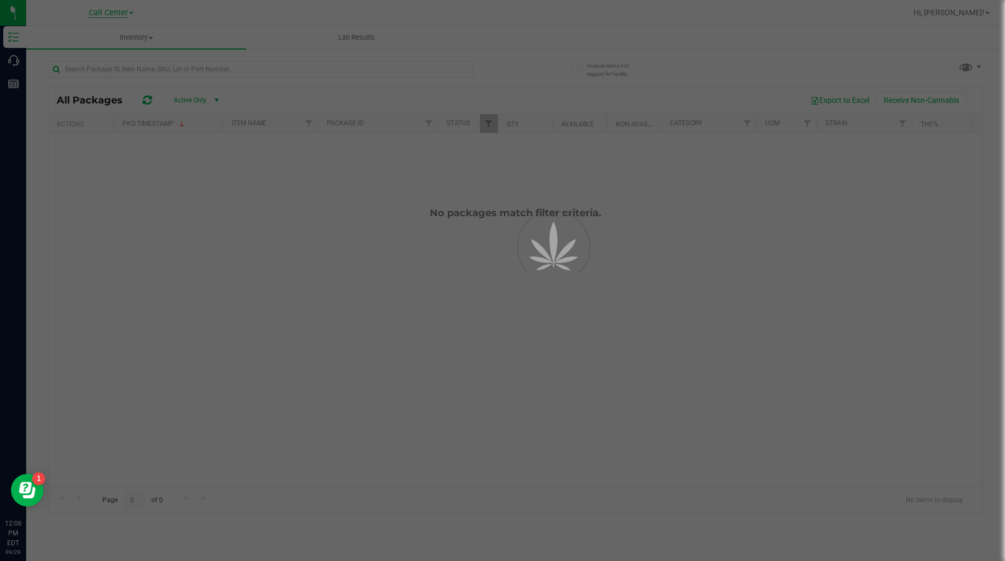
click at [113, 14] on div at bounding box center [502, 280] width 1005 height 561
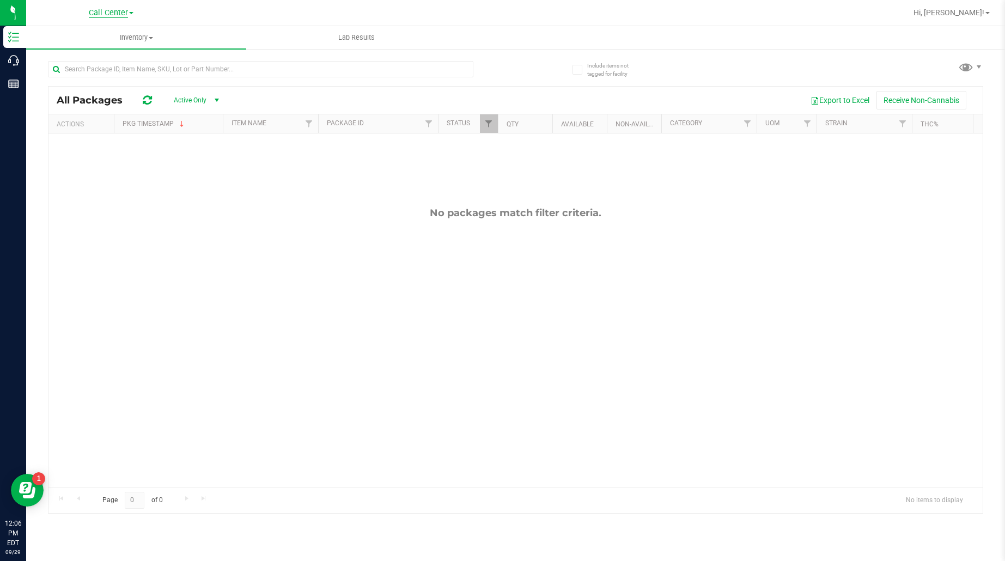
click at [113, 14] on span "Call Center" at bounding box center [108, 13] width 39 height 10
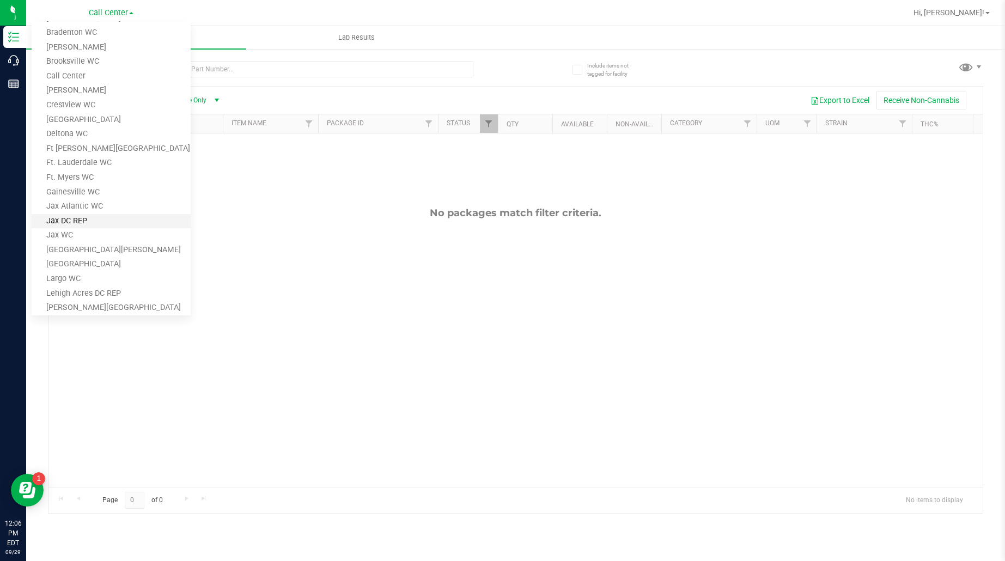
scroll to position [68, 0]
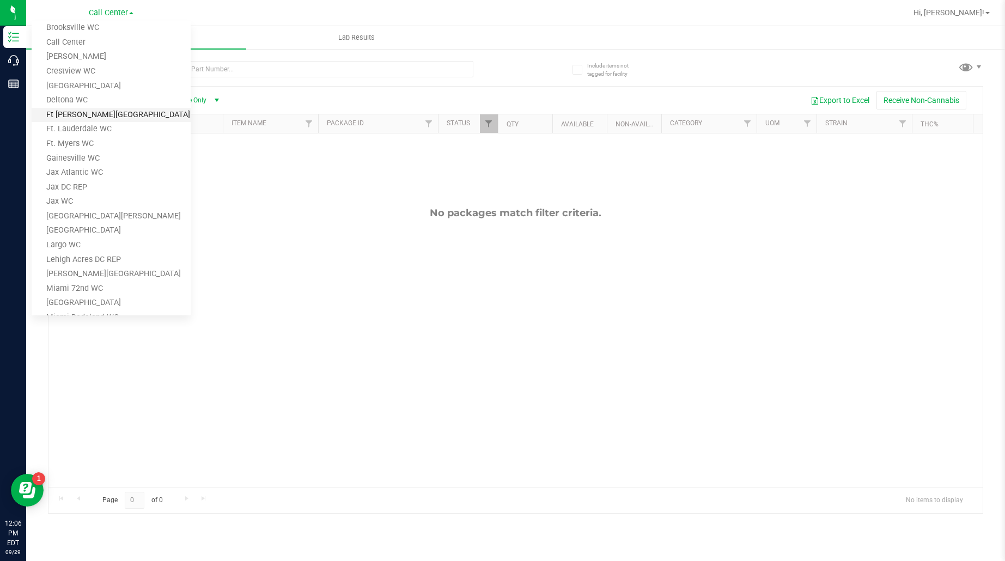
click at [88, 113] on link "Ft [PERSON_NAME][GEOGRAPHIC_DATA]" at bounding box center [111, 115] width 159 height 15
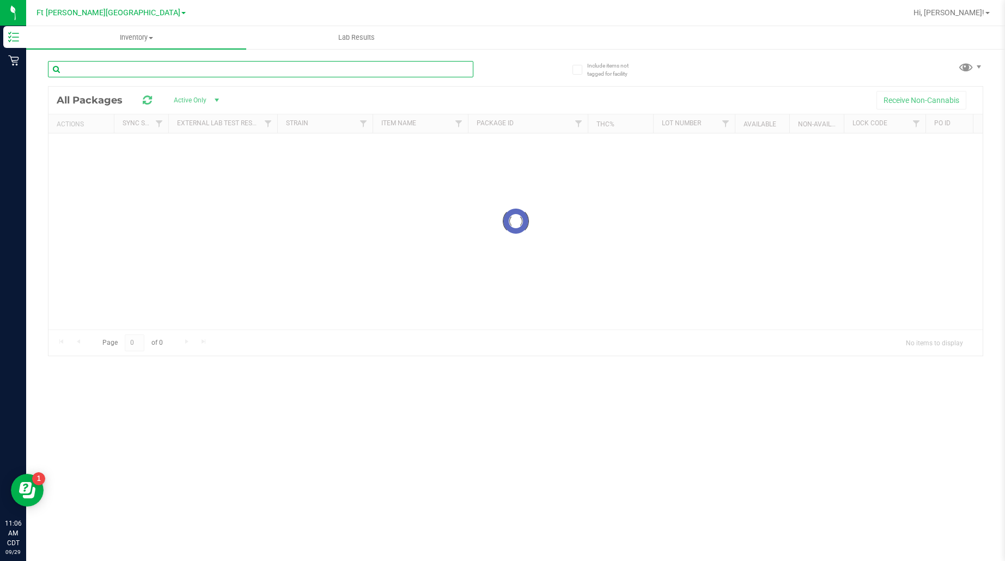
click at [178, 68] on input "text" at bounding box center [260, 69] width 425 height 16
paste input "Apple Banana Peach Ring"
type input "Apple Banana Peach Ring"
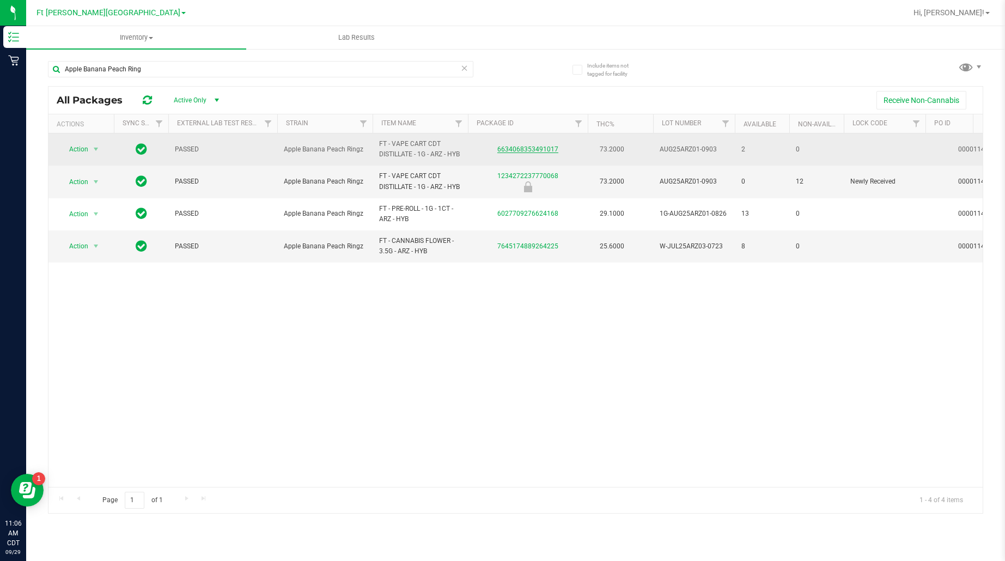
click at [531, 150] on link "6634068353491017" at bounding box center [527, 149] width 61 height 8
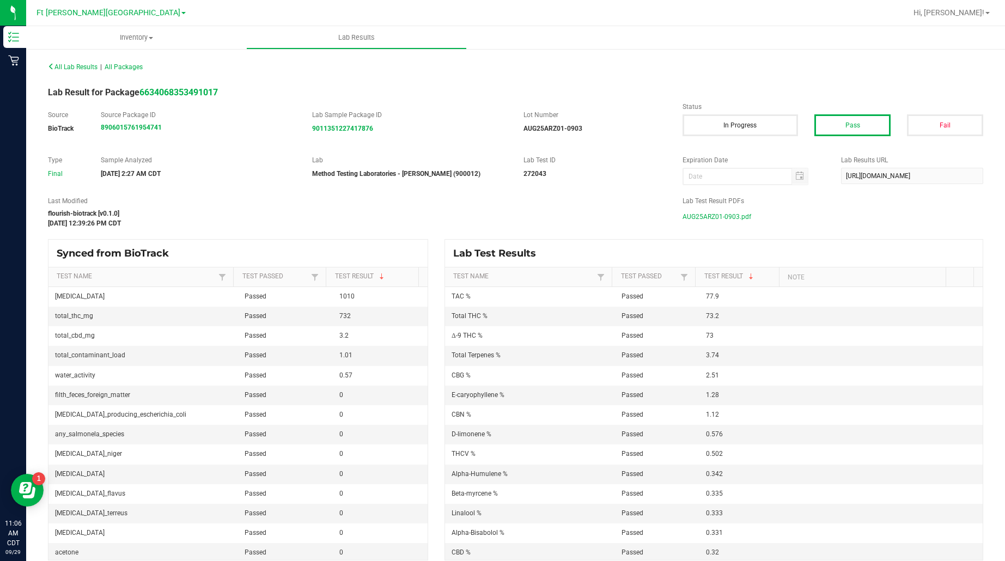
click at [709, 216] on span "AUG25ARZ01-0903.pdf" at bounding box center [716, 217] width 69 height 16
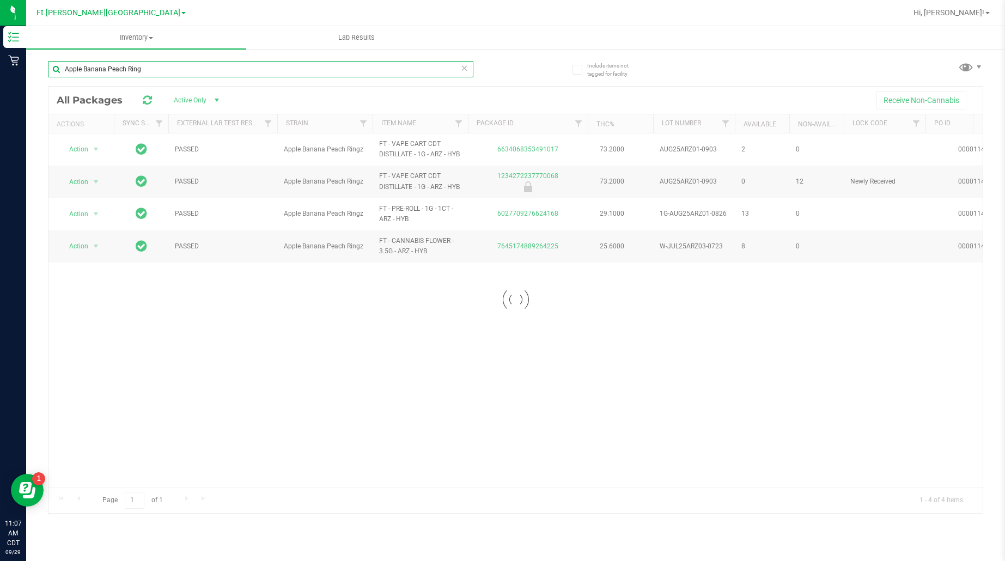
click at [144, 67] on input "Apple Banana Peach Ring" at bounding box center [260, 69] width 425 height 16
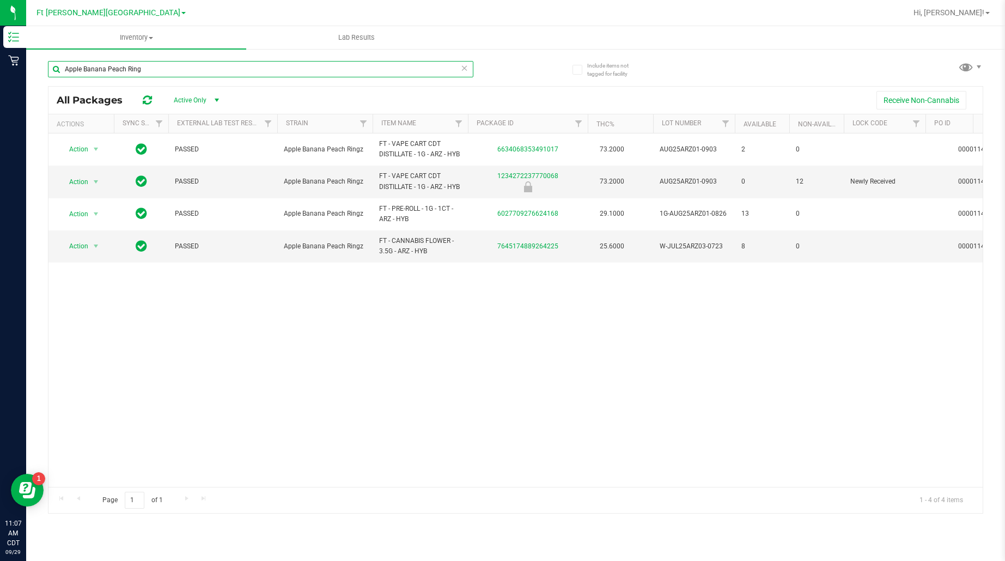
click at [144, 67] on input "Apple Banana Peach Ring" at bounding box center [260, 69] width 425 height 16
paste input "Gasserole"
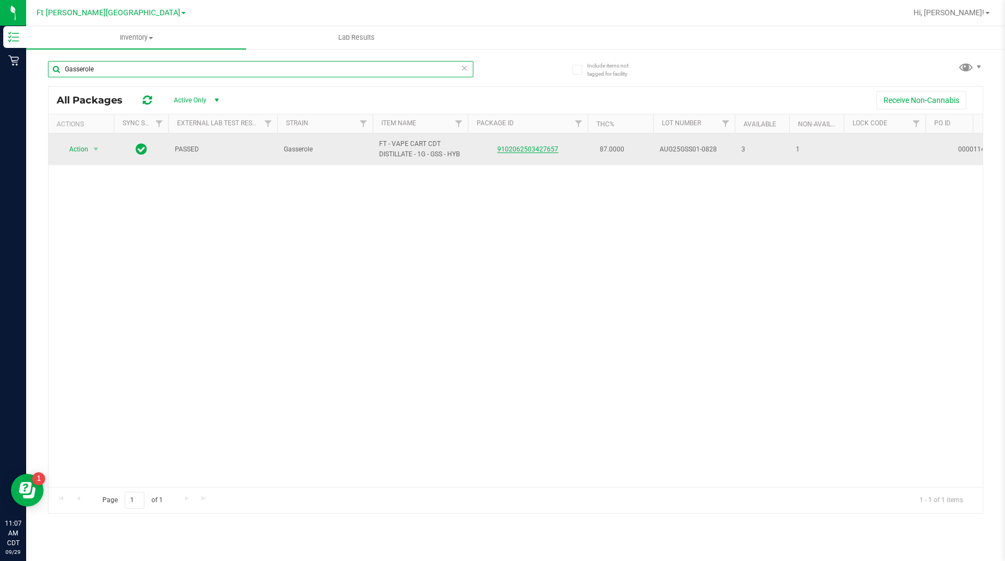
type input "Gasserole"
click at [528, 145] on link "9102062503427657" at bounding box center [527, 149] width 61 height 8
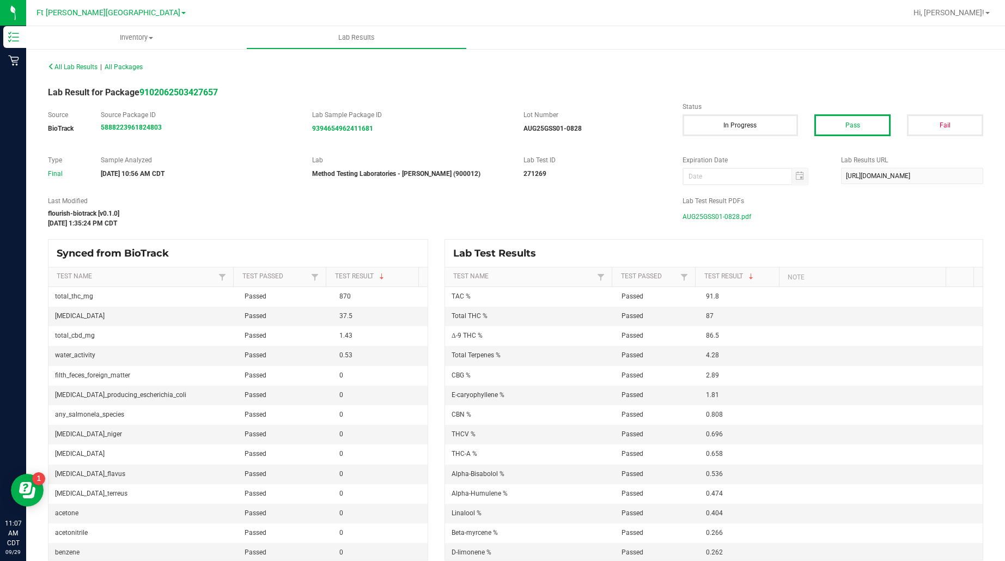
click at [720, 218] on span "AUG25GSS01-0828.pdf" at bounding box center [716, 217] width 69 height 16
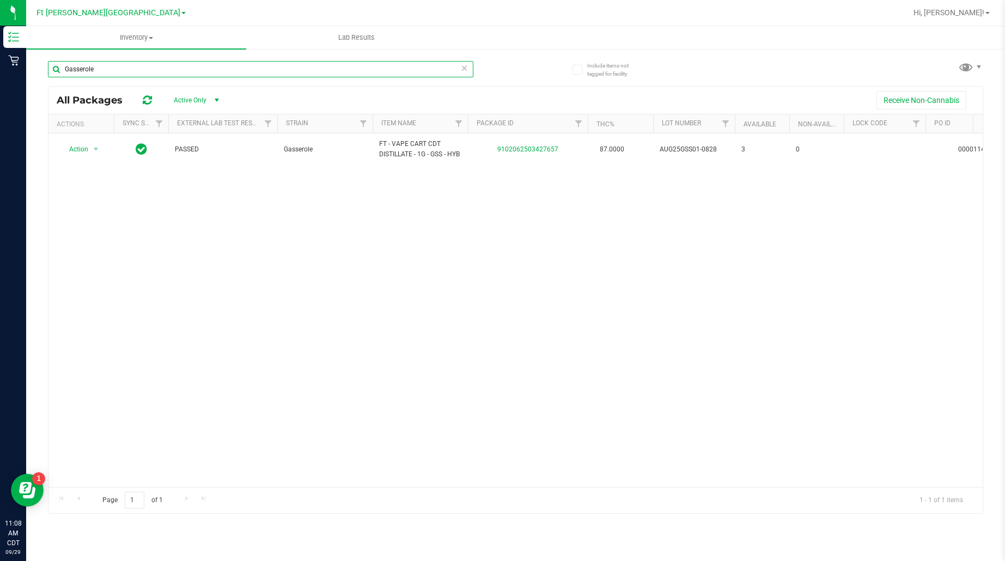
click at [126, 74] on input "Gasserole" at bounding box center [260, 69] width 425 height 16
paste input "True Two Step"
click at [79, 69] on input "True Two Step" at bounding box center [260, 69] width 425 height 16
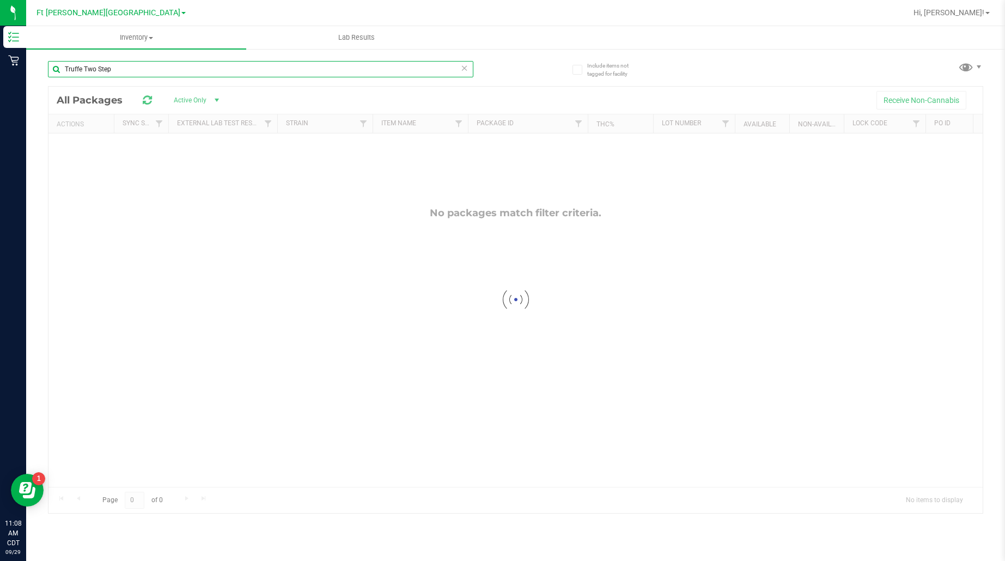
type input "Truffe Two Step"
drag, startPoint x: 127, startPoint y: 72, endPoint x: 53, endPoint y: 63, distance: 74.1
click at [53, 63] on input "Truffe Two Step" at bounding box center [260, 69] width 425 height 16
type input "two step"
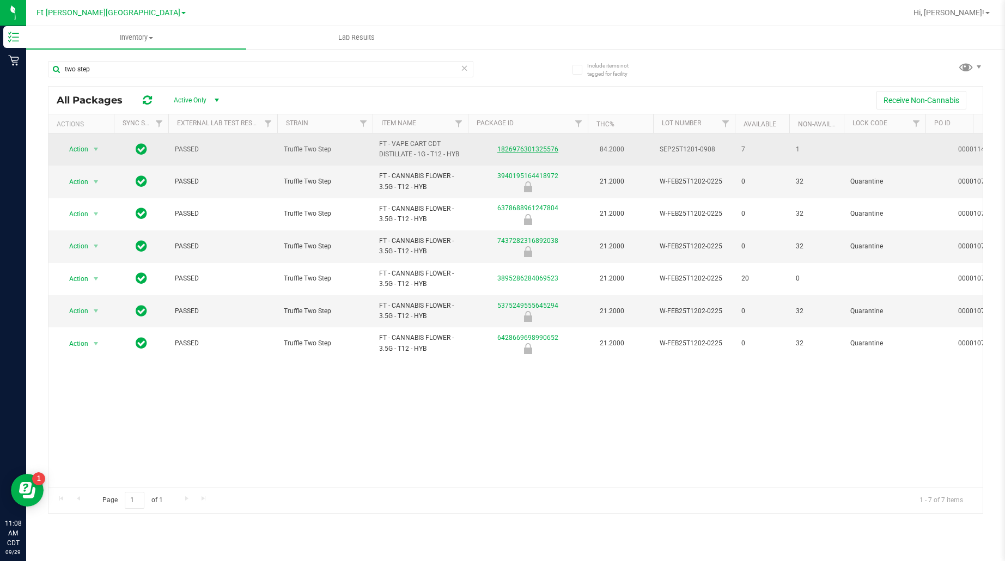
click at [535, 149] on link "1826976301325576" at bounding box center [527, 149] width 61 height 8
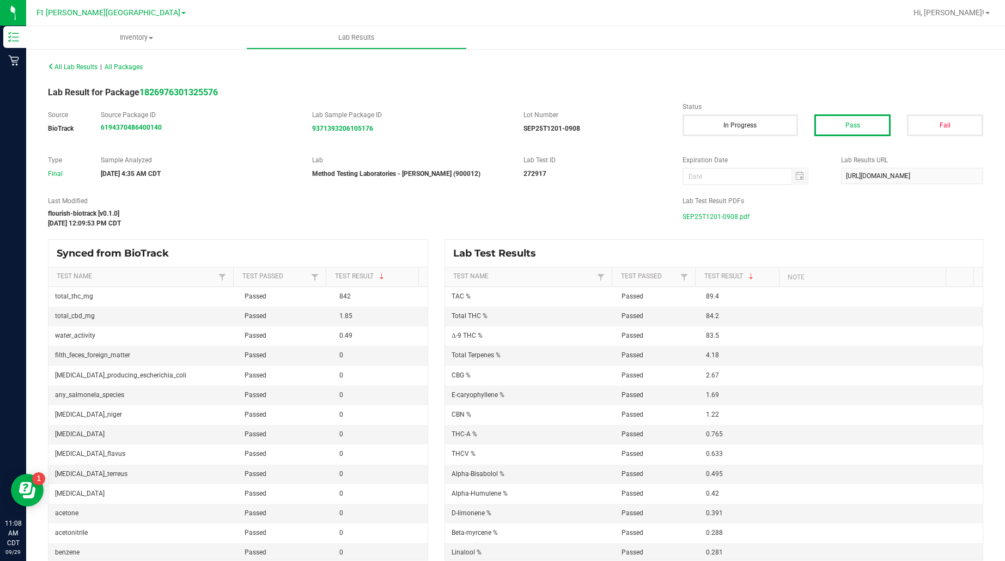
click at [718, 217] on span "SEP25T1201-0908.pdf" at bounding box center [715, 217] width 67 height 16
click at [719, 214] on span "SEP25T1201-0908.pdf" at bounding box center [715, 217] width 67 height 16
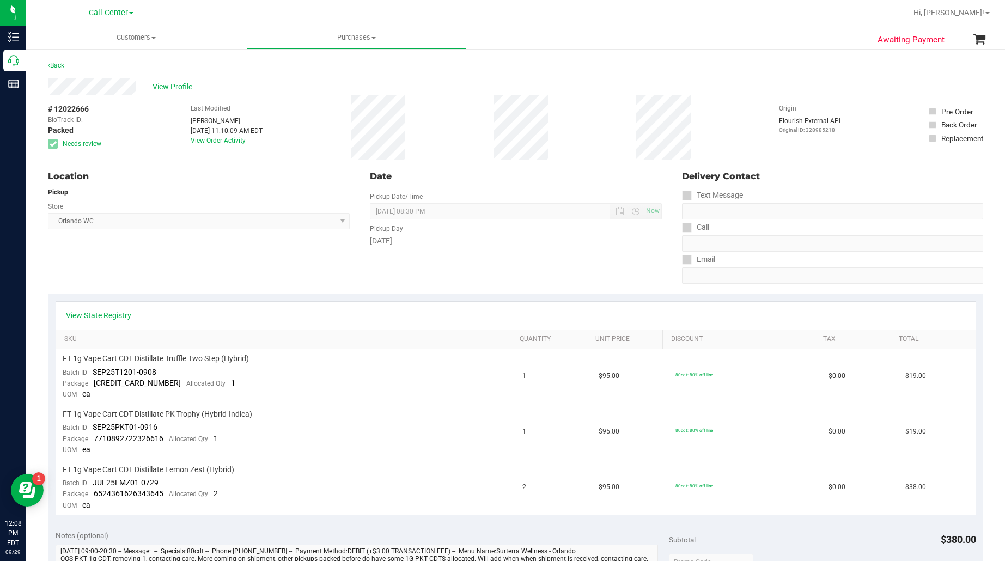
click at [197, 262] on div "Location Pickup Store Orlando WC Select Store Bonita Springs WC Boynton Beach W…" at bounding box center [203, 226] width 311 height 133
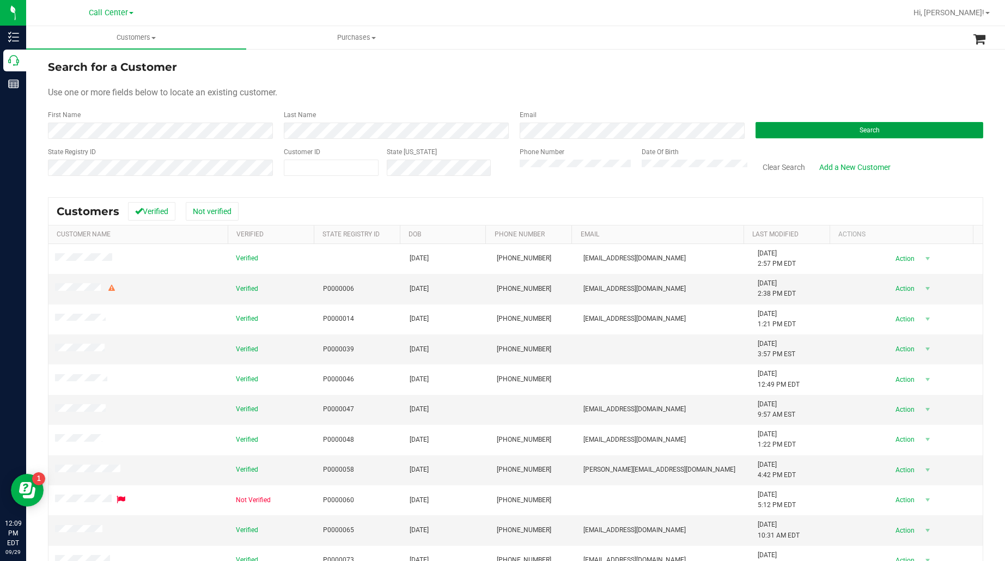
drag, startPoint x: 784, startPoint y: 133, endPoint x: 859, endPoint y: 143, distance: 75.2
click at [785, 133] on button "Search" at bounding box center [869, 130] width 228 height 16
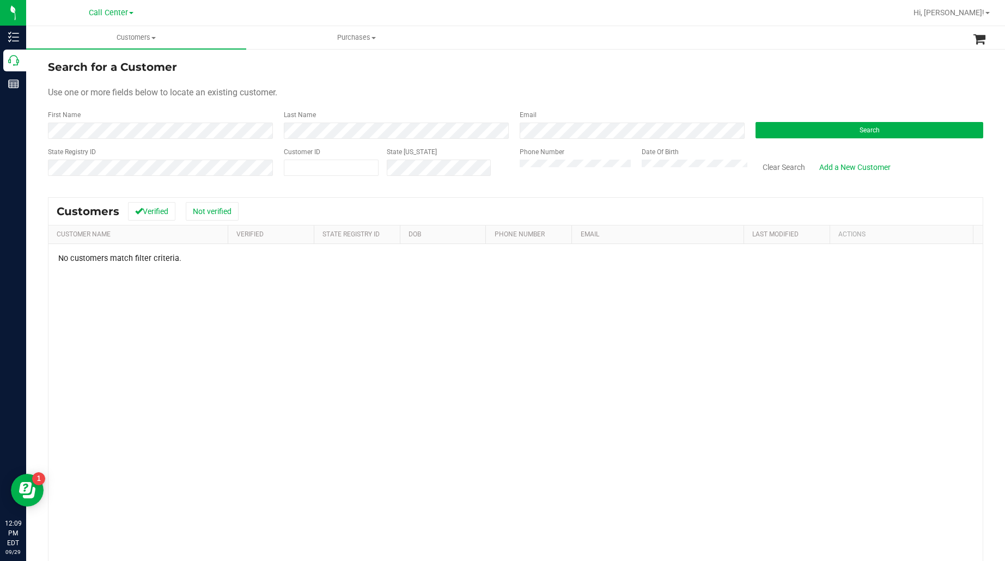
drag, startPoint x: 155, startPoint y: 297, endPoint x: 204, endPoint y: 282, distance: 51.3
click at [155, 297] on div "No customers match filter criteria." at bounding box center [515, 425] width 934 height 363
click at [786, 168] on button "Clear Search" at bounding box center [783, 167] width 57 height 19
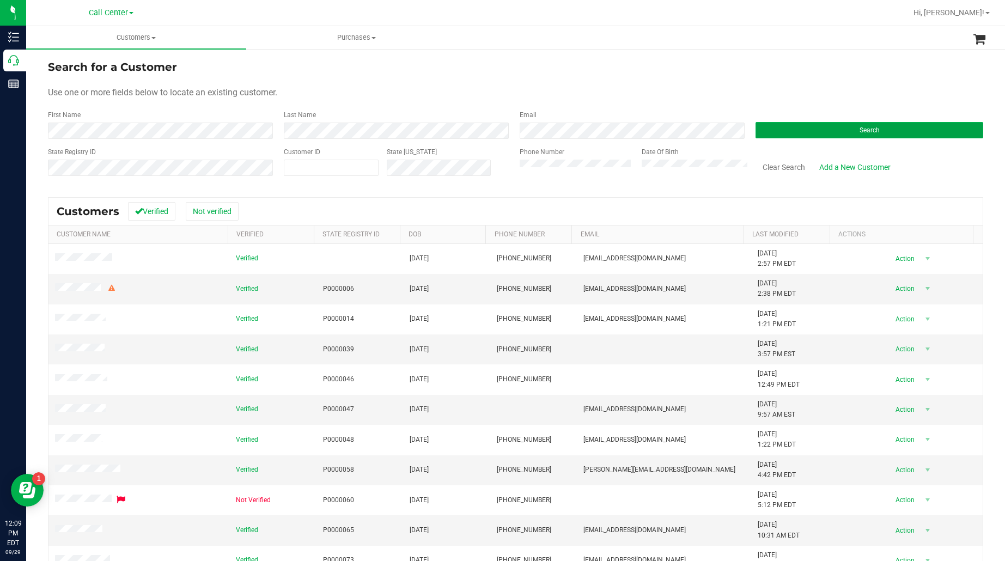
click at [775, 124] on button "Search" at bounding box center [869, 130] width 228 height 16
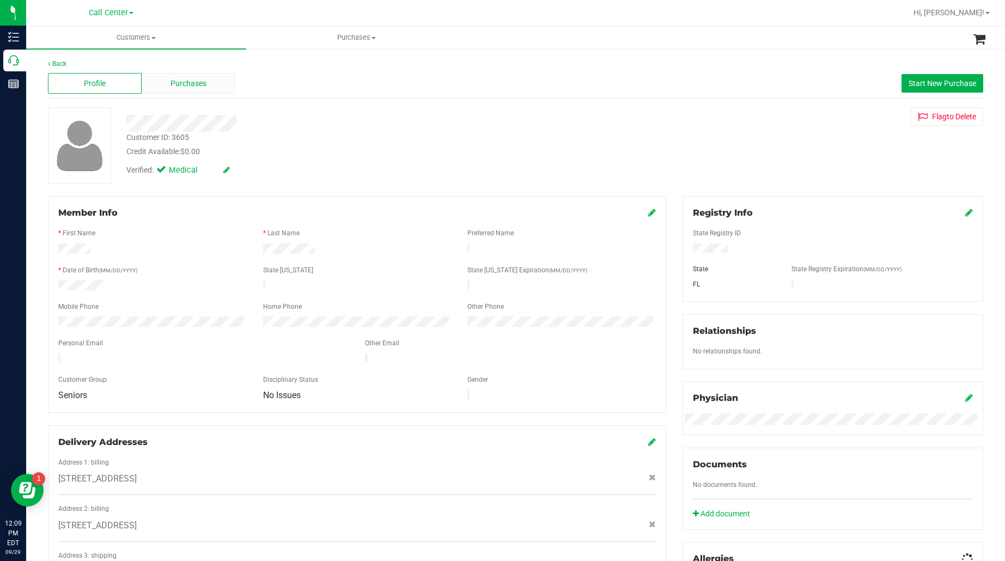
click at [185, 78] on span "Purchases" at bounding box center [188, 83] width 36 height 11
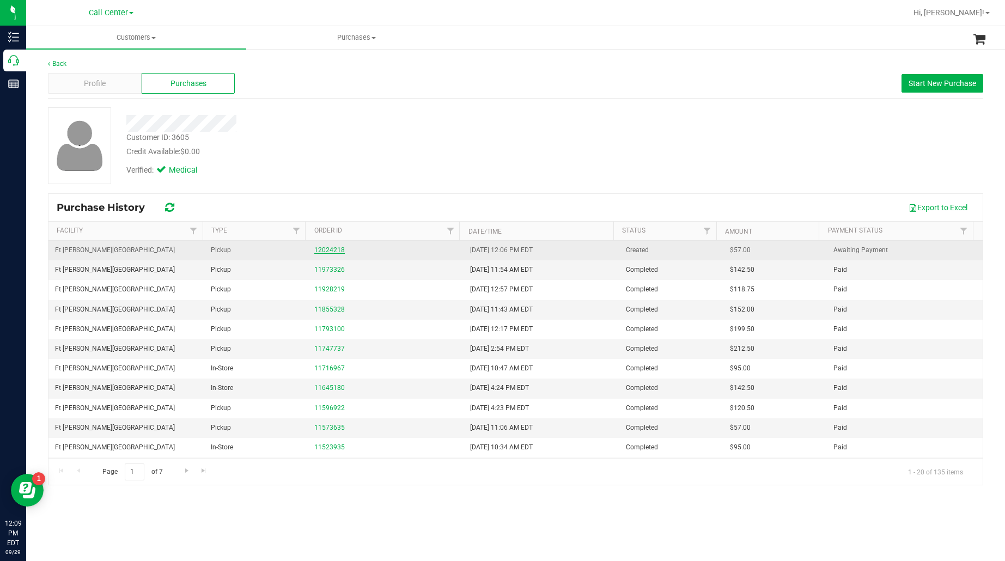
click at [330, 250] on link "12024218" at bounding box center [329, 250] width 30 height 8
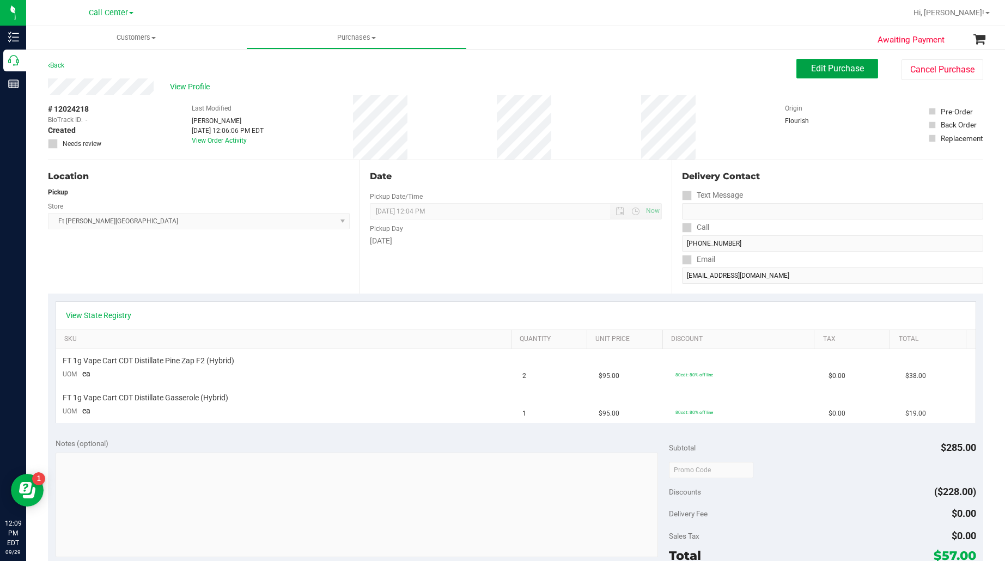
click at [811, 69] on span "Edit Purchase" at bounding box center [837, 68] width 53 height 10
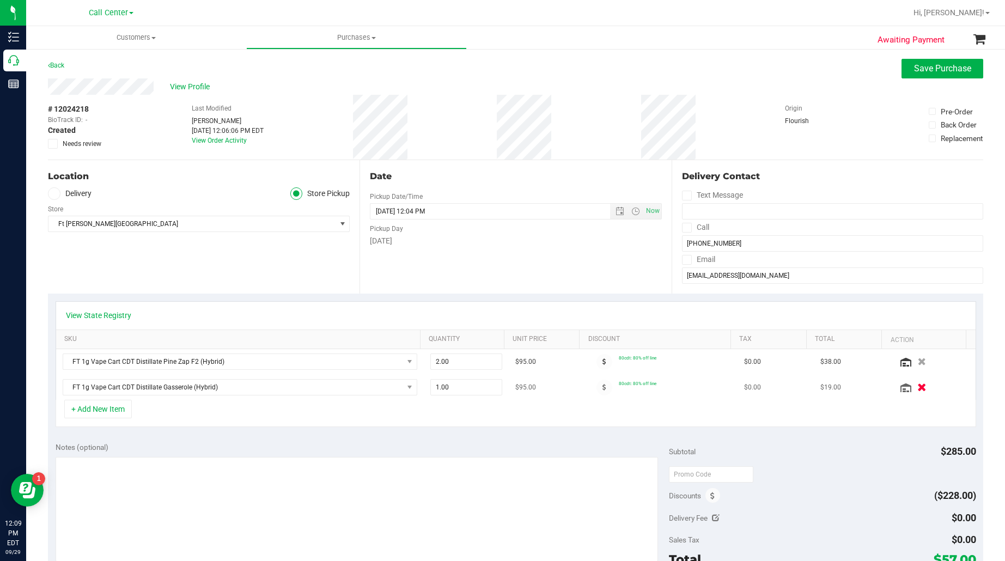
click at [917, 388] on icon "button" at bounding box center [921, 387] width 9 height 8
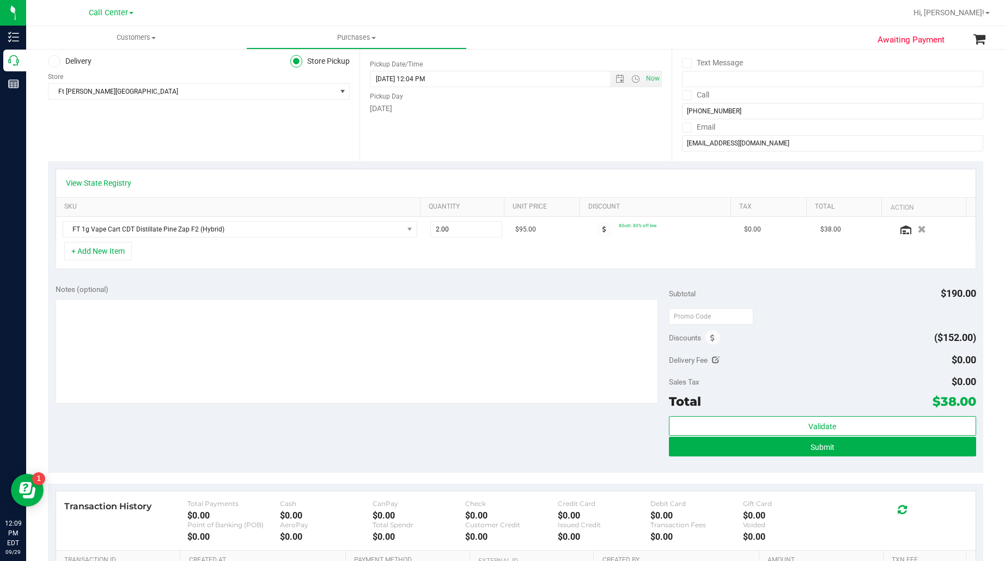
scroll to position [136, 0]
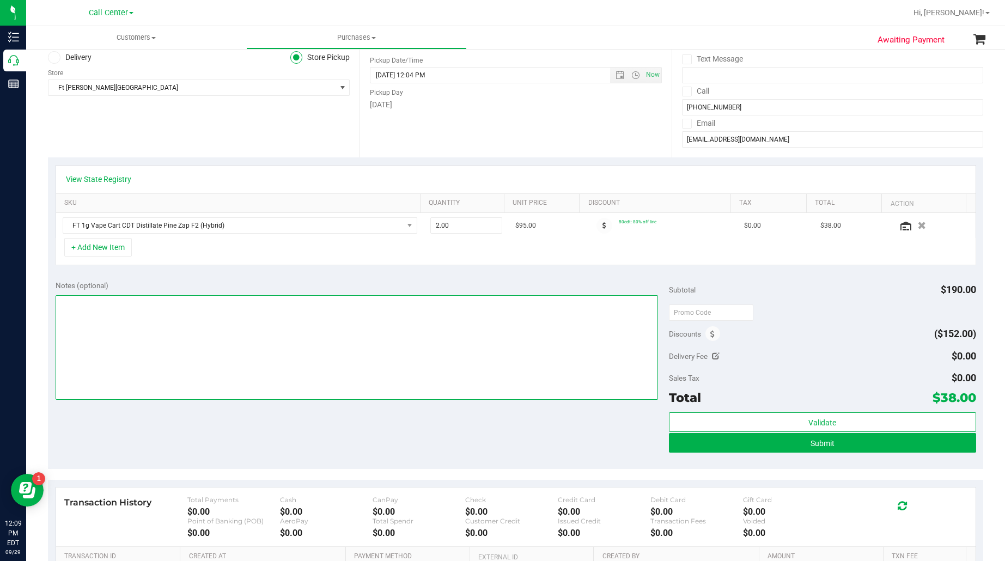
click at [363, 369] on textarea at bounding box center [357, 347] width 603 height 105
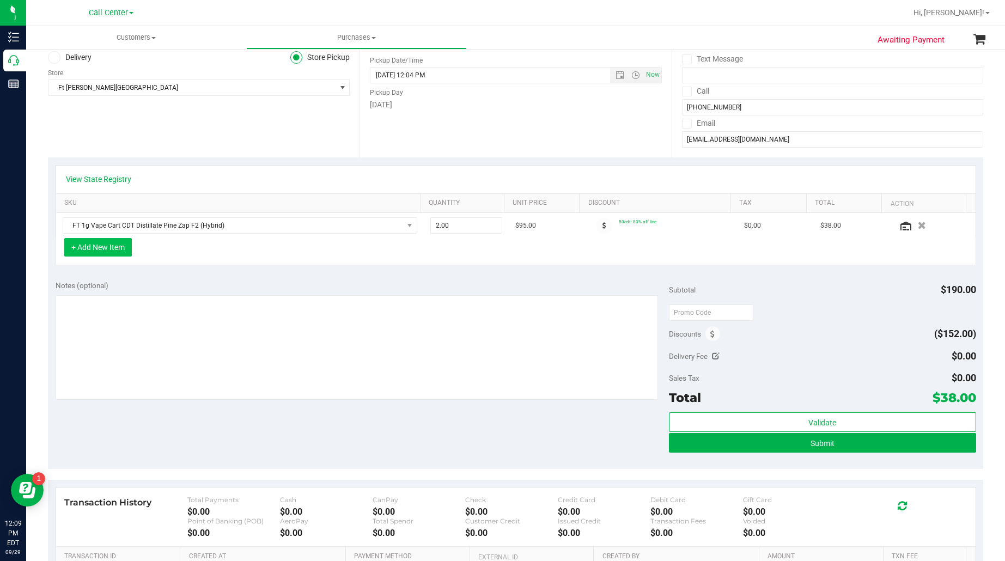
click at [107, 243] on button "+ Add New Item" at bounding box center [98, 247] width 68 height 19
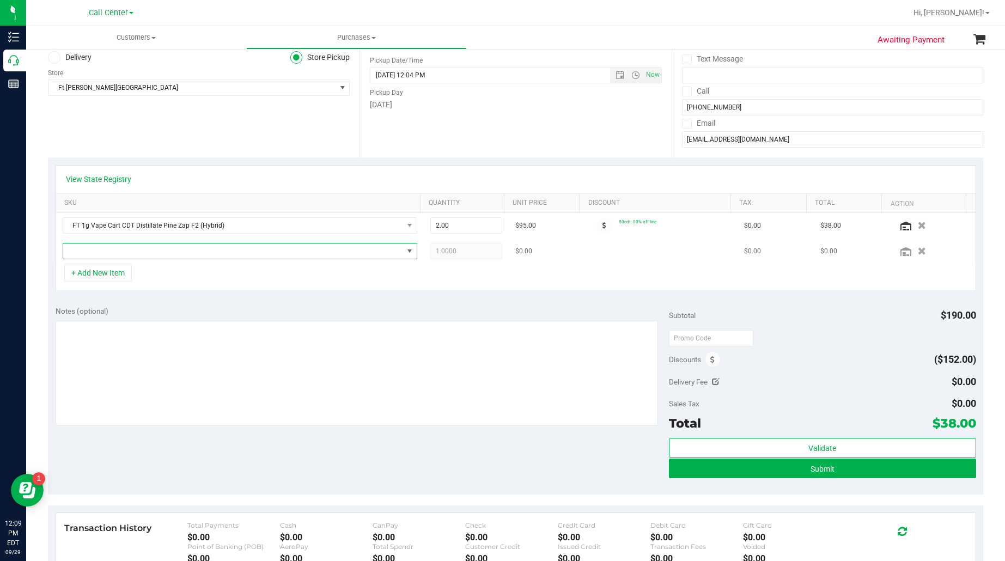
click at [111, 248] on span "NO DATA FOUND" at bounding box center [233, 250] width 340 height 15
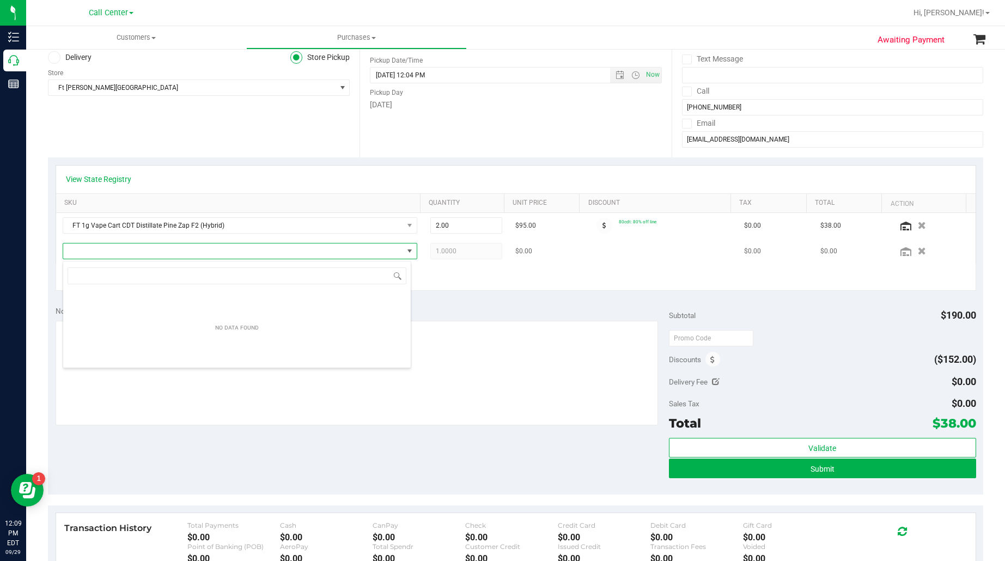
scroll to position [17, 346]
type input "Rainbow Pebblez F2"
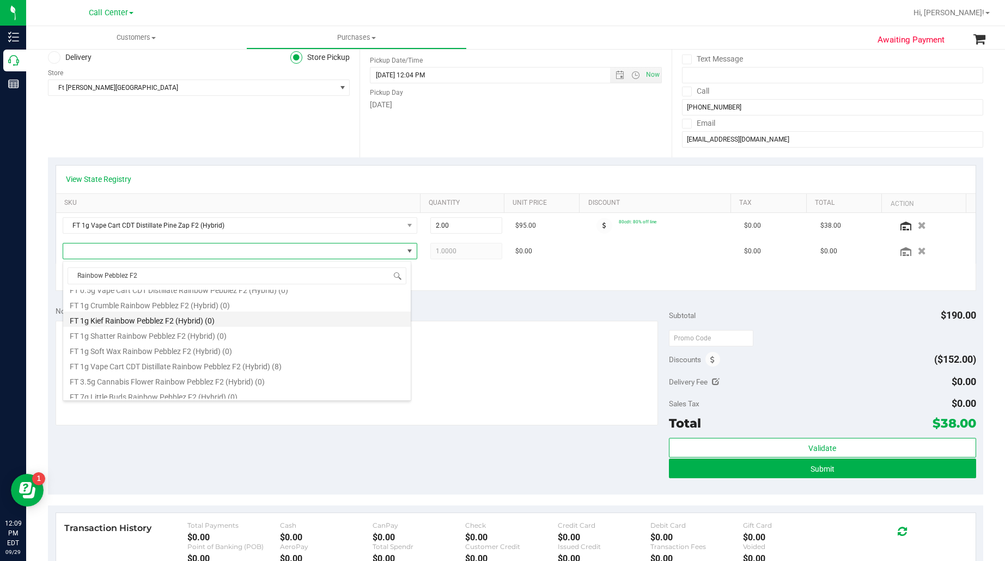
scroll to position [58, 0]
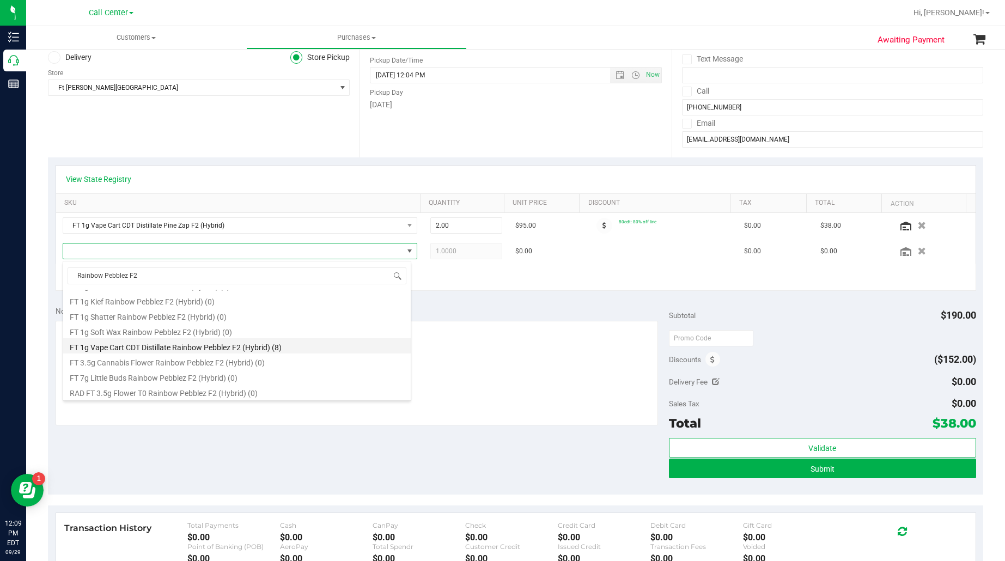
click at [189, 348] on li "FT 1g Vape Cart CDT Distillate Rainbow Pebblez F2 (Hybrid) (8)" at bounding box center [236, 345] width 347 height 15
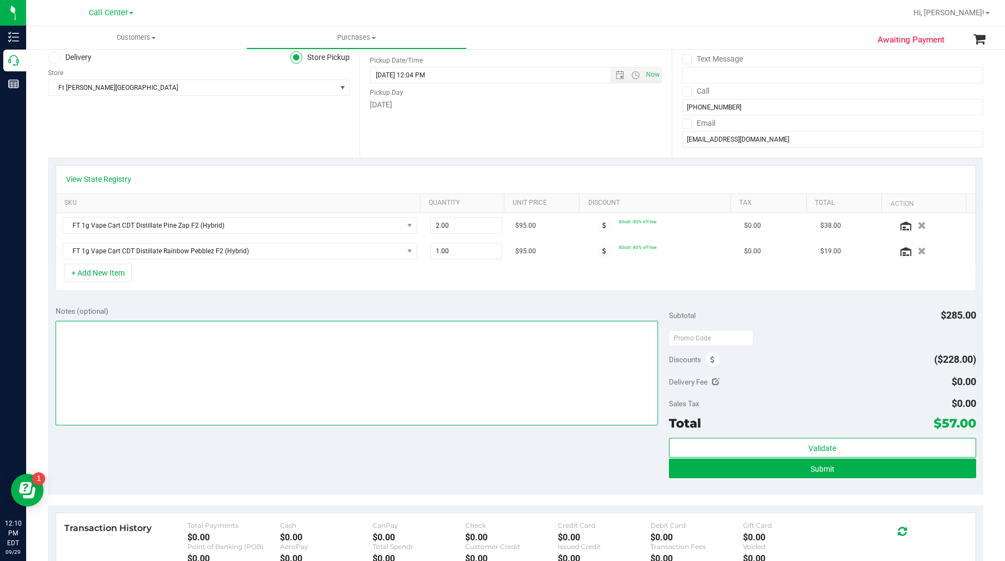
click at [133, 376] on textarea at bounding box center [357, 373] width 603 height 105
type textarea "EJ [DATE] 12:10pm"
click at [749, 470] on button "Submit" at bounding box center [822, 468] width 307 height 20
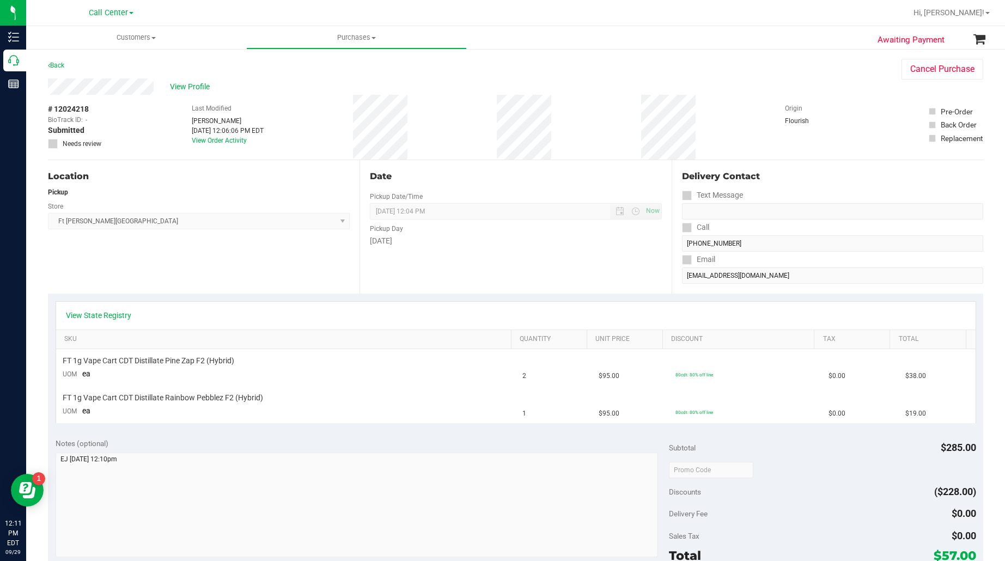
click at [72, 110] on span "# 12024218" at bounding box center [68, 108] width 41 height 11
copy div "# 12024218"
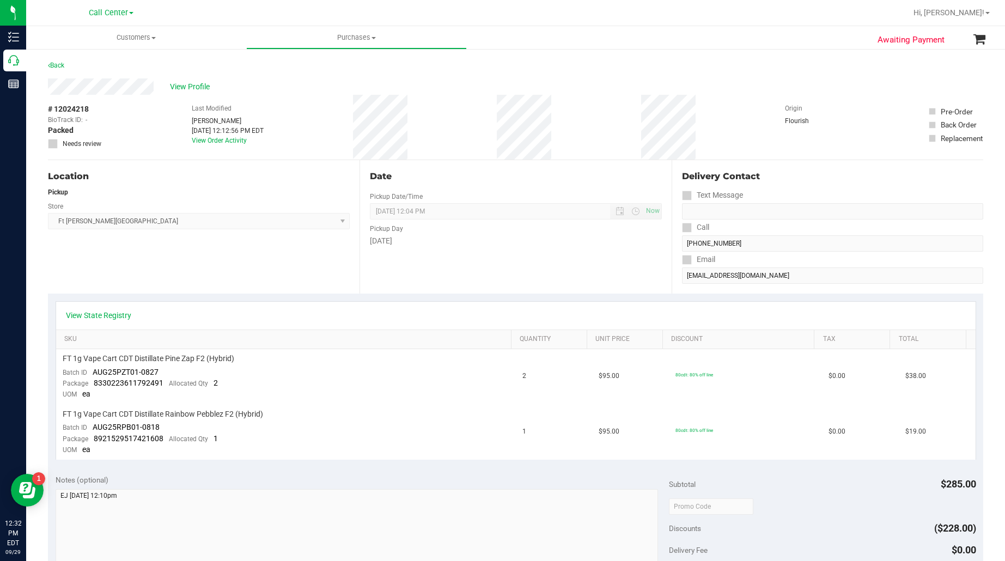
drag, startPoint x: 249, startPoint y: 275, endPoint x: 243, endPoint y: 270, distance: 7.3
click at [244, 275] on div "Location Pickup Store [GEOGRAPHIC_DATA][PERSON_NAME] WC Select Store [PERSON_NA…" at bounding box center [203, 226] width 311 height 133
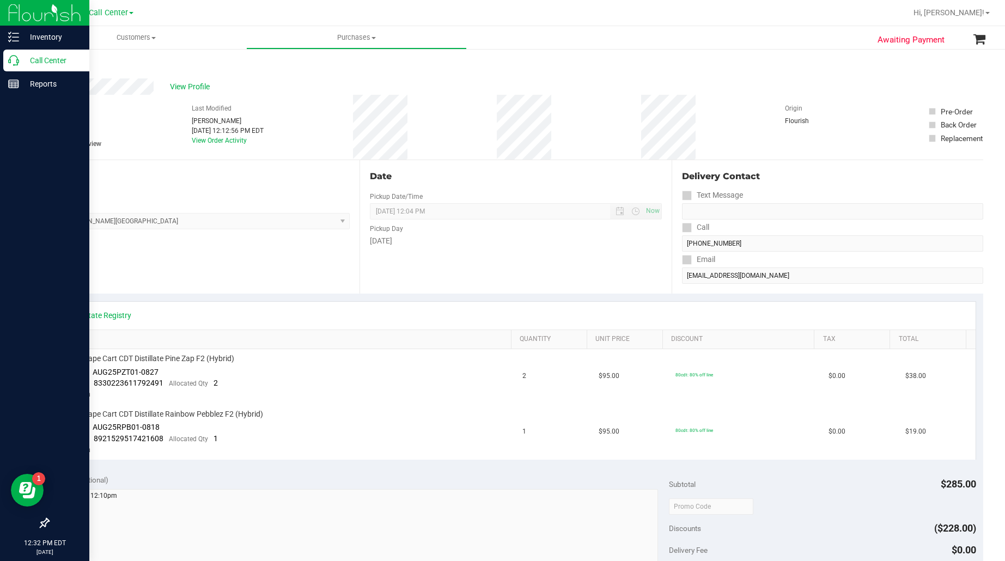
click at [30, 56] on p "Call Center" at bounding box center [51, 60] width 65 height 13
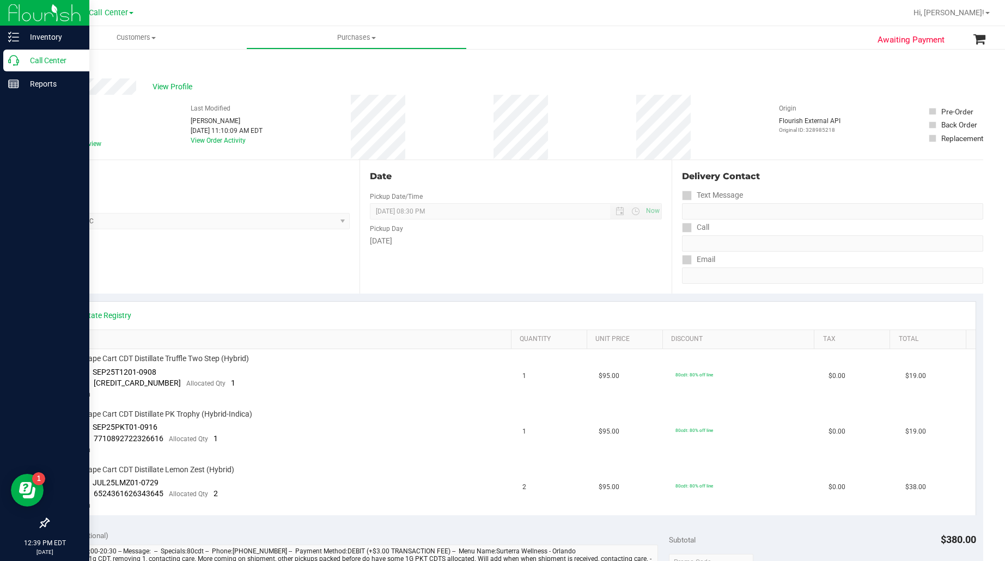
click at [41, 61] on p "Call Center" at bounding box center [51, 60] width 65 height 13
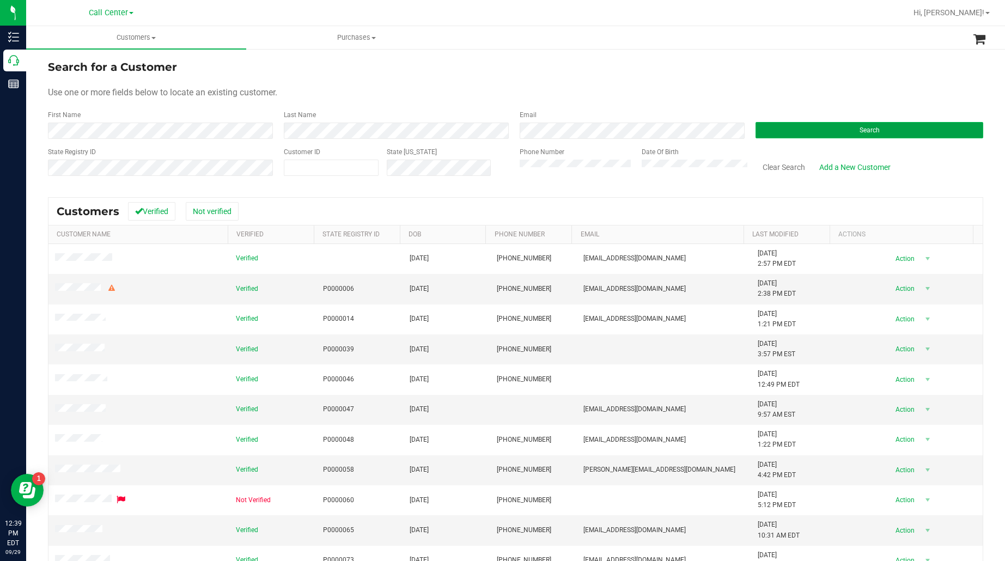
click at [801, 129] on button "Search" at bounding box center [869, 130] width 228 height 16
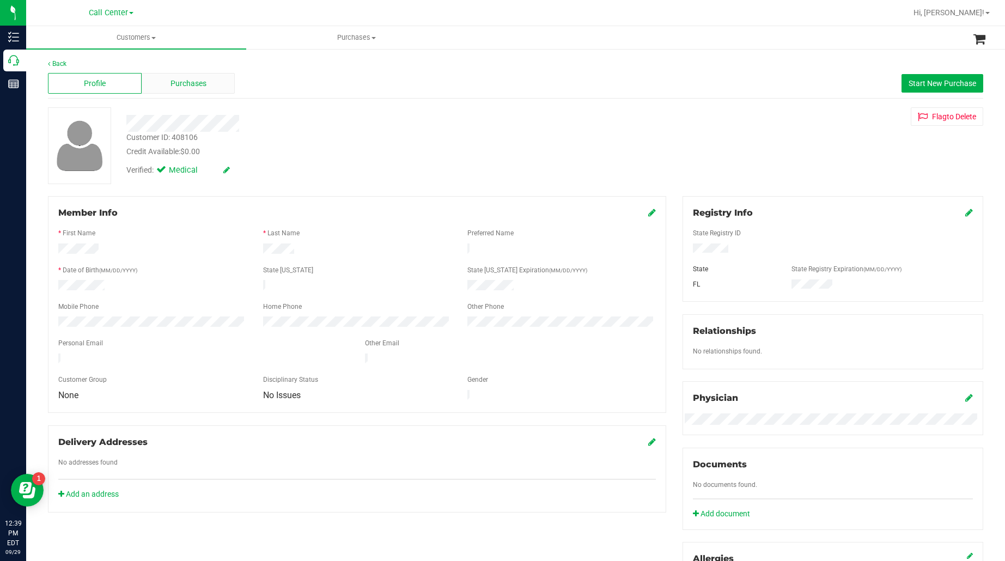
click at [186, 88] on span "Purchases" at bounding box center [188, 83] width 36 height 11
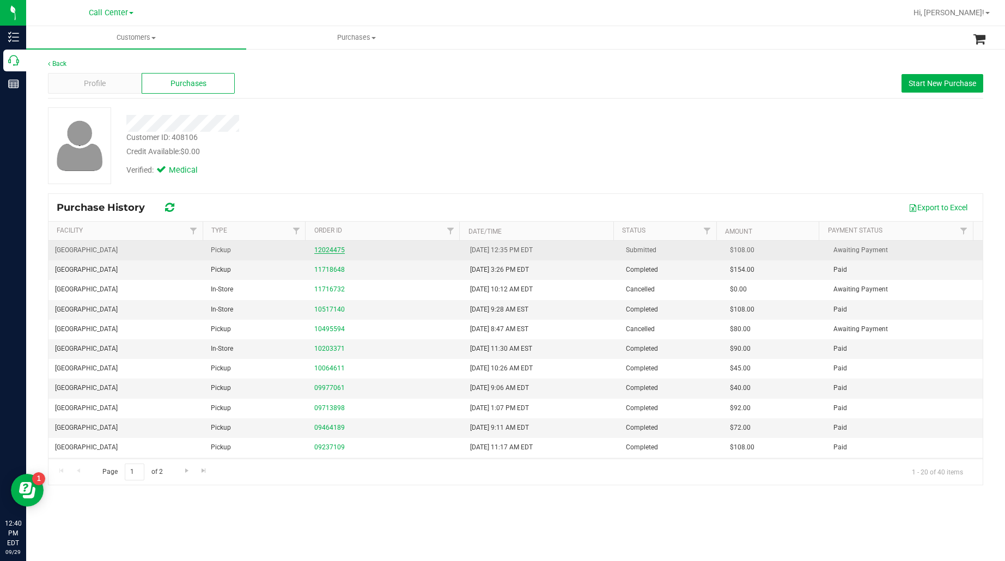
click at [314, 251] on link "12024475" at bounding box center [329, 250] width 30 height 8
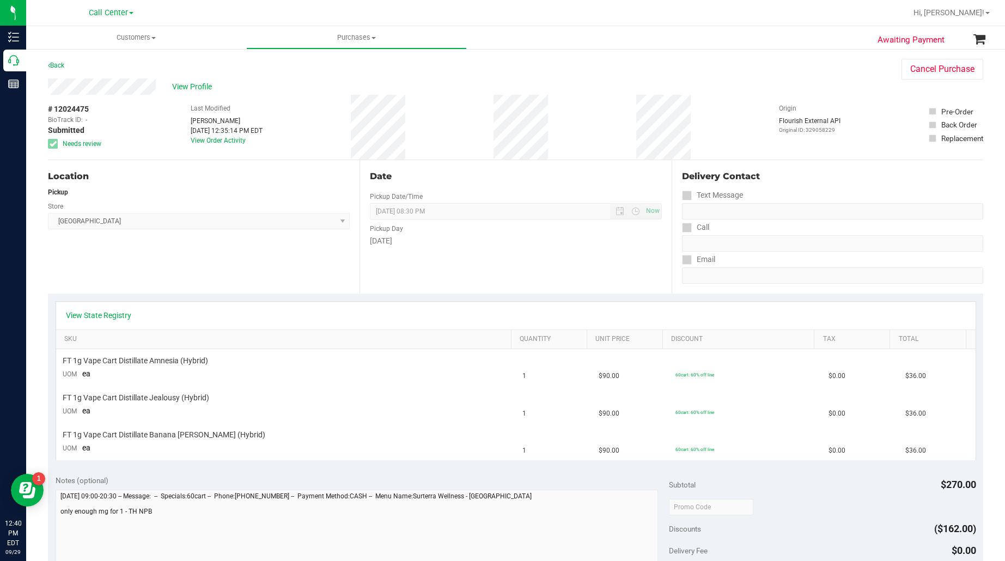
click at [111, 321] on div "View State Registry" at bounding box center [515, 316] width 919 height 28
click at [125, 319] on link "View State Registry" at bounding box center [98, 315] width 65 height 11
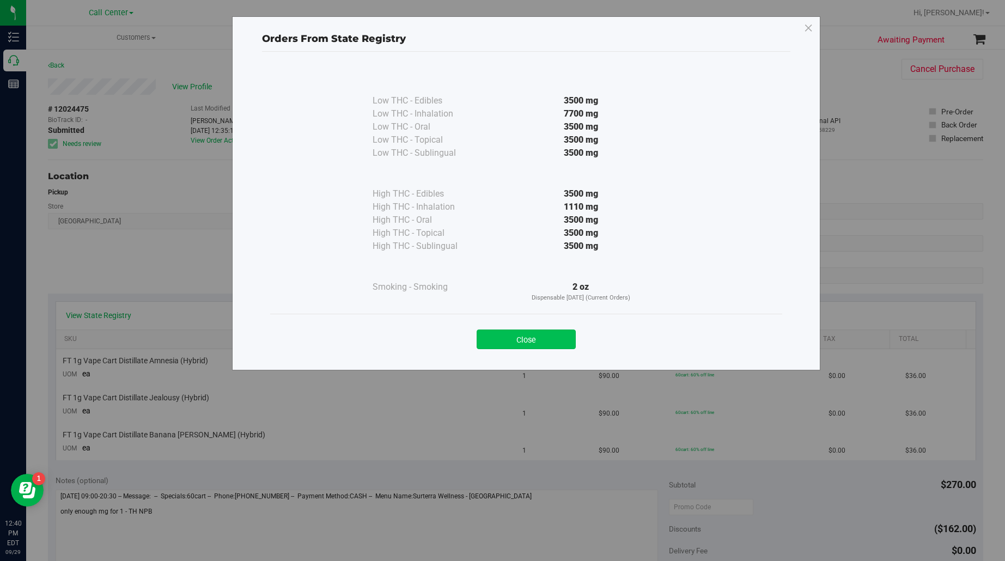
click at [547, 334] on button "Close" at bounding box center [525, 339] width 99 height 20
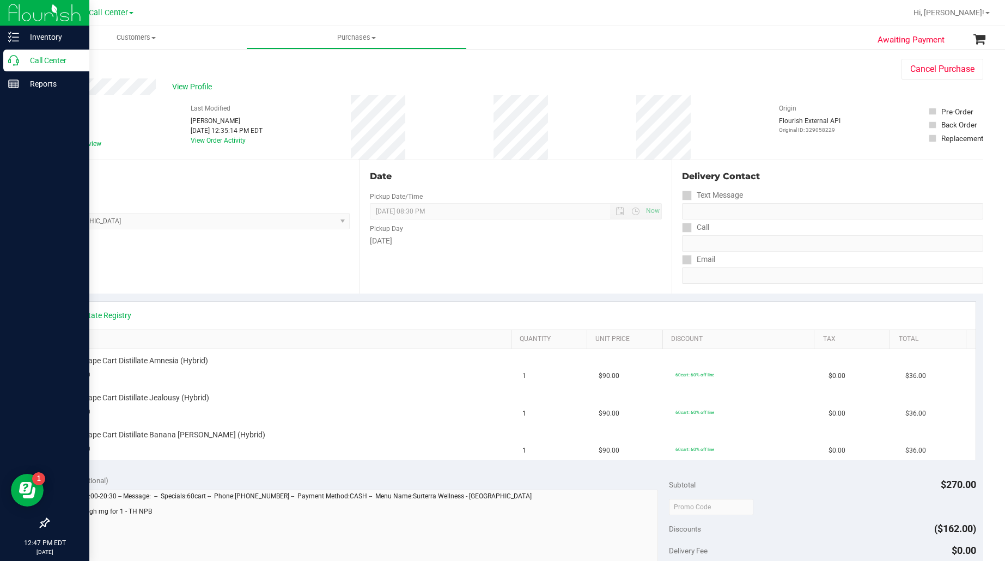
drag, startPoint x: 37, startPoint y: 56, endPoint x: 47, endPoint y: 56, distance: 9.8
click at [38, 56] on p "Call Center" at bounding box center [51, 60] width 65 height 13
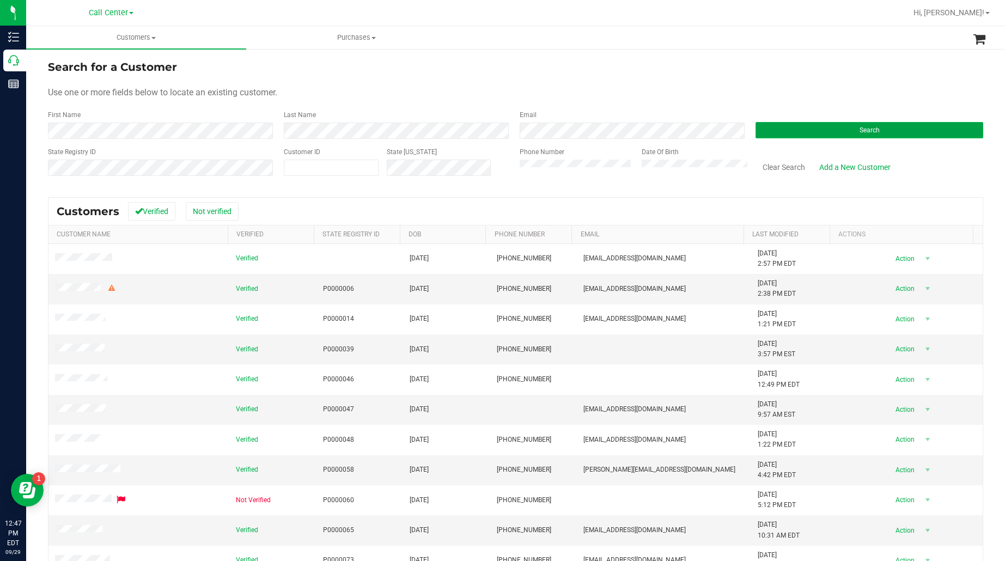
click at [768, 133] on button "Search" at bounding box center [869, 130] width 228 height 16
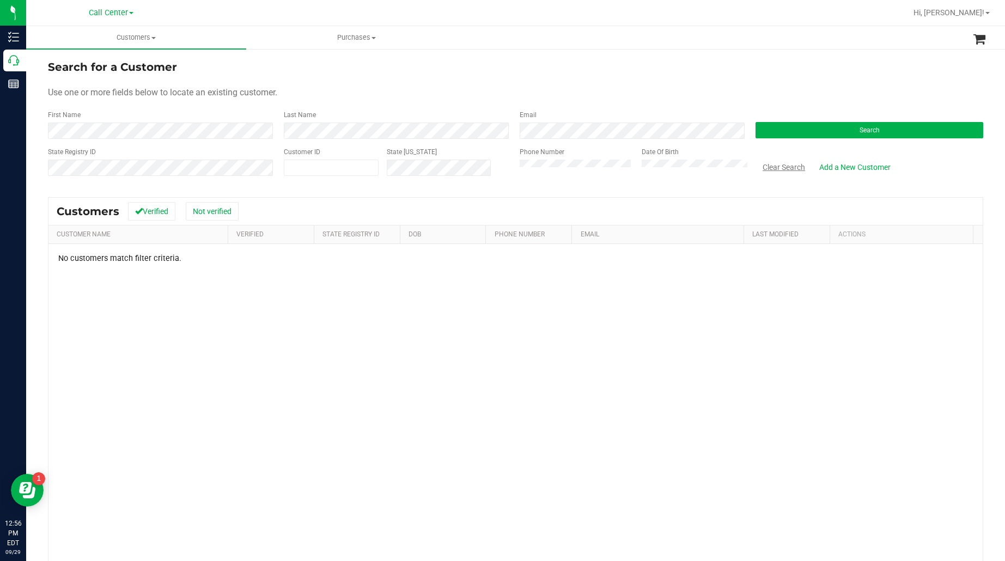
drag, startPoint x: 787, startPoint y: 165, endPoint x: 758, endPoint y: 165, distance: 28.3
click at [787, 165] on button "Clear Search" at bounding box center [783, 167] width 57 height 19
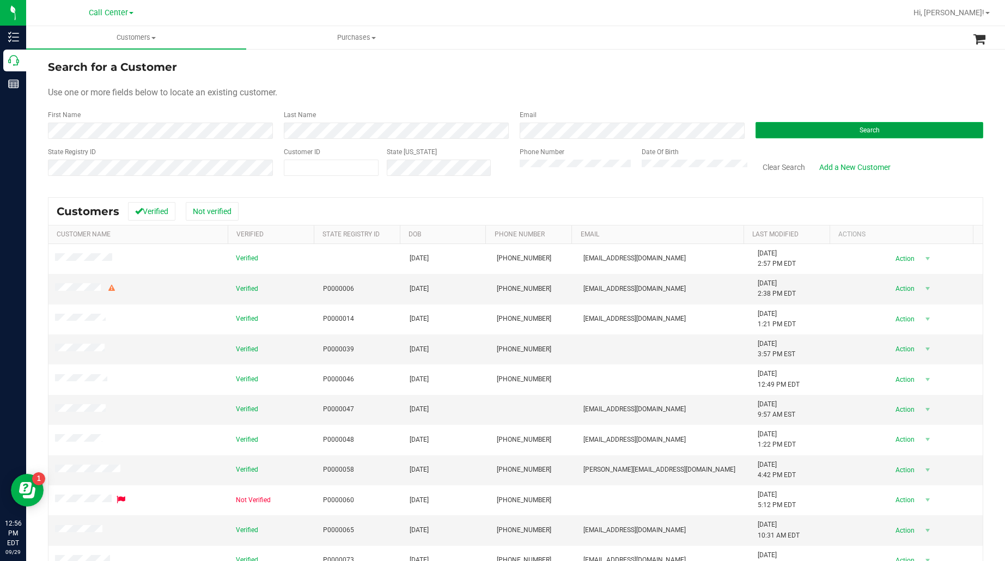
click at [828, 134] on button "Search" at bounding box center [869, 130] width 228 height 16
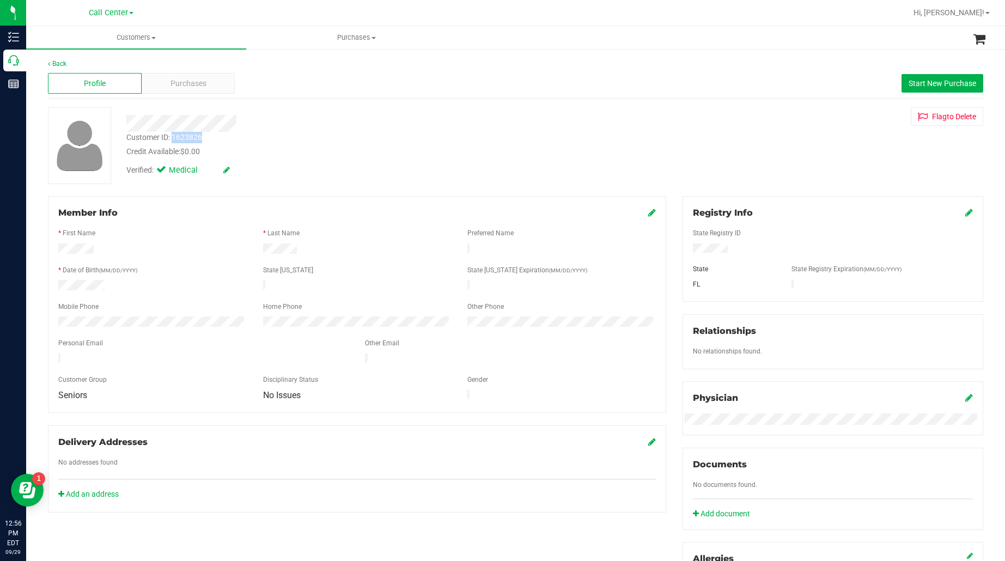
drag, startPoint x: 205, startPoint y: 135, endPoint x: 173, endPoint y: 142, distance: 32.4
click at [173, 142] on div "Customer ID: 1623826 Credit Available: $0.00" at bounding box center [356, 145] width 476 height 26
copy div "1623826"
click at [183, 82] on span "Purchases" at bounding box center [188, 83] width 36 height 11
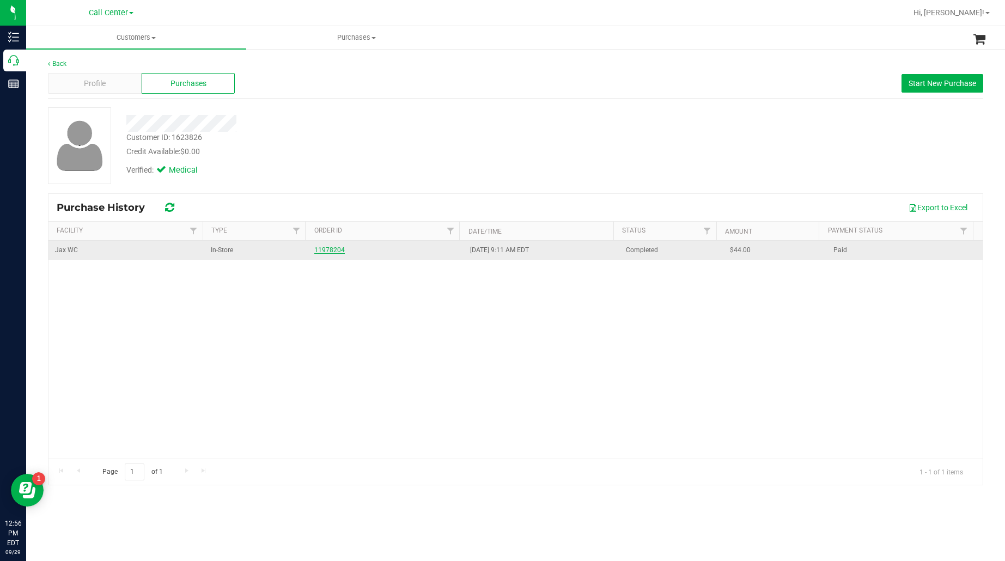
click at [322, 246] on div "11978204" at bounding box center [385, 250] width 143 height 10
click at [322, 249] on link "11978204" at bounding box center [329, 250] width 30 height 8
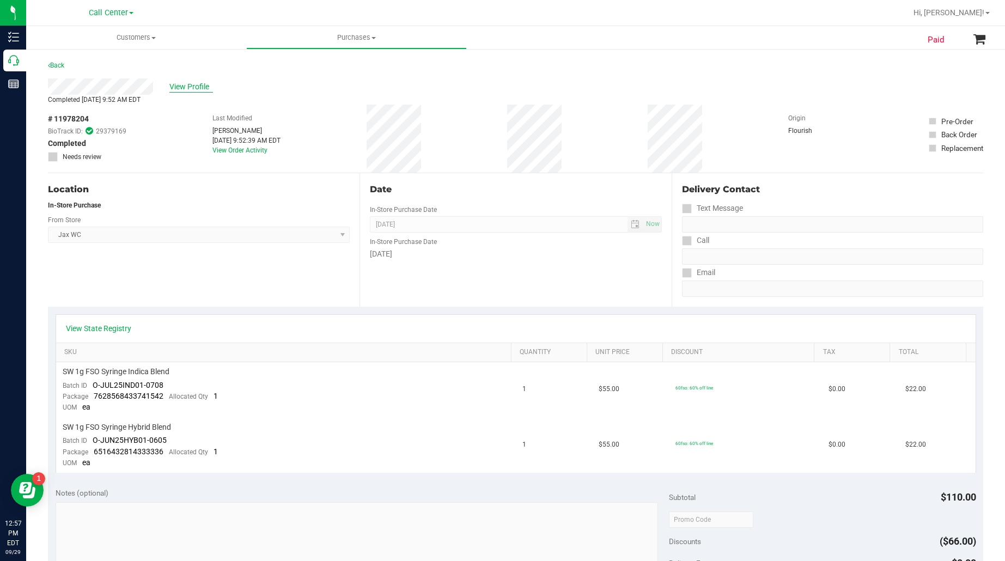
click at [200, 88] on span "View Profile" at bounding box center [191, 86] width 44 height 11
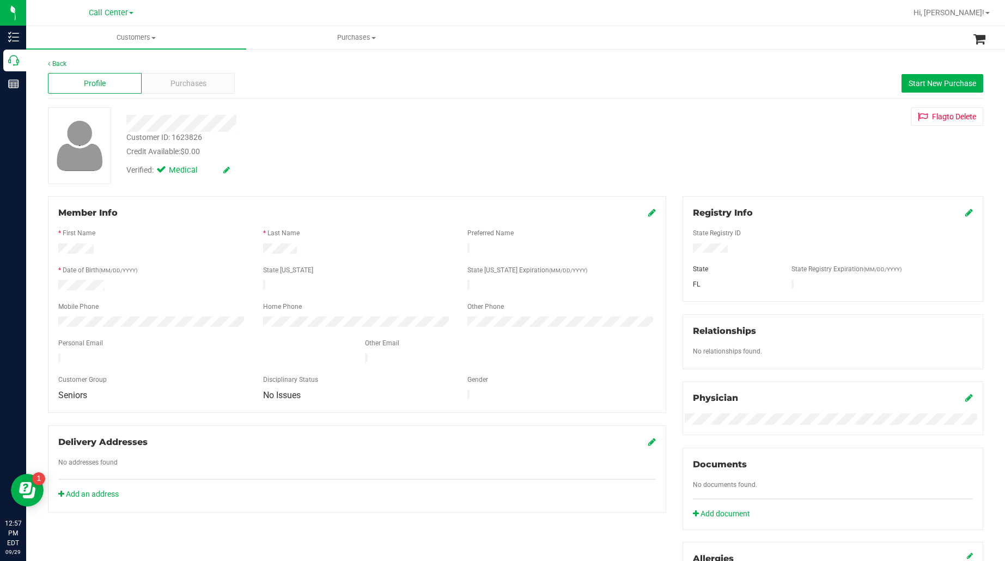
click at [189, 85] on span "Purchases" at bounding box center [188, 83] width 36 height 11
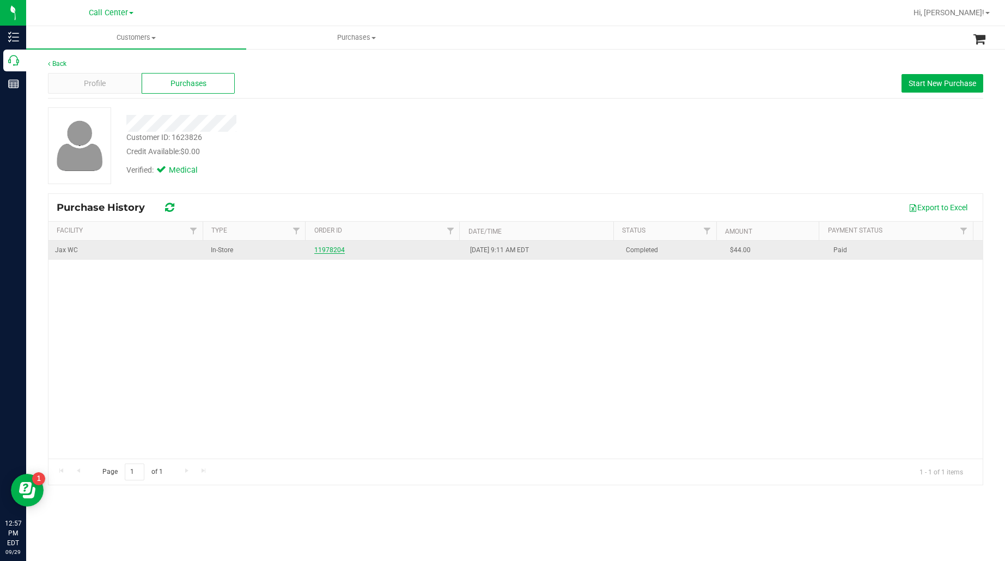
click at [325, 250] on link "11978204" at bounding box center [329, 250] width 30 height 8
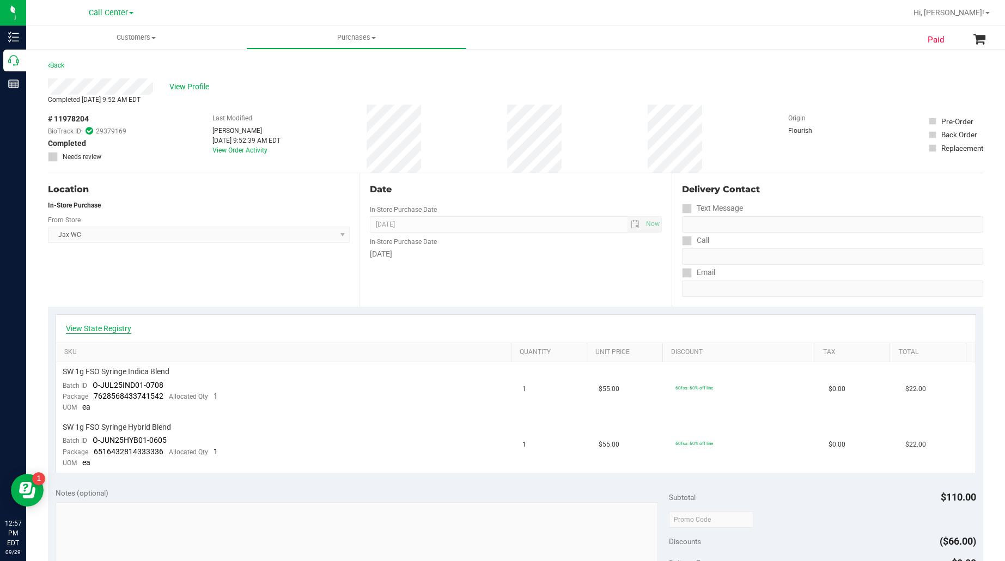
click at [124, 327] on link "View State Registry" at bounding box center [98, 328] width 65 height 11
